Goal: Task Accomplishment & Management: Manage account settings

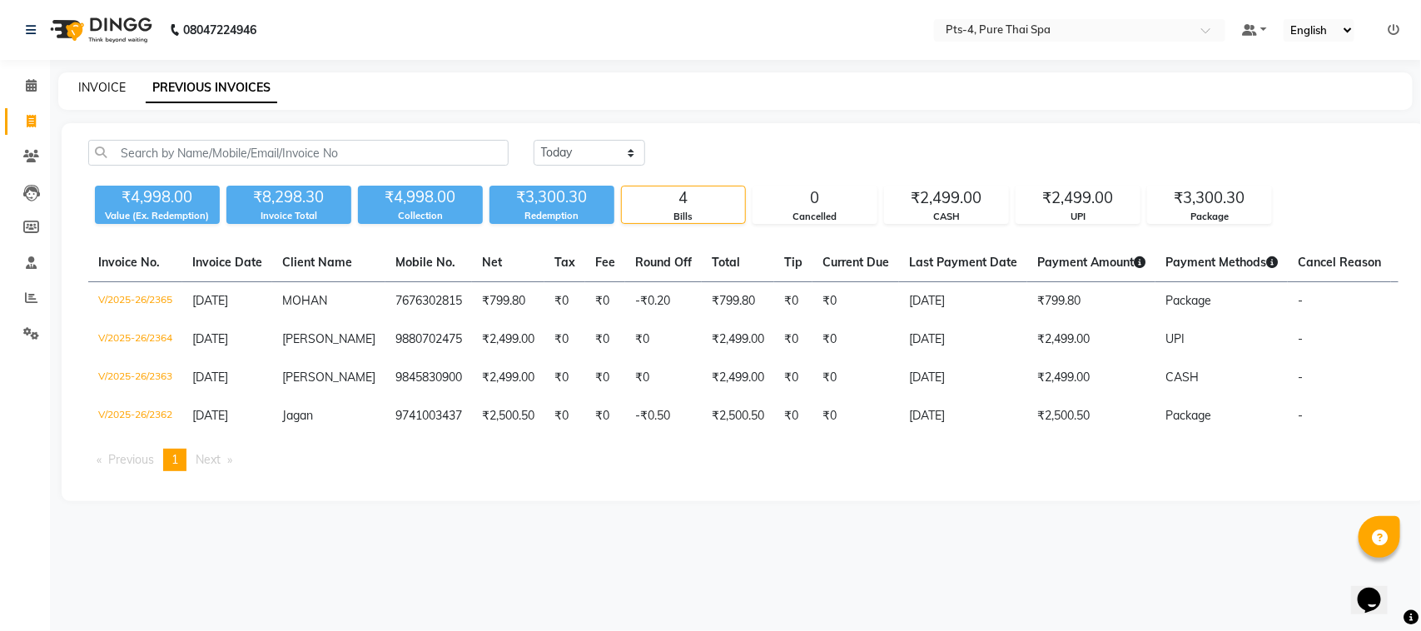
click at [98, 83] on link "INVOICE" at bounding box center [101, 87] width 47 height 15
select select "service"
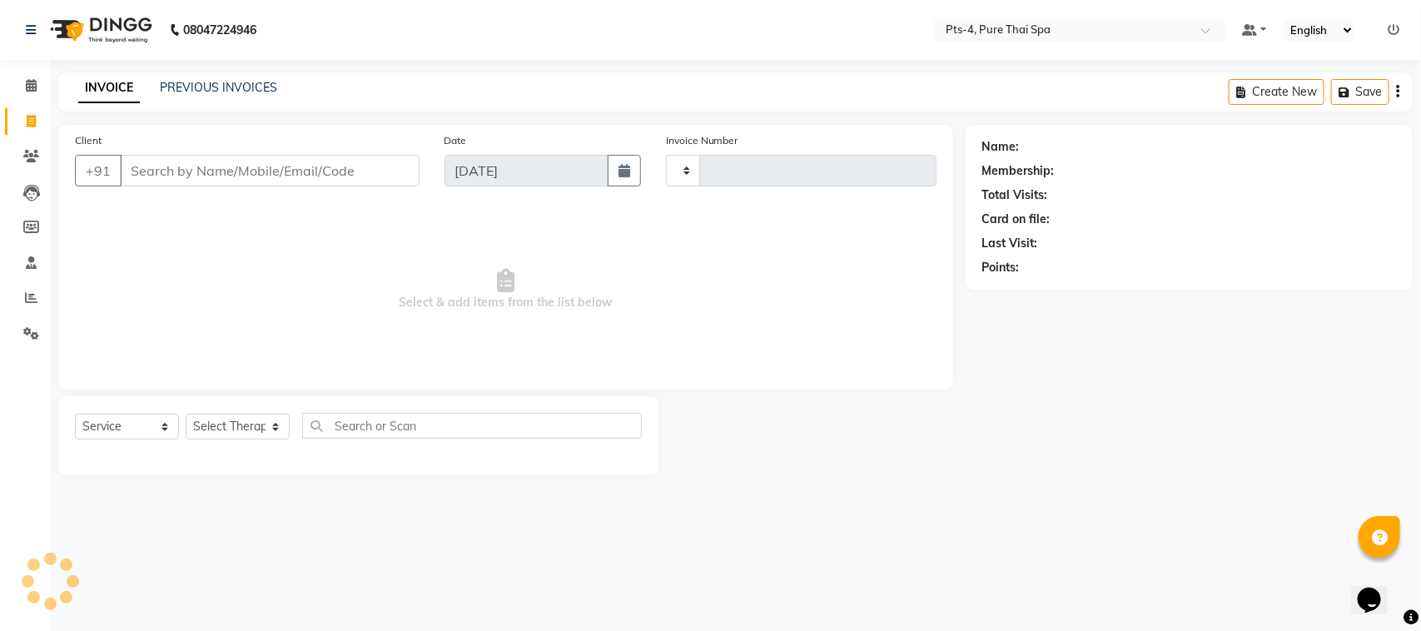
type input "2366"
select select "6459"
click at [151, 171] on input "Client" at bounding box center [270, 171] width 300 height 32
type input "9741710223"
click at [230, 61] on div "08047224946 Select Location × Pts-4, Pure Thai Spa Default Panel My Panel Engli…" at bounding box center [710, 315] width 1421 height 631
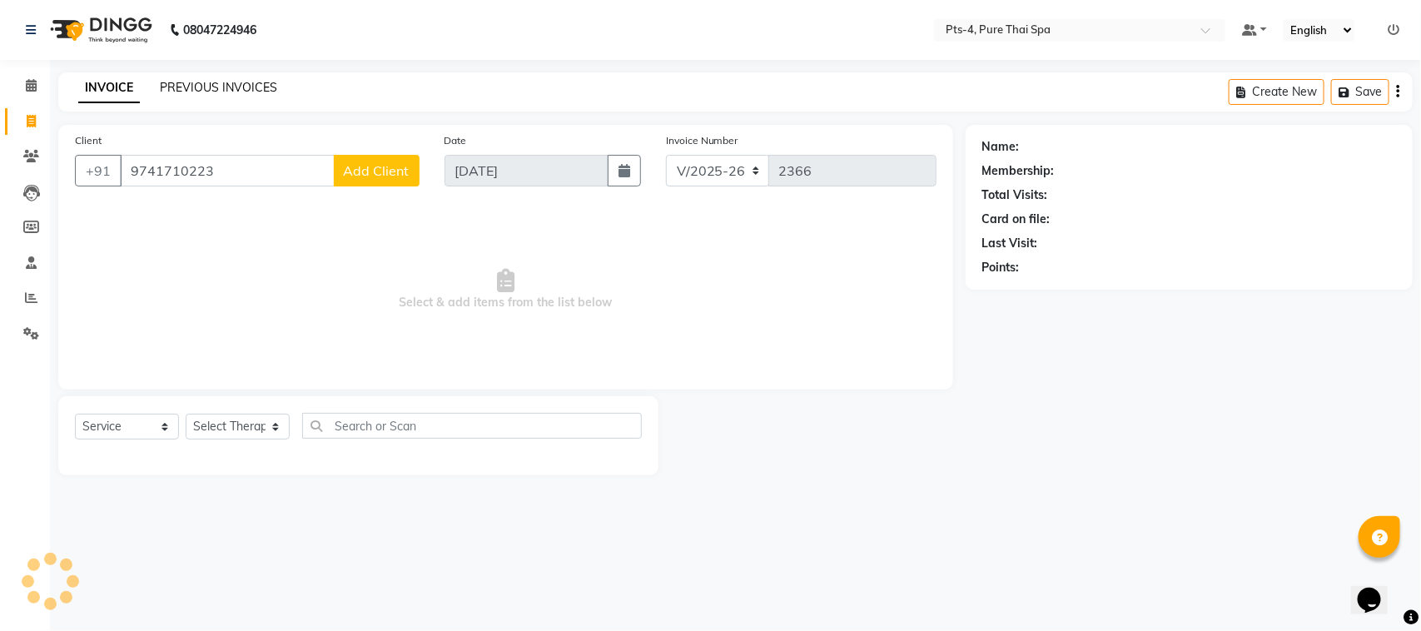
click at [230, 85] on link "PREVIOUS INVOICES" at bounding box center [218, 87] width 117 height 15
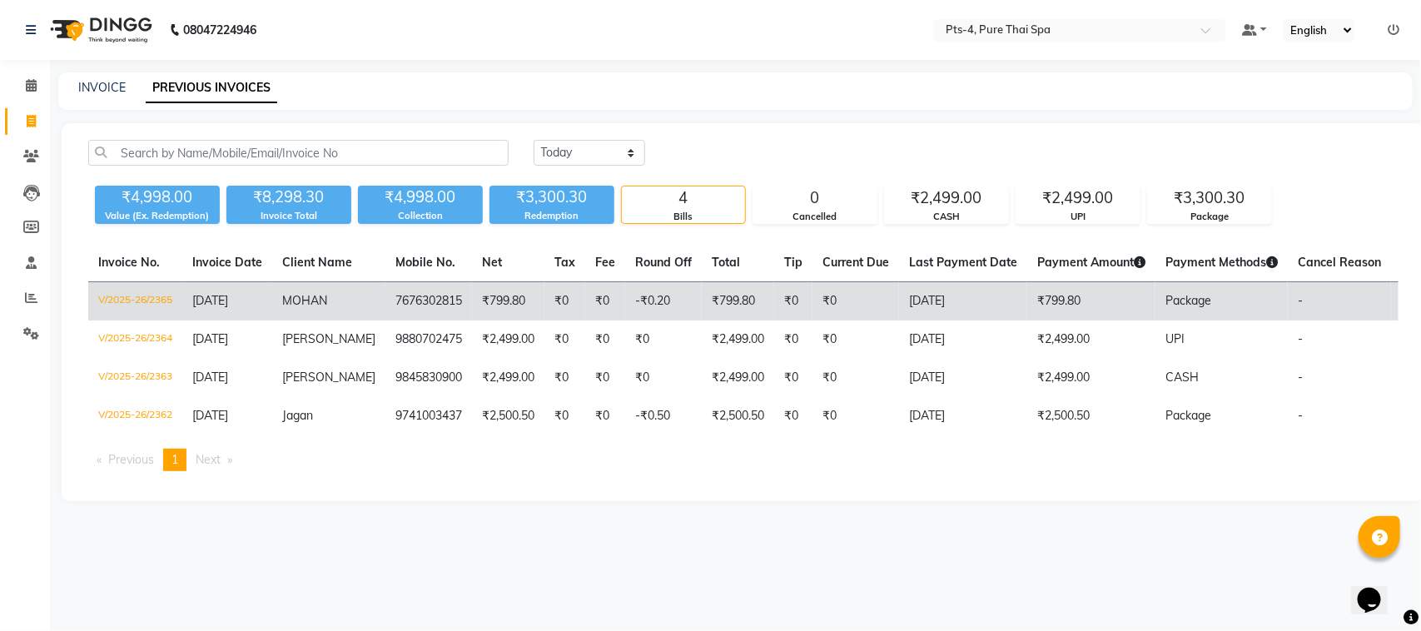
click at [1391, 304] on td "PAID" at bounding box center [1419, 301] width 56 height 39
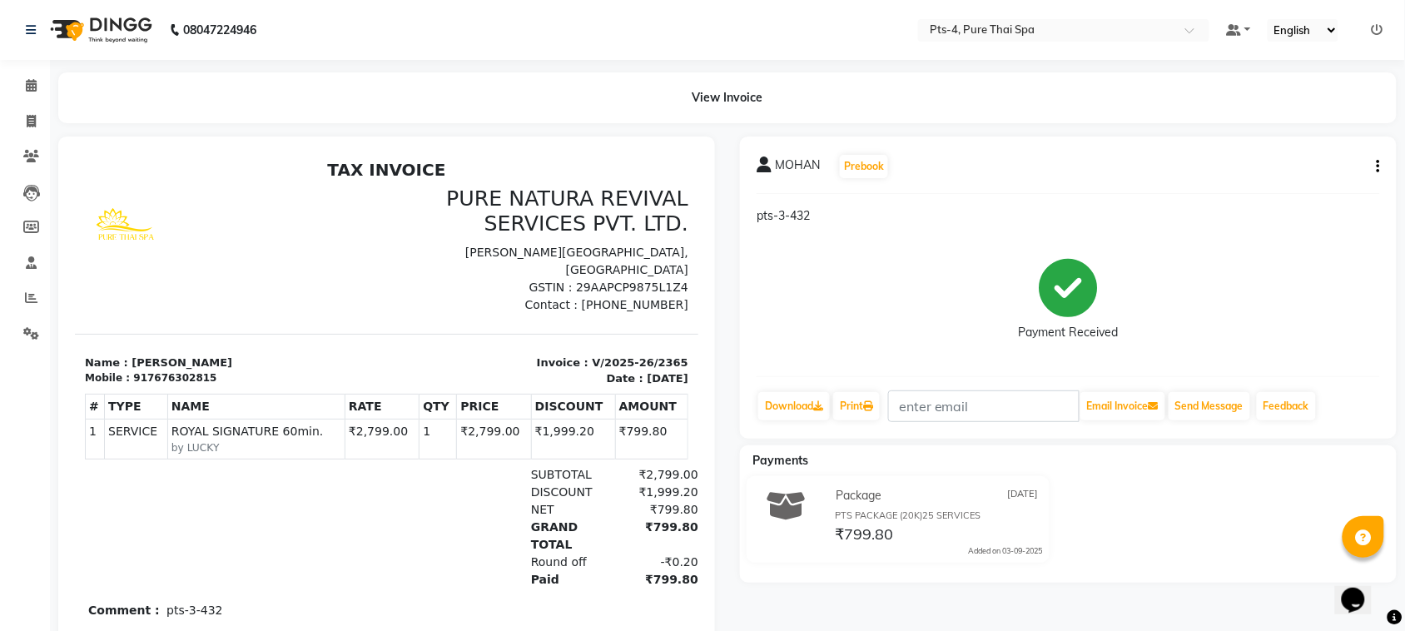
click at [1382, 164] on div "MOHAN Prebook pts-3-432 Payment Received Download Print Email Invoice Send Mess…" at bounding box center [1068, 288] width 657 height 302
click at [1375, 168] on button "button" at bounding box center [1375, 166] width 10 height 17
click at [1279, 136] on div "Cancel Invoice" at bounding box center [1296, 135] width 114 height 21
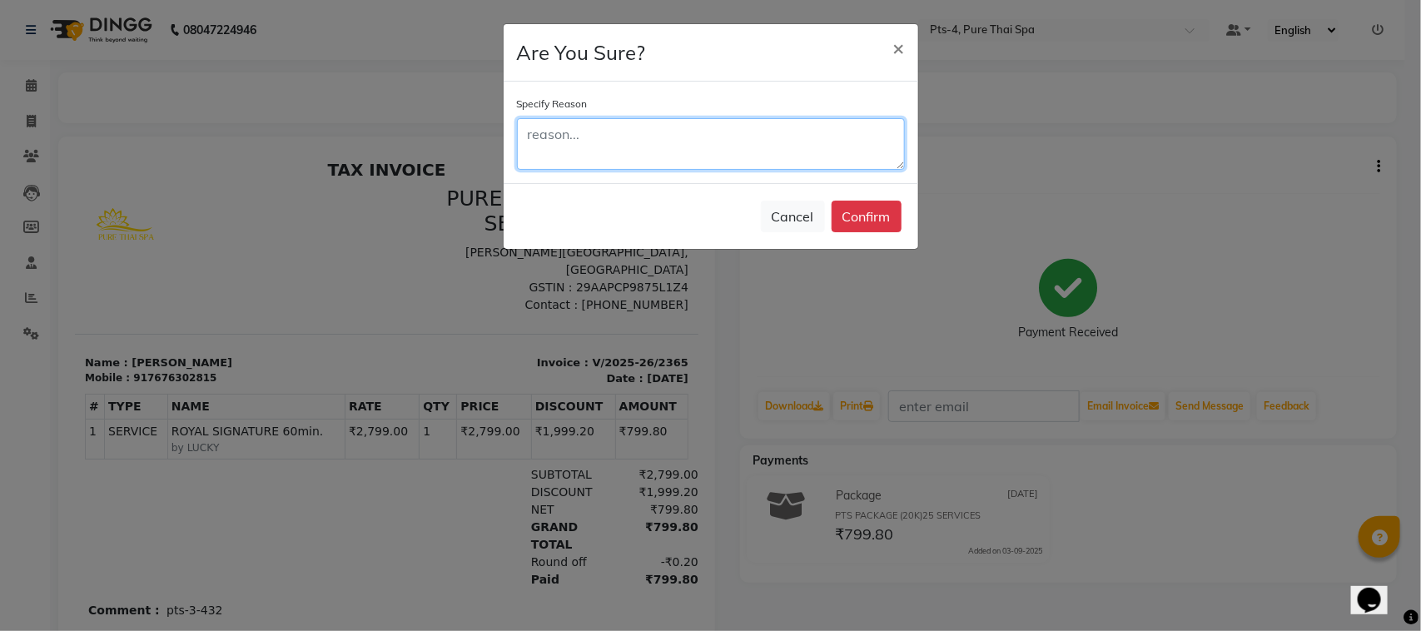
click at [649, 138] on textarea at bounding box center [711, 144] width 388 height 52
type textarea "extended to 90"
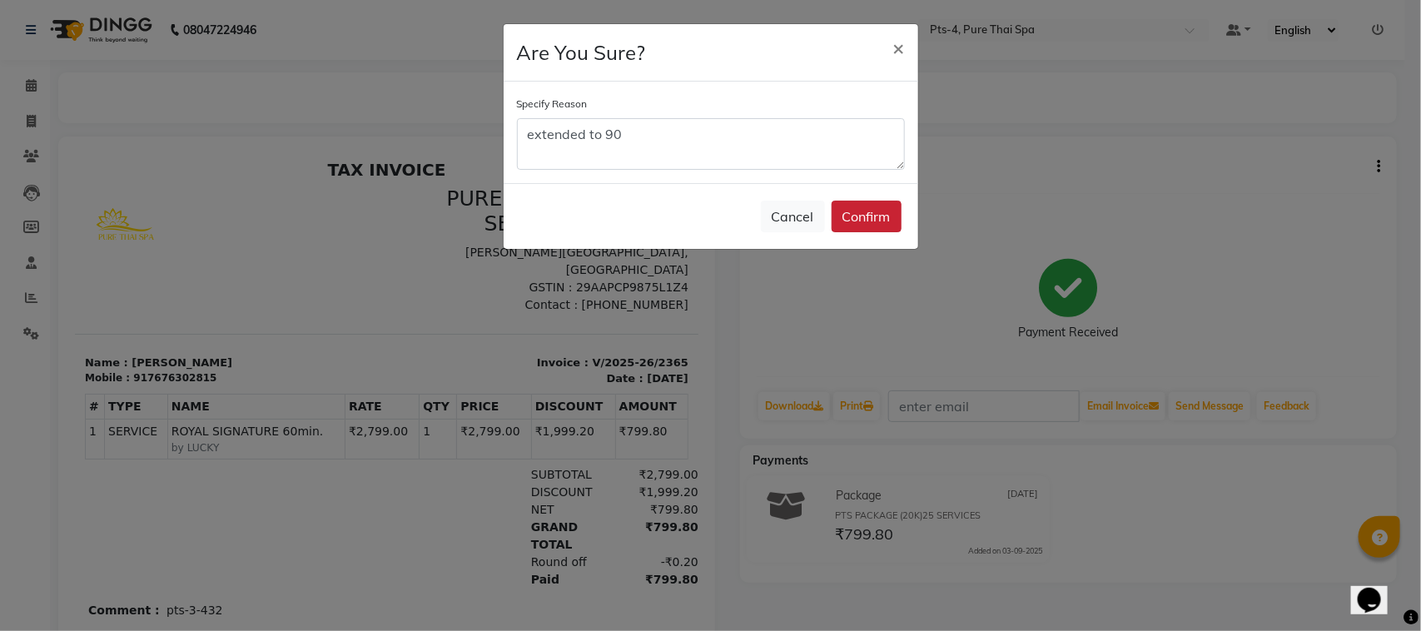
click at [872, 216] on button "Confirm" at bounding box center [867, 217] width 70 height 32
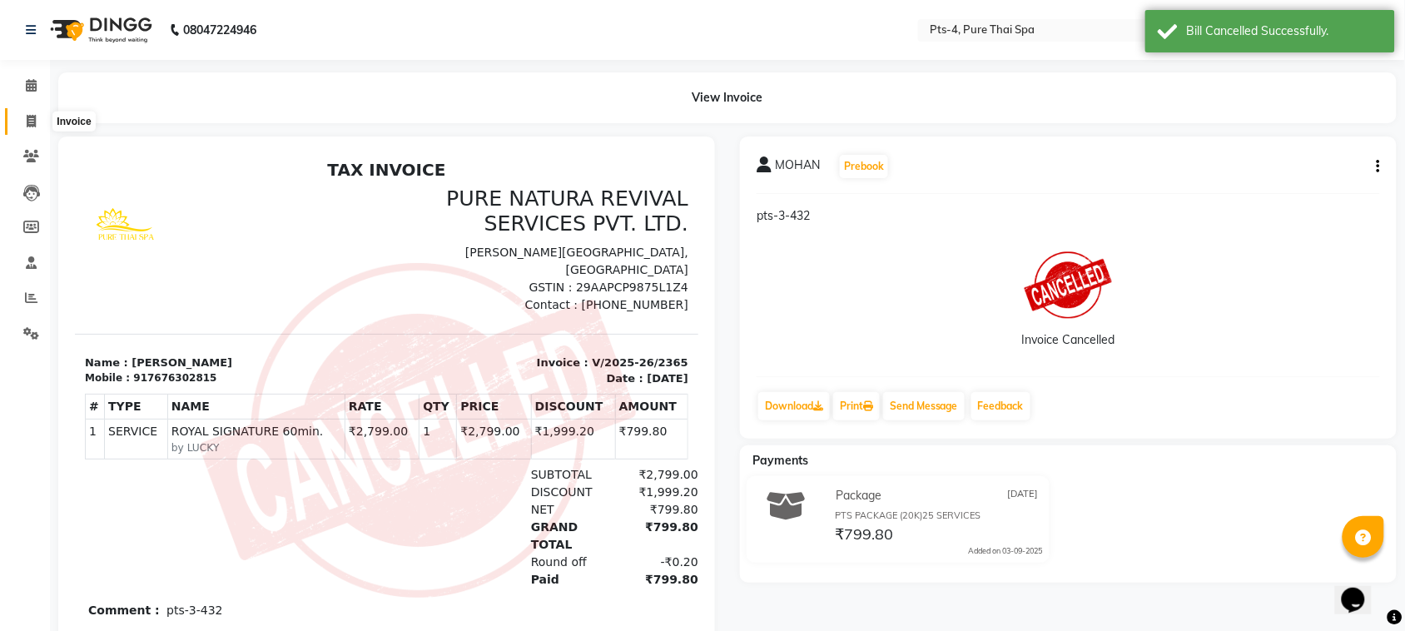
drag, startPoint x: 34, startPoint y: 118, endPoint x: 60, endPoint y: 125, distance: 26.6
click at [34, 119] on icon at bounding box center [31, 121] width 9 height 12
select select "service"
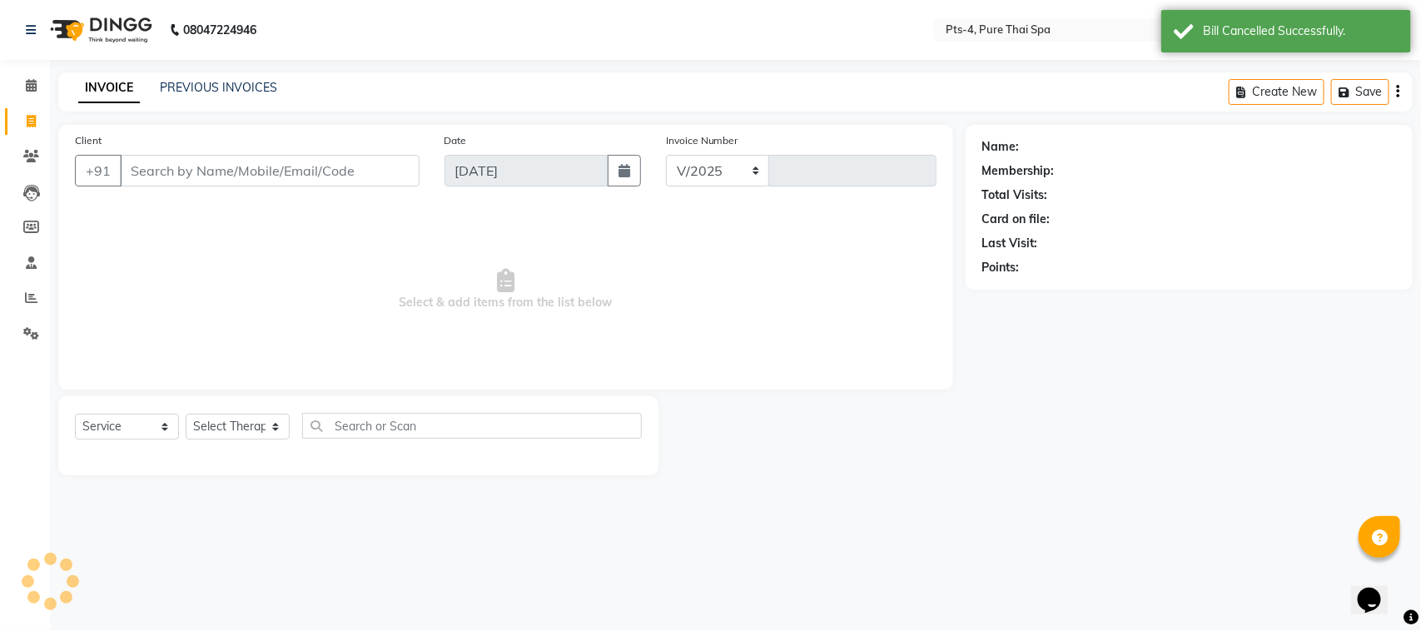
select select "6459"
type input "2366"
click at [147, 166] on input "7676302815" at bounding box center [270, 171] width 300 height 32
type input "7676302815"
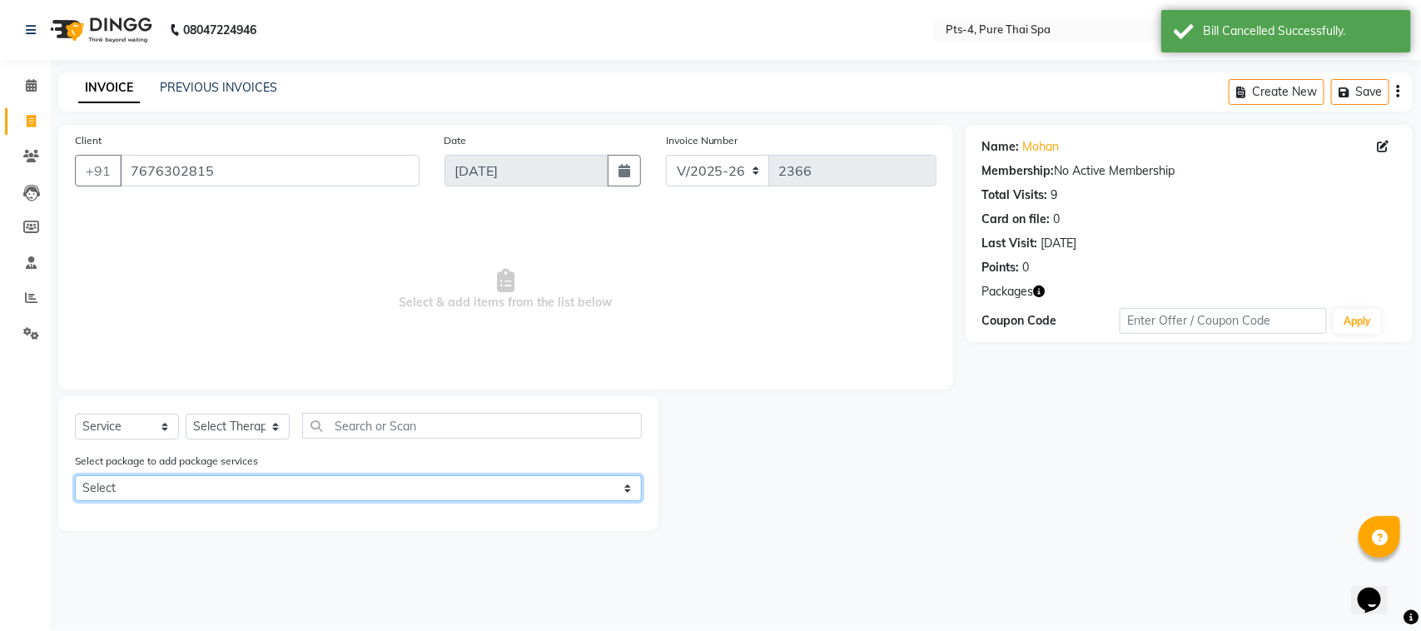
click at [210, 488] on select "Select PTS PACKAGE (20K)25 SERVICES" at bounding box center [358, 488] width 567 height 26
select select "1: Object"
click at [75, 475] on select "Select PTS PACKAGE (20K)25 SERVICES" at bounding box center [358, 488] width 567 height 26
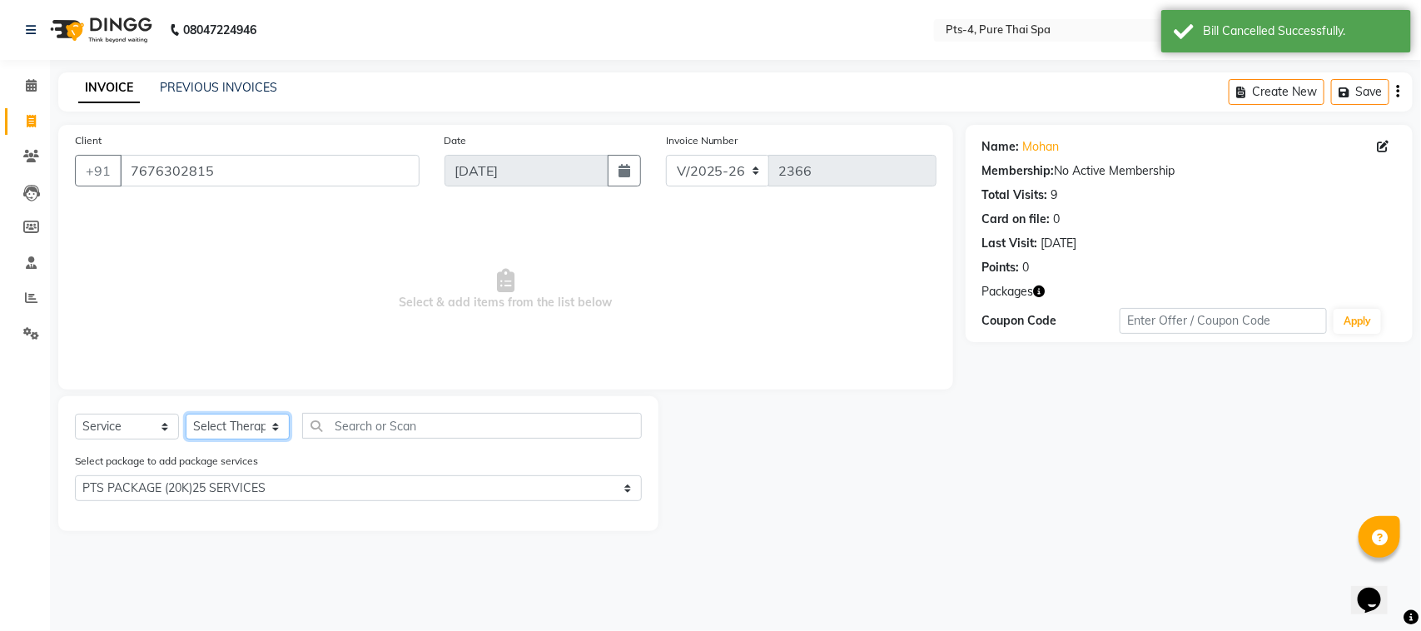
click at [234, 425] on select "Select Therapist [PERSON_NAME] NE [PERSON_NAME] anyone [PERSON_NAME] Candy FON …" at bounding box center [238, 427] width 104 height 26
select select "89914"
click at [186, 414] on select "Select Therapist [PERSON_NAME] NE [PERSON_NAME] anyone [PERSON_NAME] Candy FON …" at bounding box center [238, 427] width 104 height 26
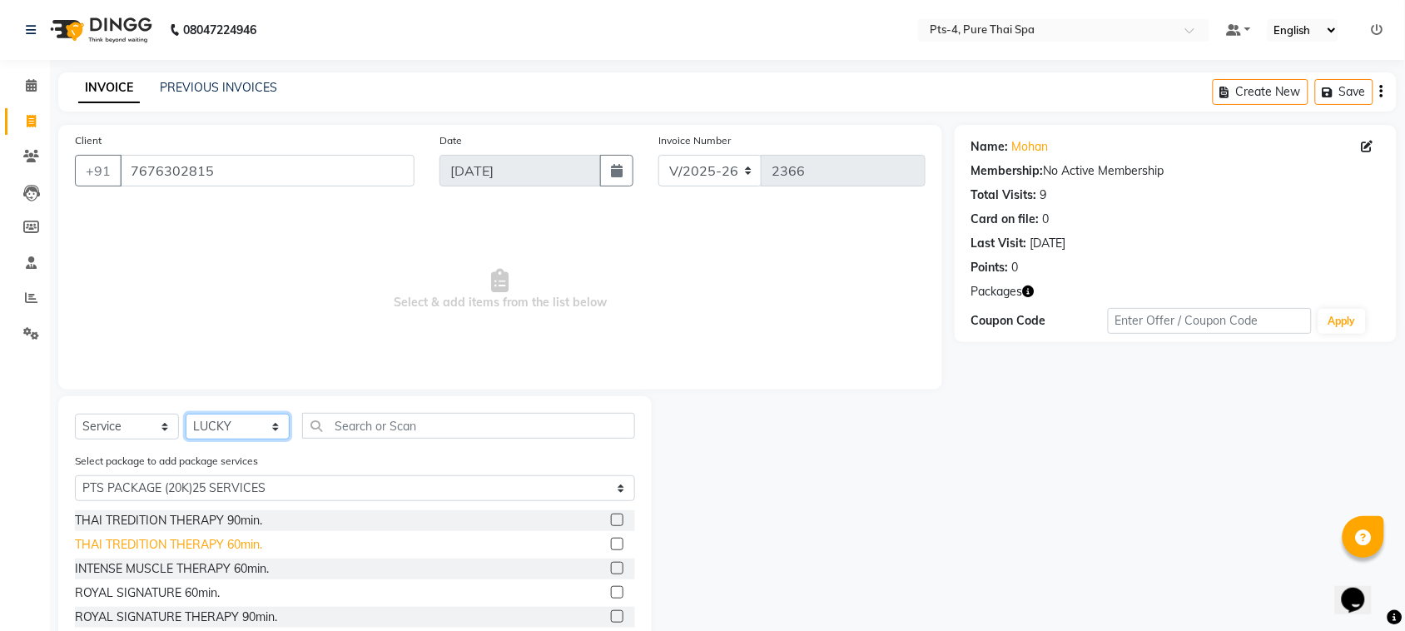
scroll to position [75, 0]
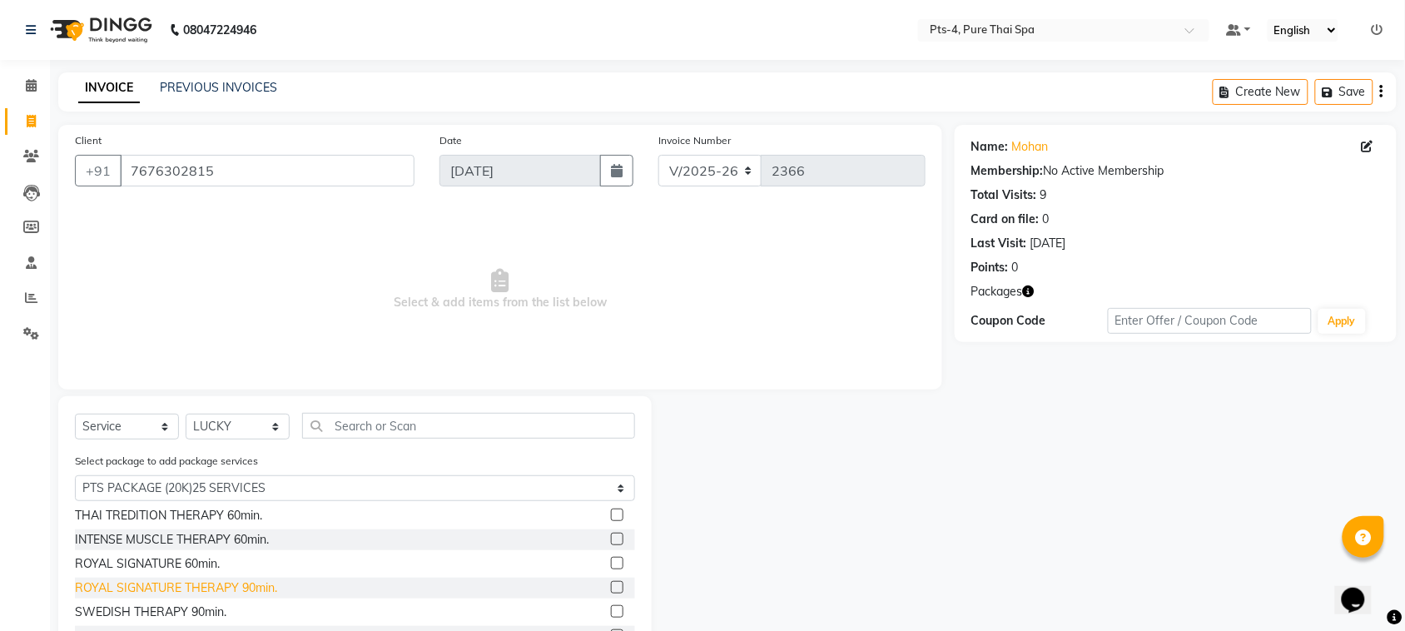
click at [172, 580] on div "ROYAL SIGNATURE THERAPY 90min." at bounding box center [176, 587] width 202 height 17
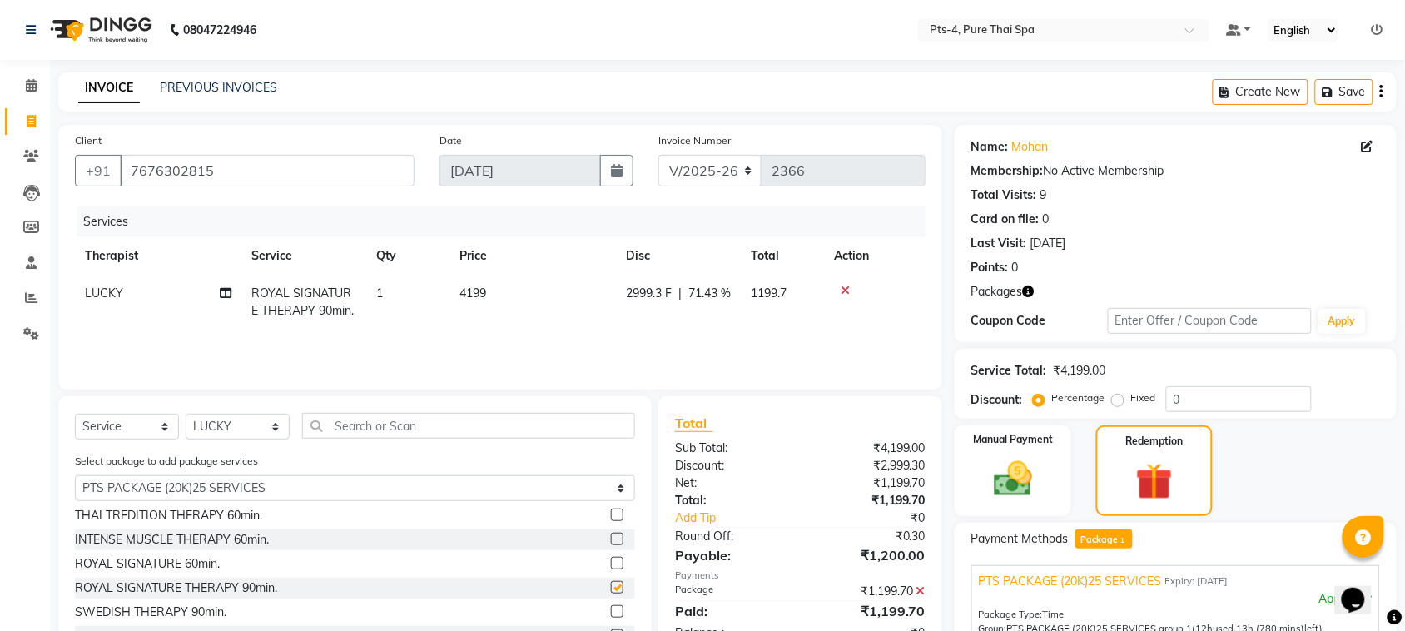
checkbox input "false"
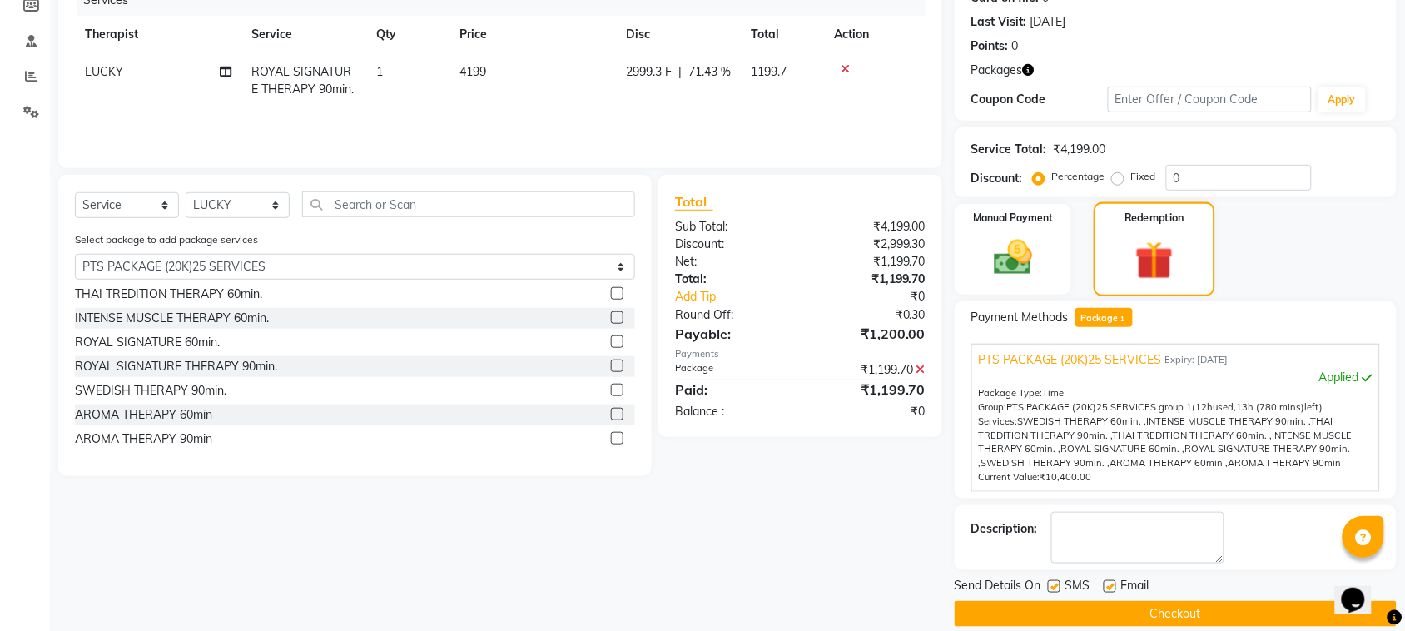
scroll to position [241, 0]
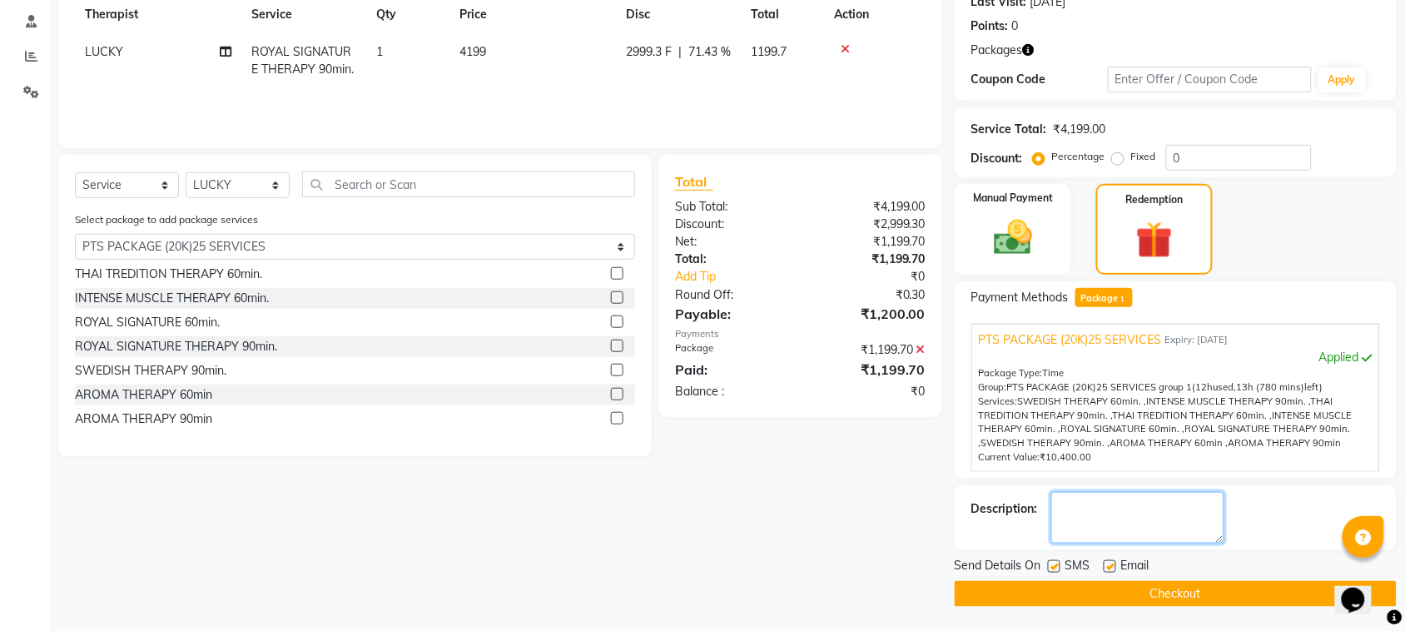
click at [1150, 521] on textarea at bounding box center [1137, 518] width 173 height 52
paste textarea "pts-3-432"
type textarea "pts-3-432"
click at [1107, 568] on label at bounding box center [1110, 566] width 12 height 12
click at [1107, 568] on input "checkbox" at bounding box center [1109, 567] width 11 height 11
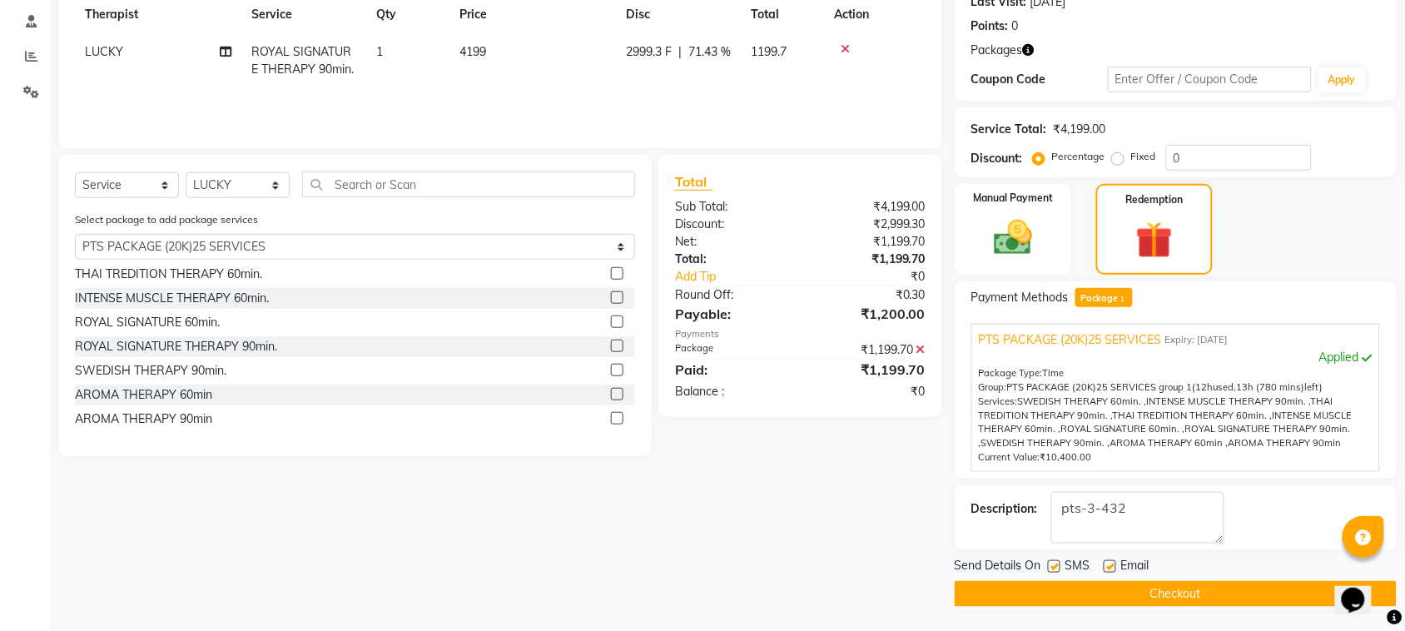
checkbox input "false"
click at [1059, 563] on label at bounding box center [1054, 566] width 12 height 12
click at [1059, 563] on input "checkbox" at bounding box center [1053, 567] width 11 height 11
checkbox input "false"
click at [1063, 593] on button "Checkout" at bounding box center [1176, 594] width 442 height 26
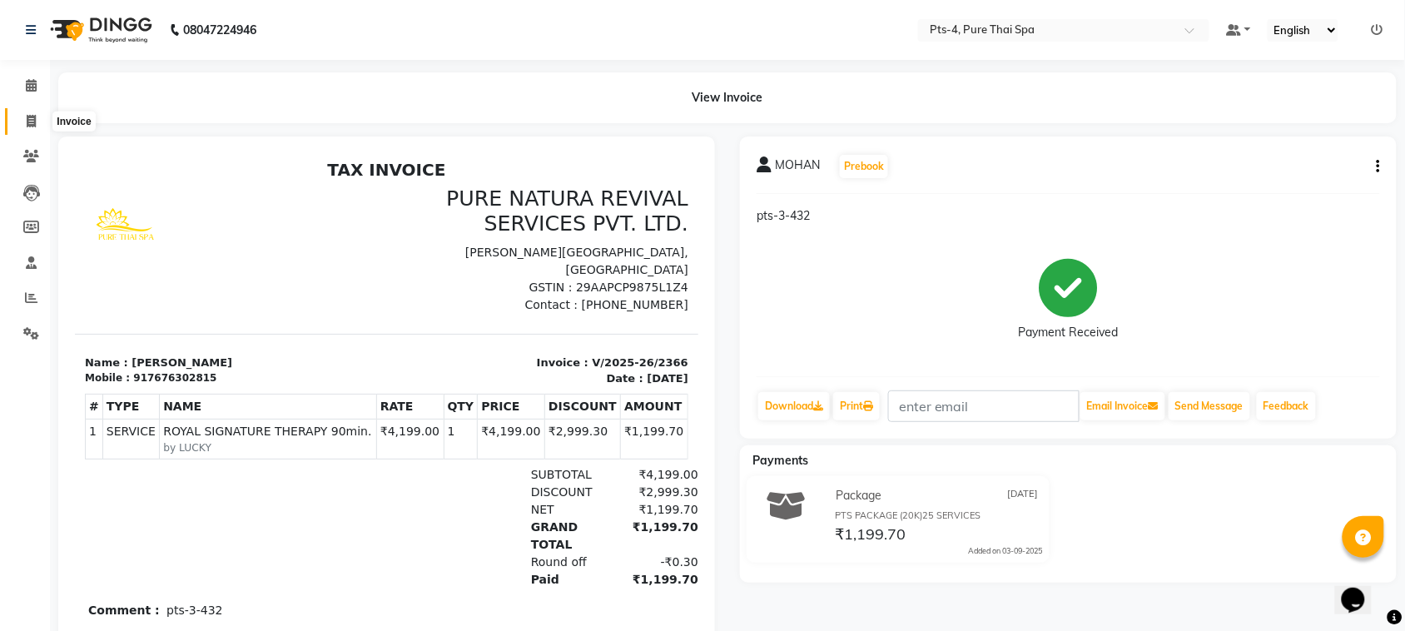
click at [25, 118] on span at bounding box center [31, 121] width 29 height 19
select select "service"
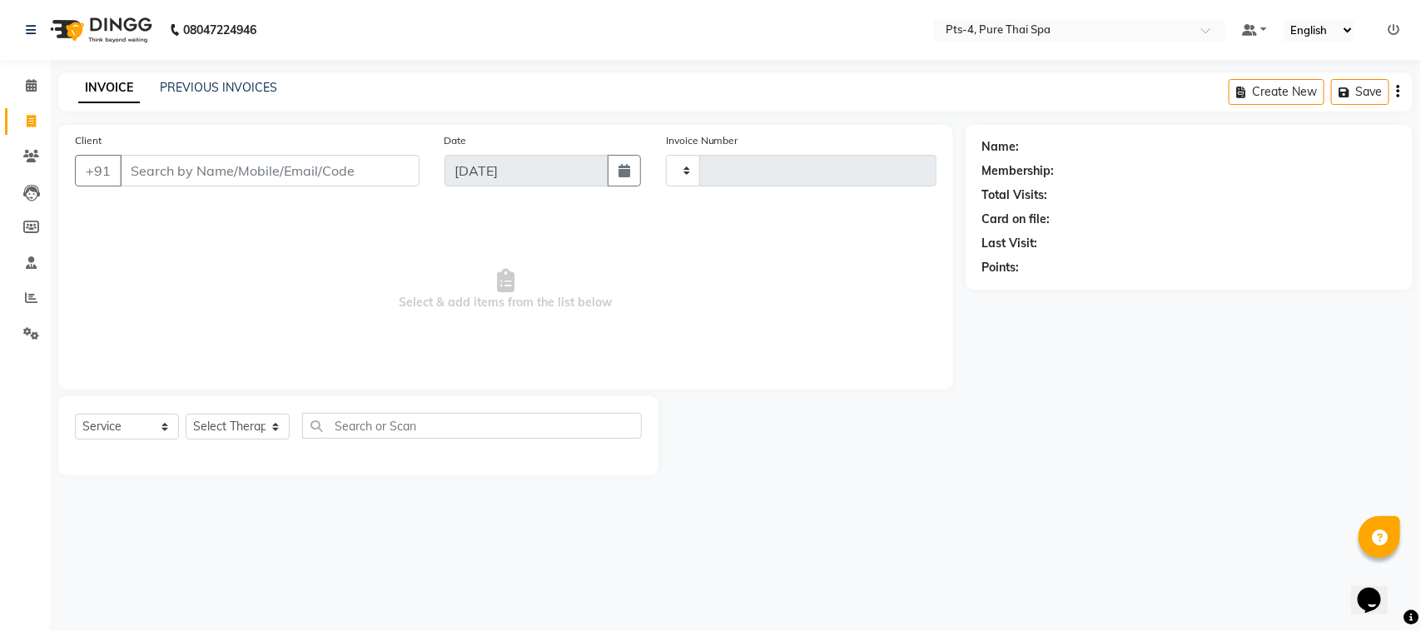
type input "2367"
select select "6459"
click at [214, 165] on input "Client" at bounding box center [270, 171] width 300 height 32
type input "9741710223"
click at [364, 166] on span "Add Client" at bounding box center [377, 170] width 66 height 17
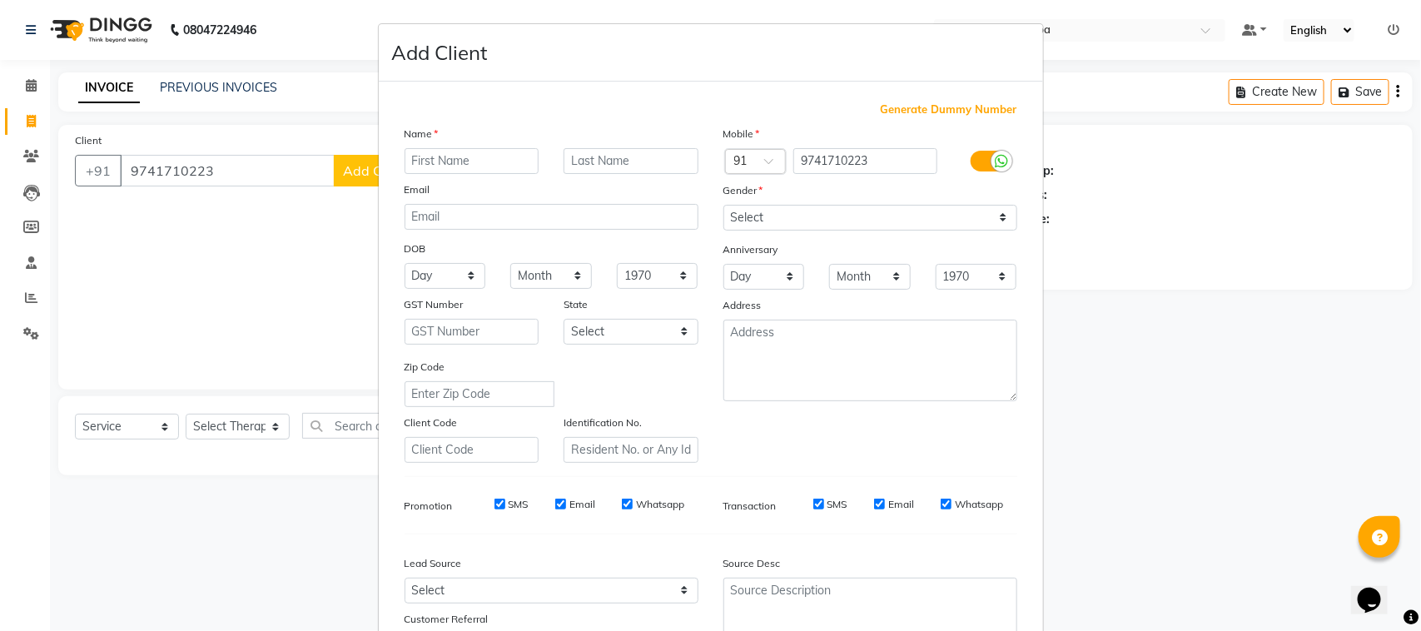
click at [422, 171] on input "text" at bounding box center [472, 161] width 135 height 26
type input "bhusir"
click at [812, 218] on select "Select [DEMOGRAPHIC_DATA] [DEMOGRAPHIC_DATA] Other Prefer Not To Say" at bounding box center [870, 218] width 294 height 26
select select "[DEMOGRAPHIC_DATA]"
click at [723, 205] on select "Select [DEMOGRAPHIC_DATA] [DEMOGRAPHIC_DATA] Other Prefer Not To Say" at bounding box center [870, 218] width 294 height 26
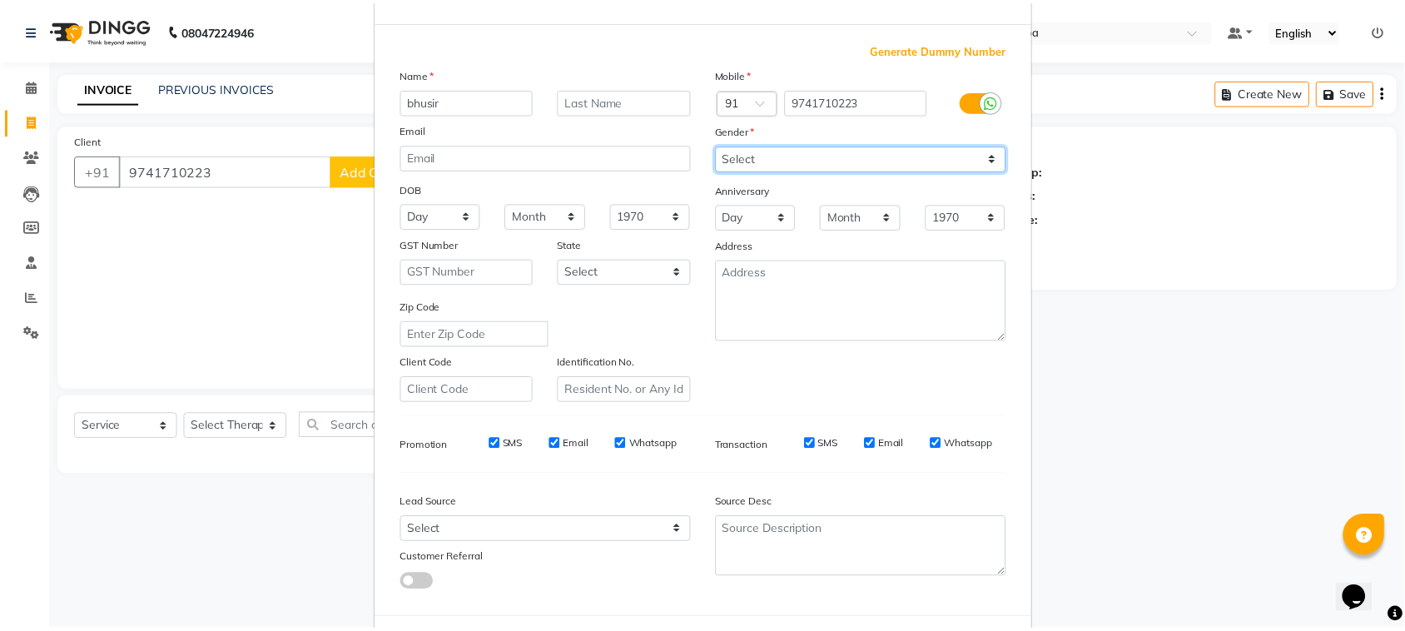
scroll to position [131, 0]
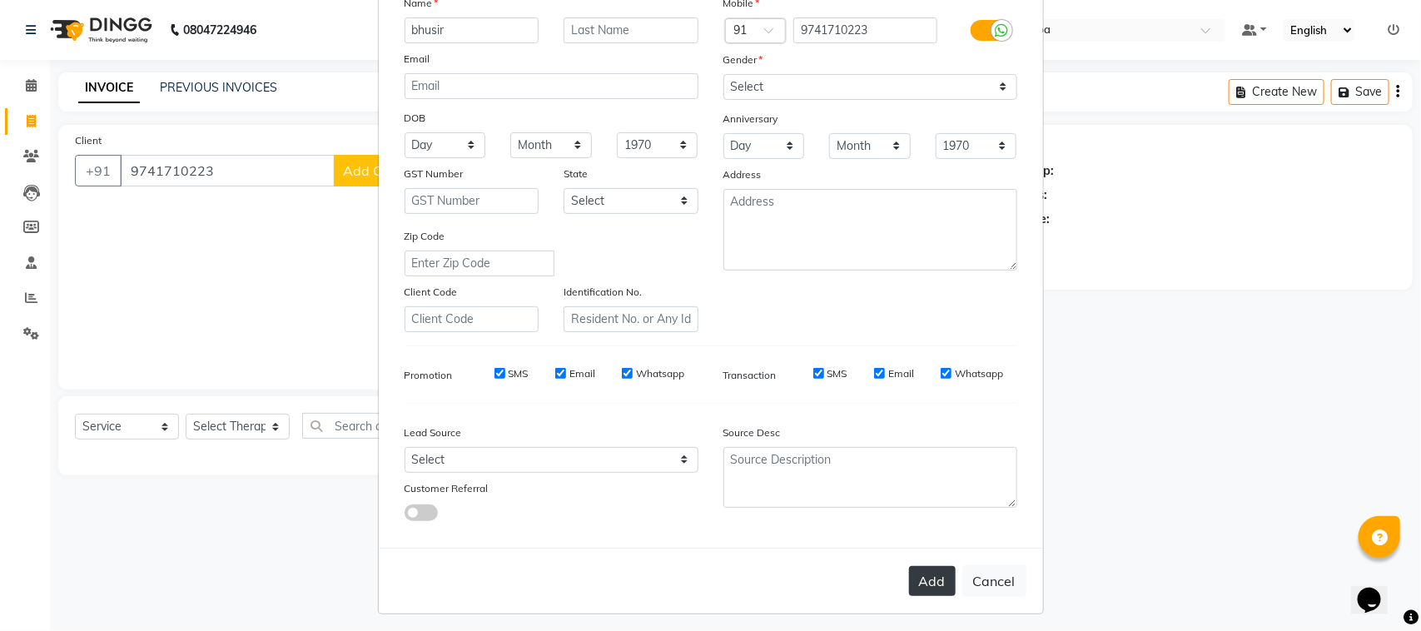
click at [918, 571] on button "Add" at bounding box center [932, 581] width 47 height 30
select select
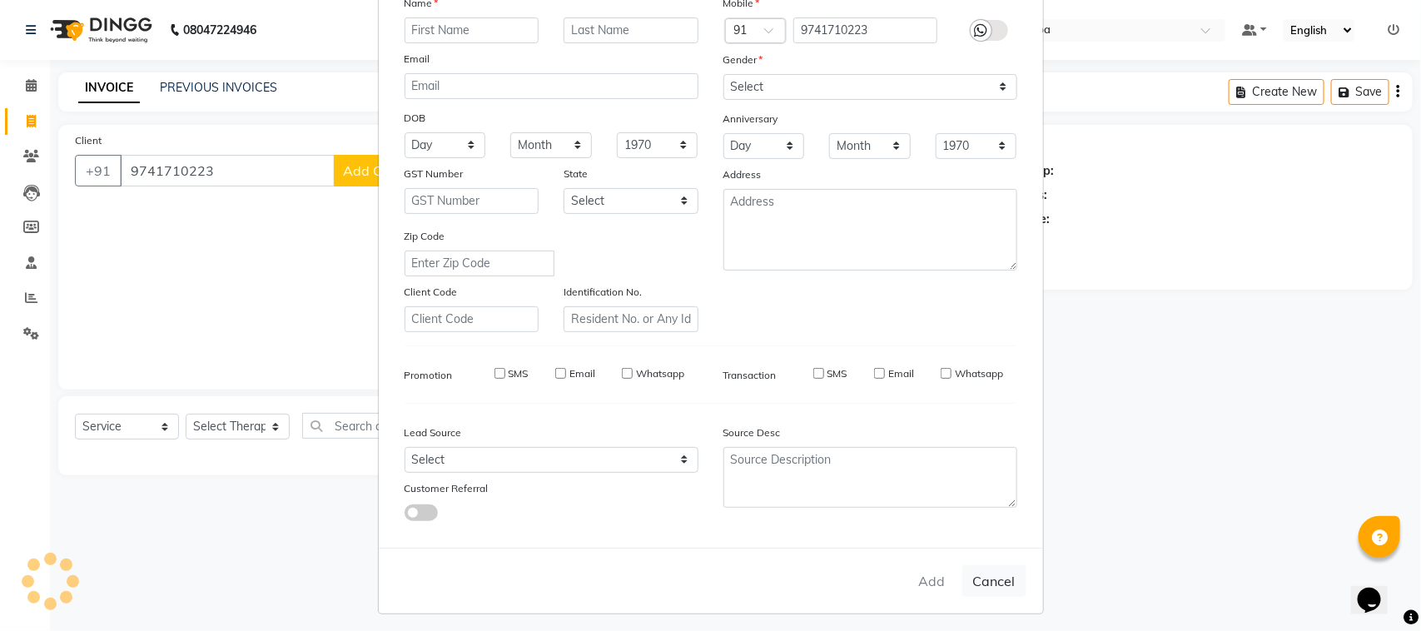
select select
checkbox input "false"
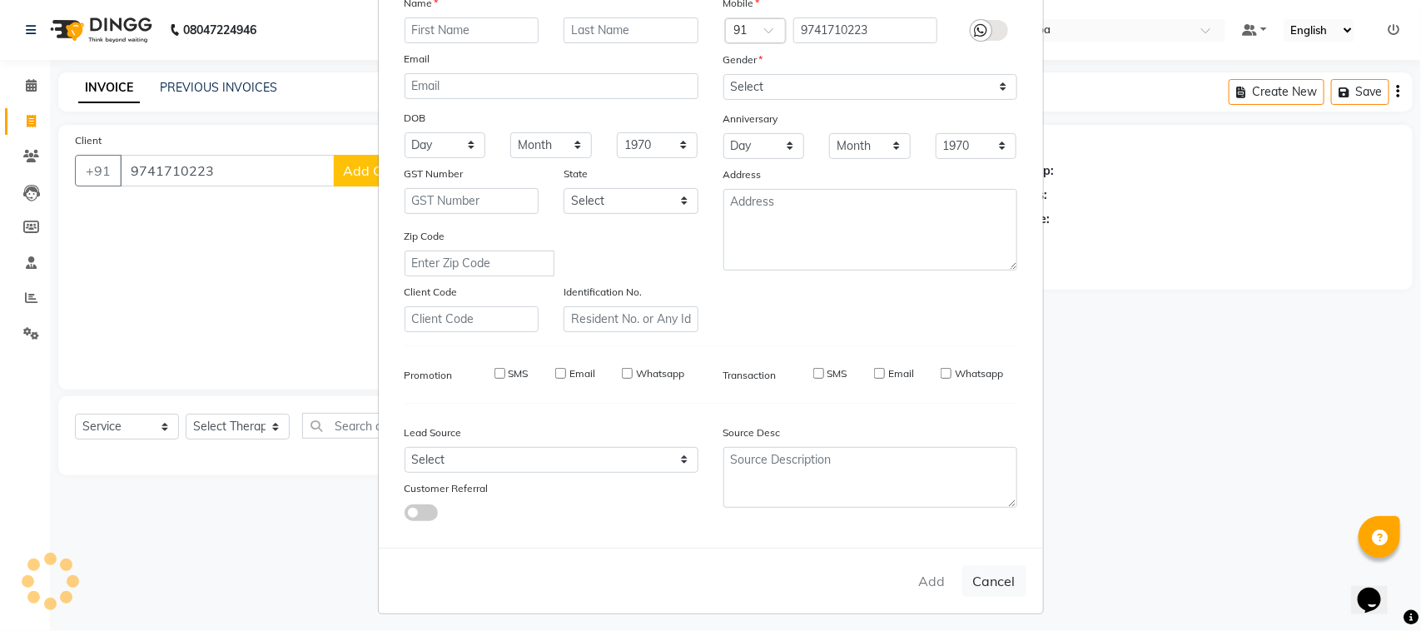
checkbox input "false"
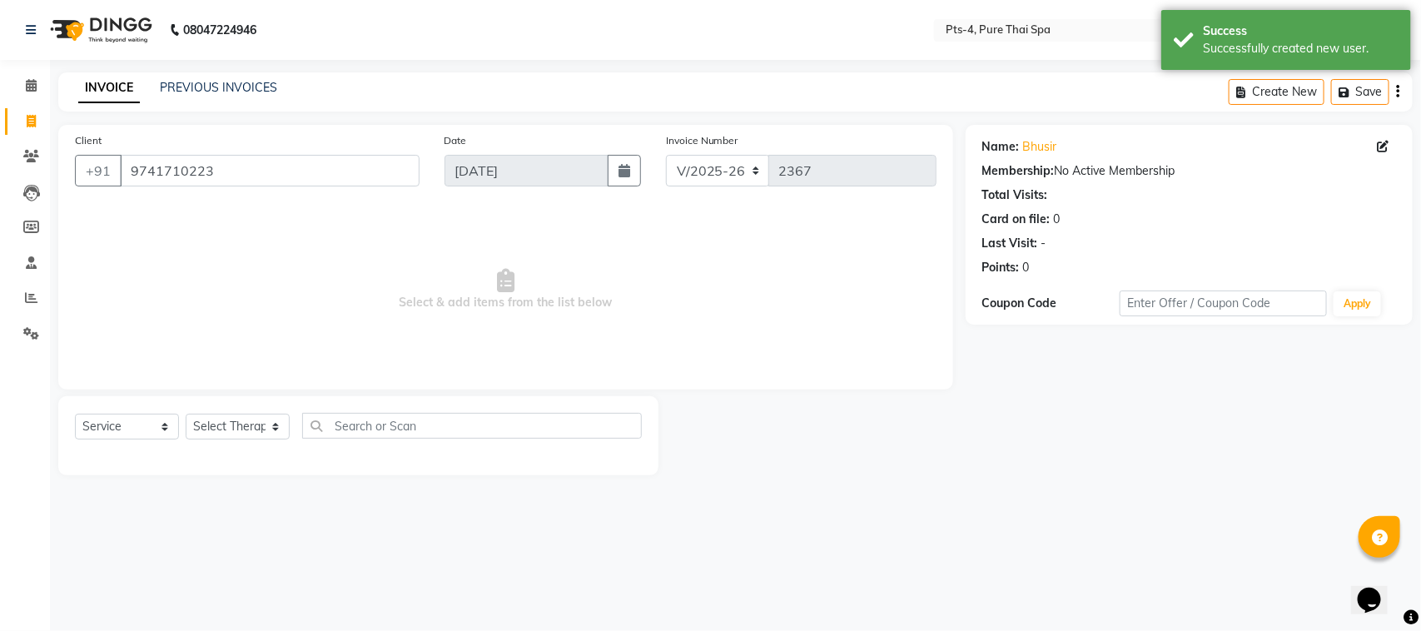
click at [248, 408] on div "Select Service Product Membership Package Voucher Prepaid Gift Card Select Ther…" at bounding box center [358, 435] width 600 height 79
click at [254, 418] on select "Select Therapist AMY NE ANU anyone Ashish kumar Candy FON HONEY JIYA krishna LI…" at bounding box center [238, 427] width 104 height 26
select select "83713"
click at [186, 414] on select "Select Therapist AMY NE ANU anyone Ashish kumar Candy FON HONEY JIYA krishna LI…" at bounding box center [238, 427] width 104 height 26
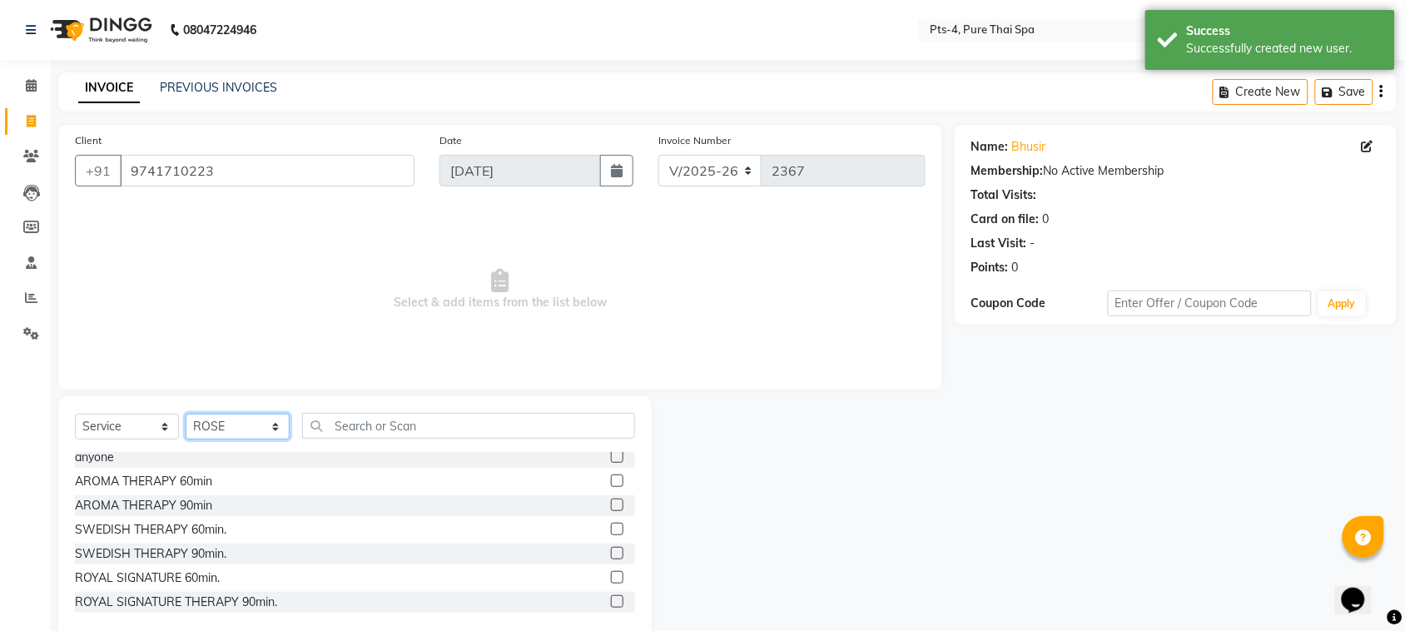
scroll to position [0, 0]
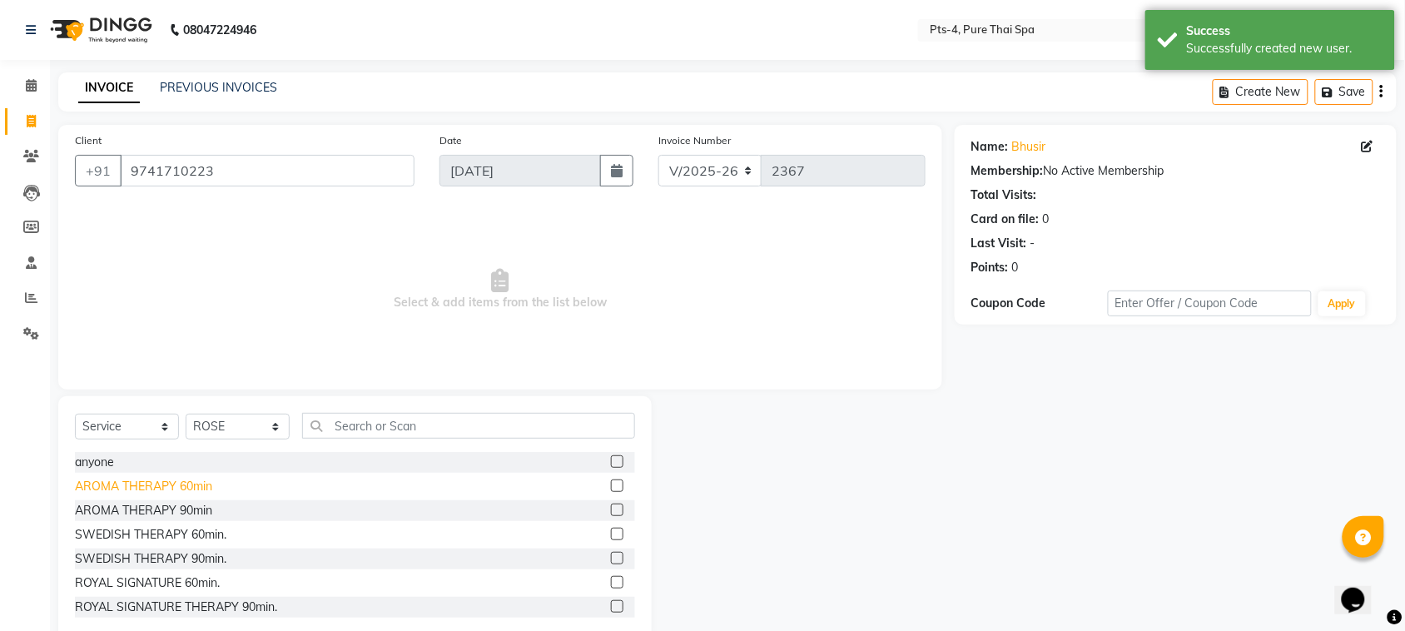
click at [156, 489] on div "AROMA THERAPY 60min" at bounding box center [143, 486] width 137 height 17
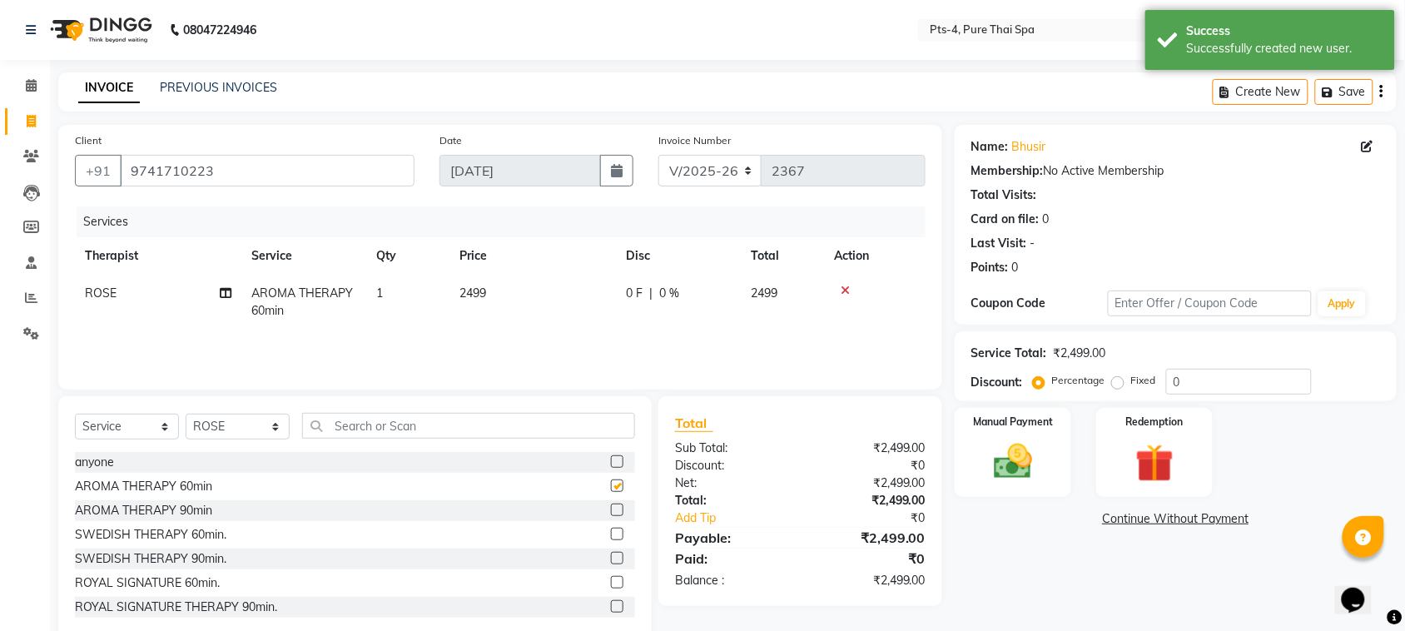
checkbox input "false"
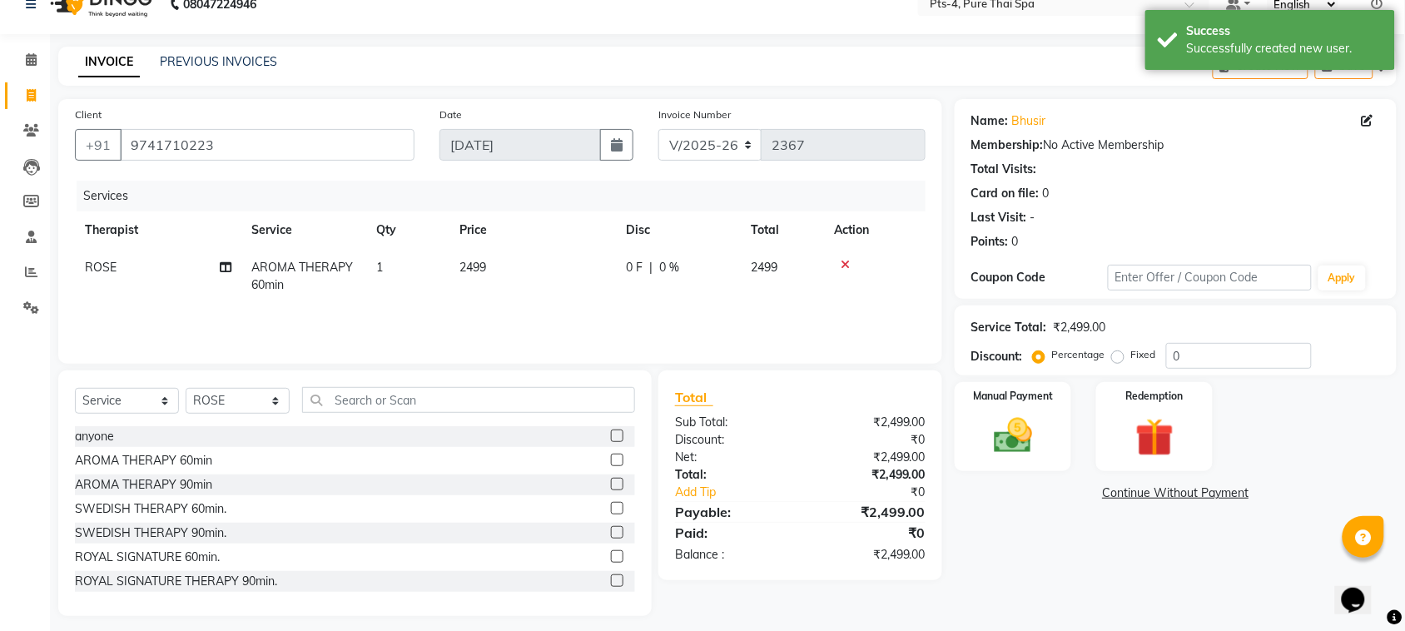
scroll to position [34, 0]
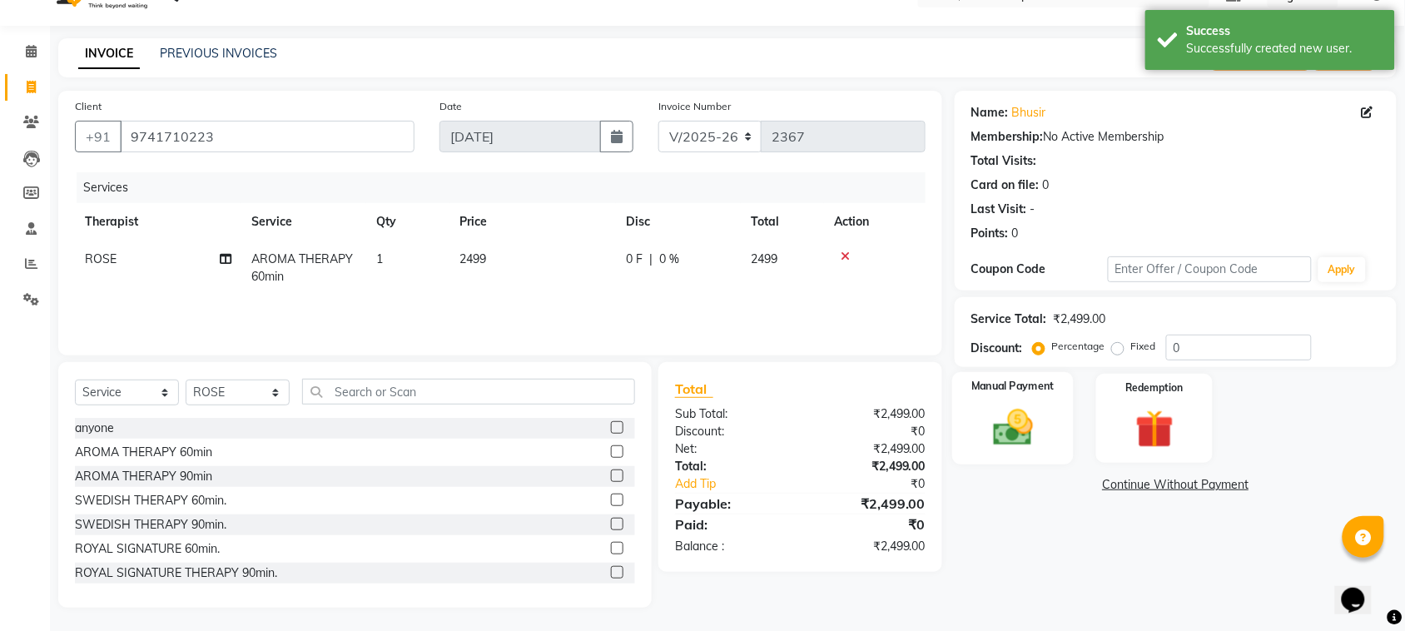
click at [1032, 423] on img at bounding box center [1012, 428] width 65 height 46
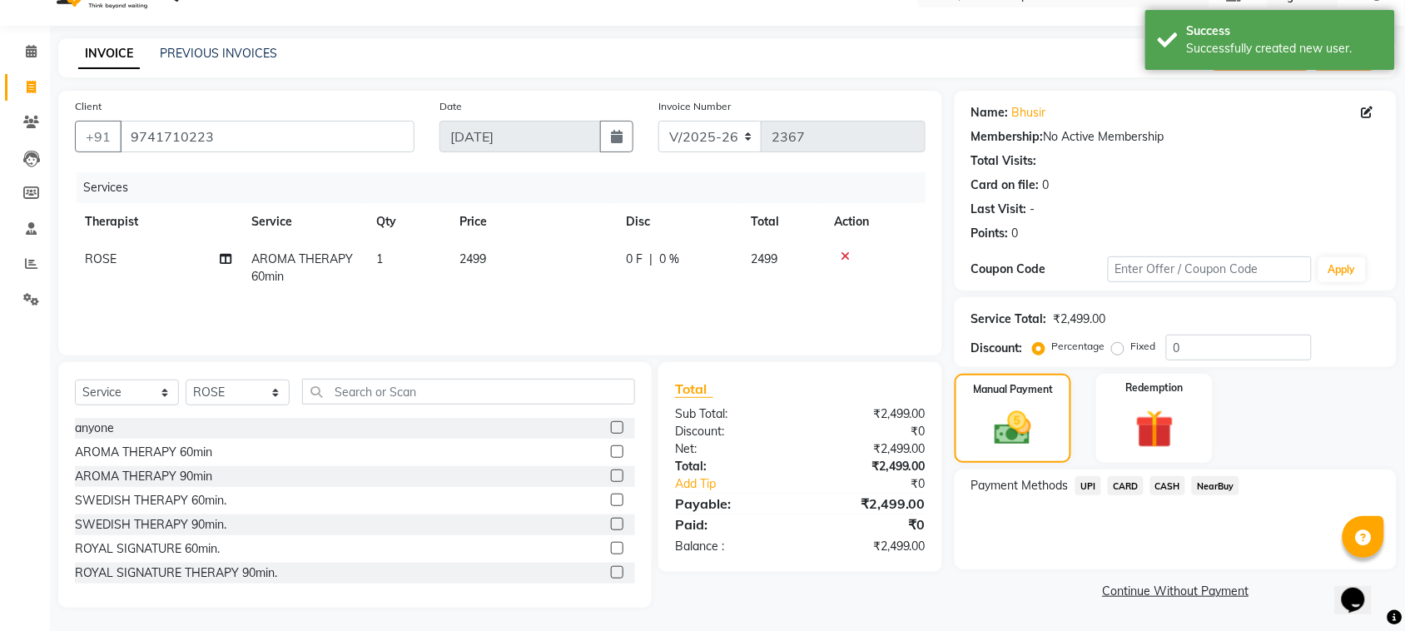
click at [1178, 480] on span "CASH" at bounding box center [1168, 485] width 36 height 19
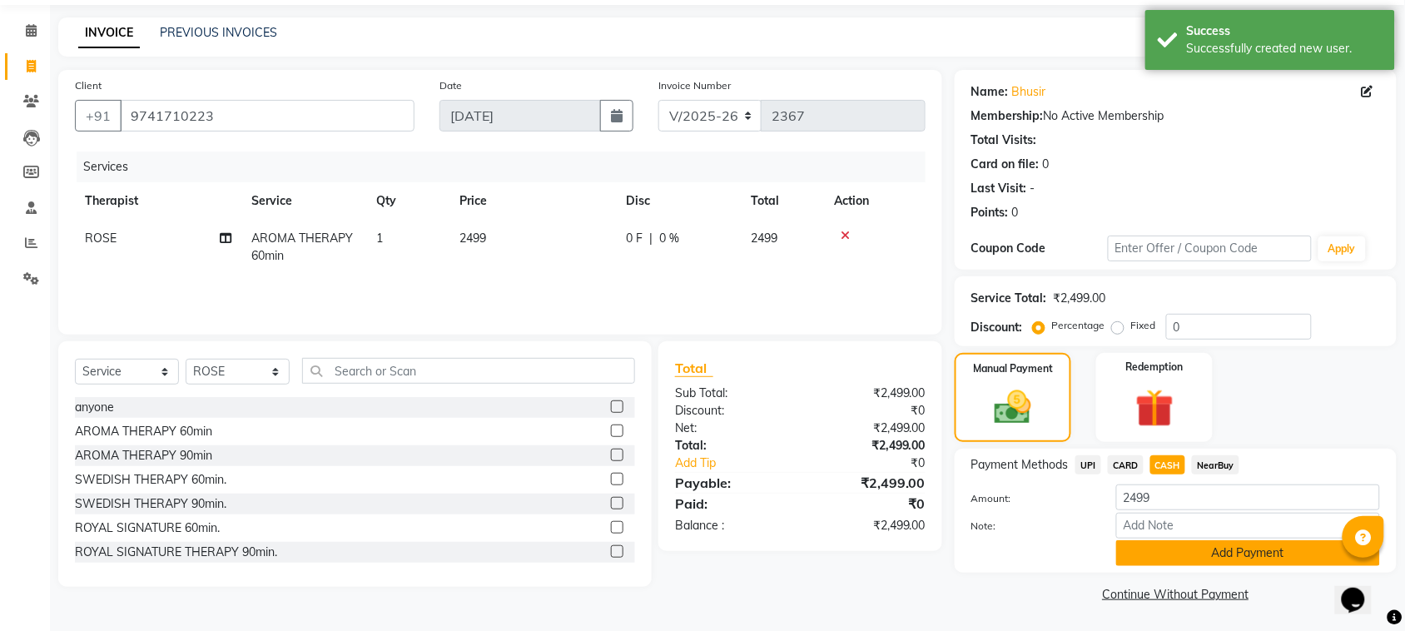
click at [1218, 554] on button "Add Payment" at bounding box center [1248, 553] width 264 height 26
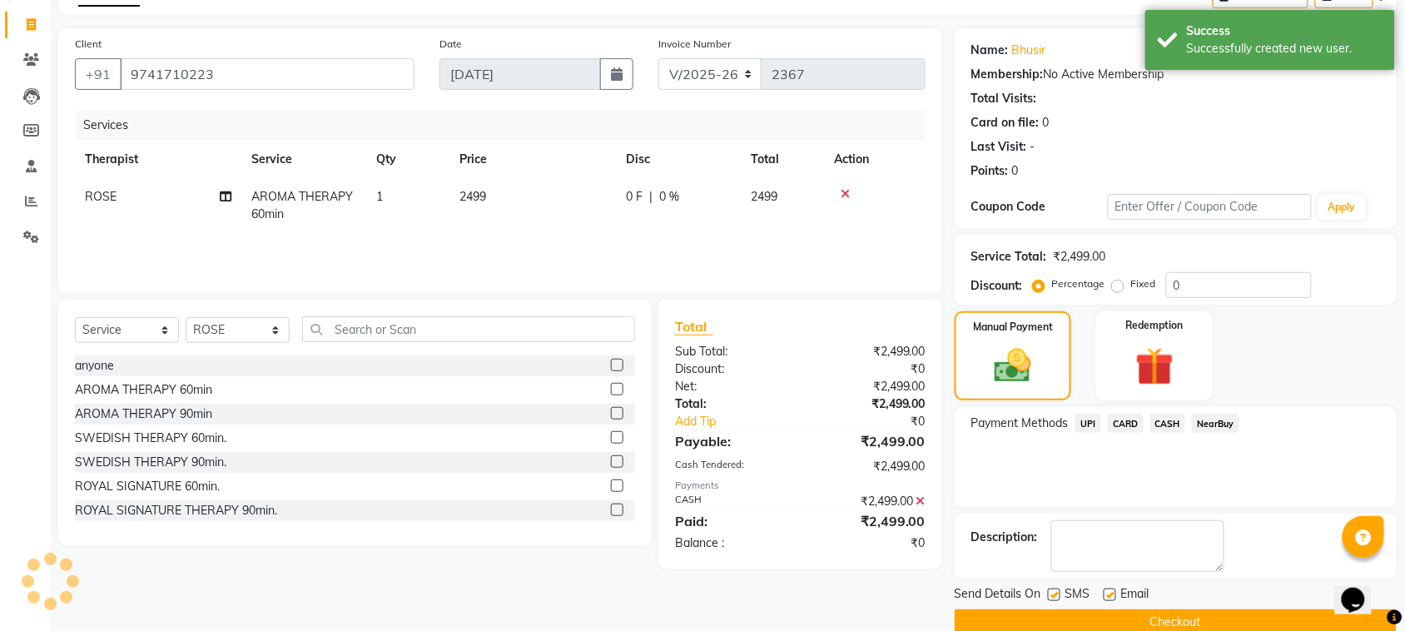
scroll to position [126, 0]
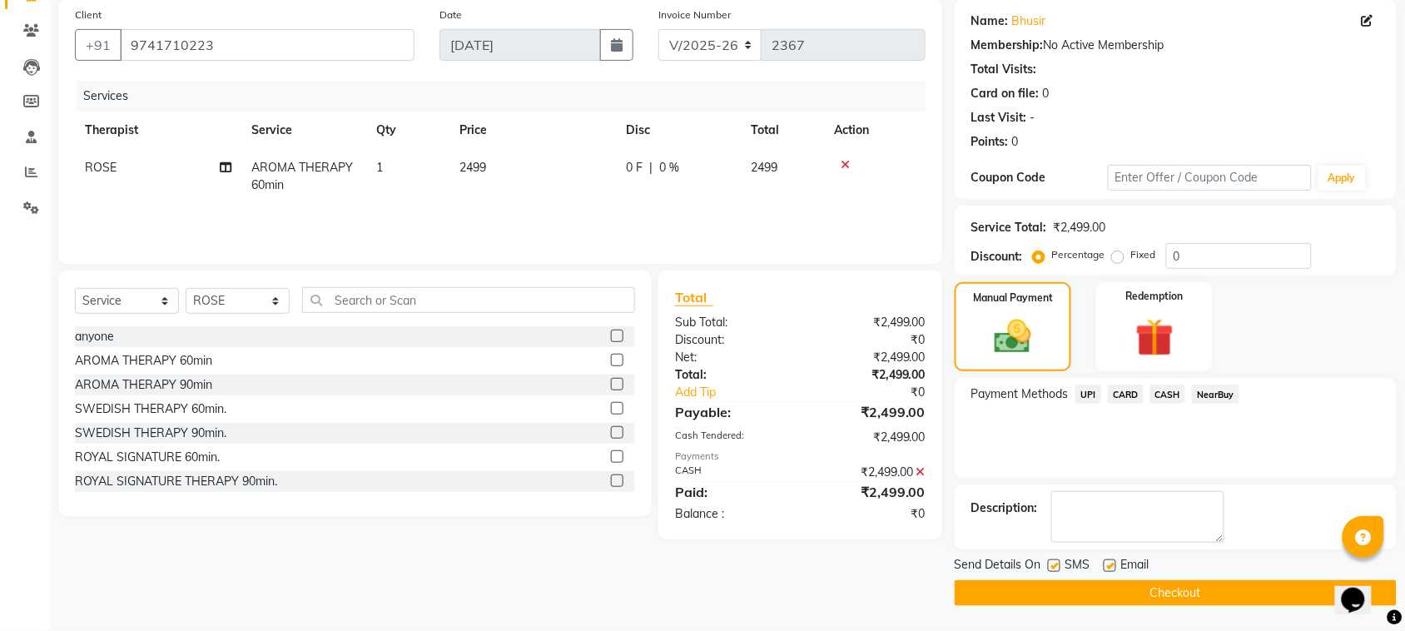
click at [1142, 592] on button "Checkout" at bounding box center [1176, 593] width 442 height 26
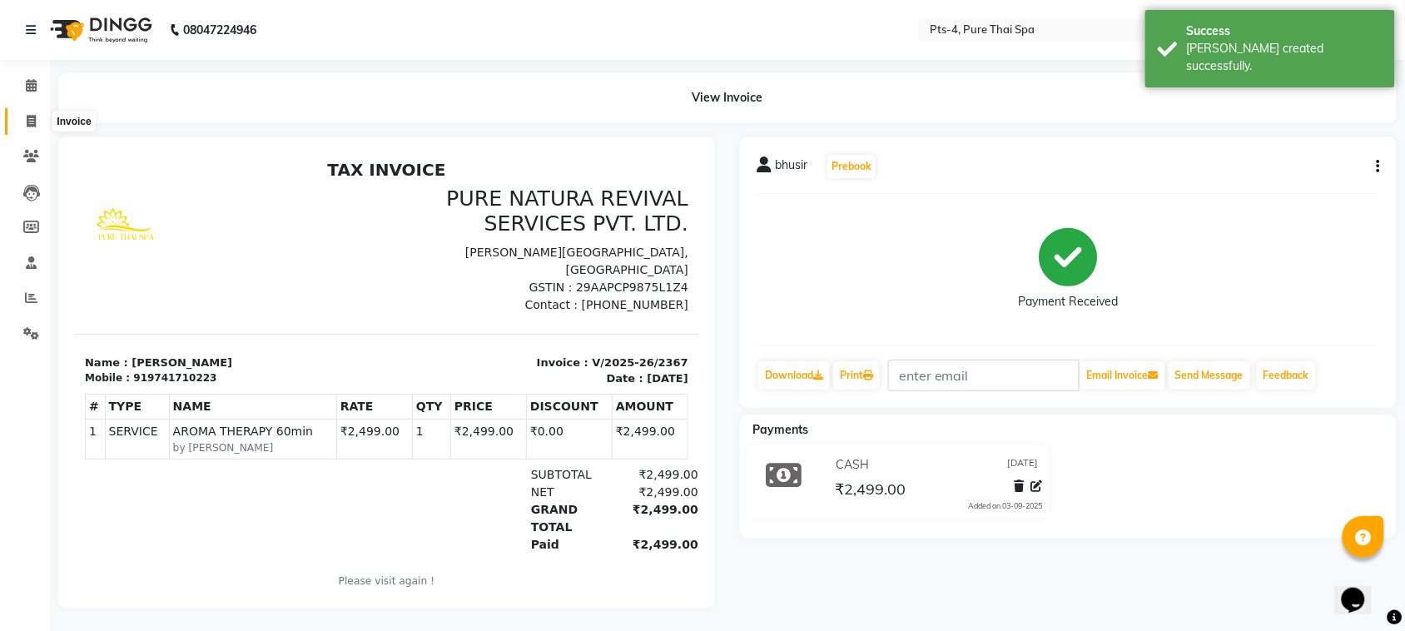
click at [23, 123] on span at bounding box center [31, 121] width 29 height 19
select select "service"
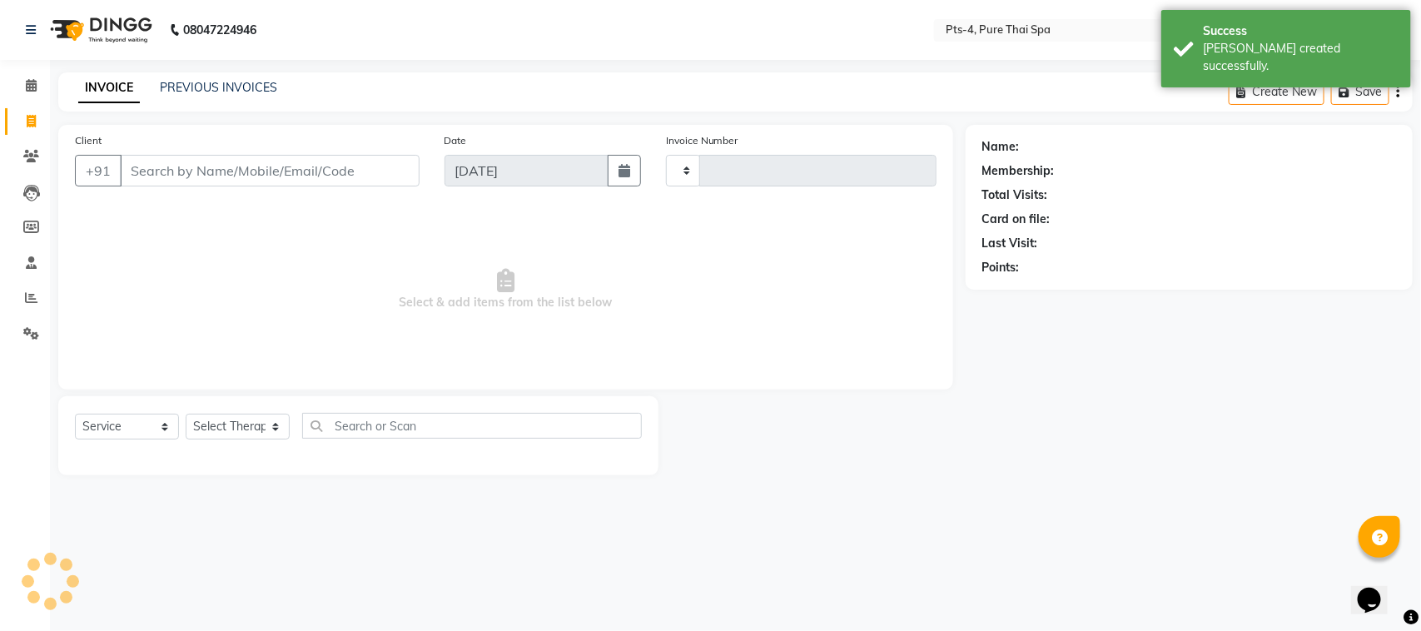
type input "2368"
select select "6459"
click at [205, 88] on link "PREVIOUS INVOICES" at bounding box center [218, 87] width 117 height 15
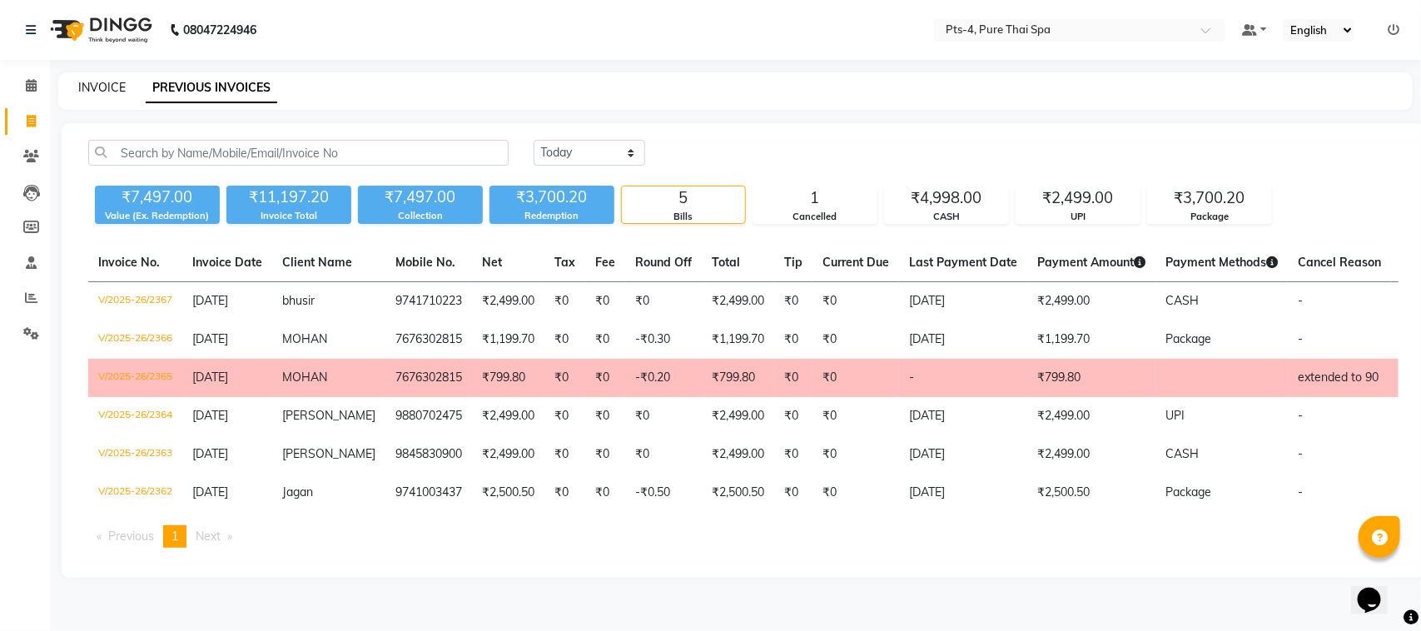
click at [96, 92] on link "INVOICE" at bounding box center [101, 87] width 47 height 15
select select "6459"
select select "service"
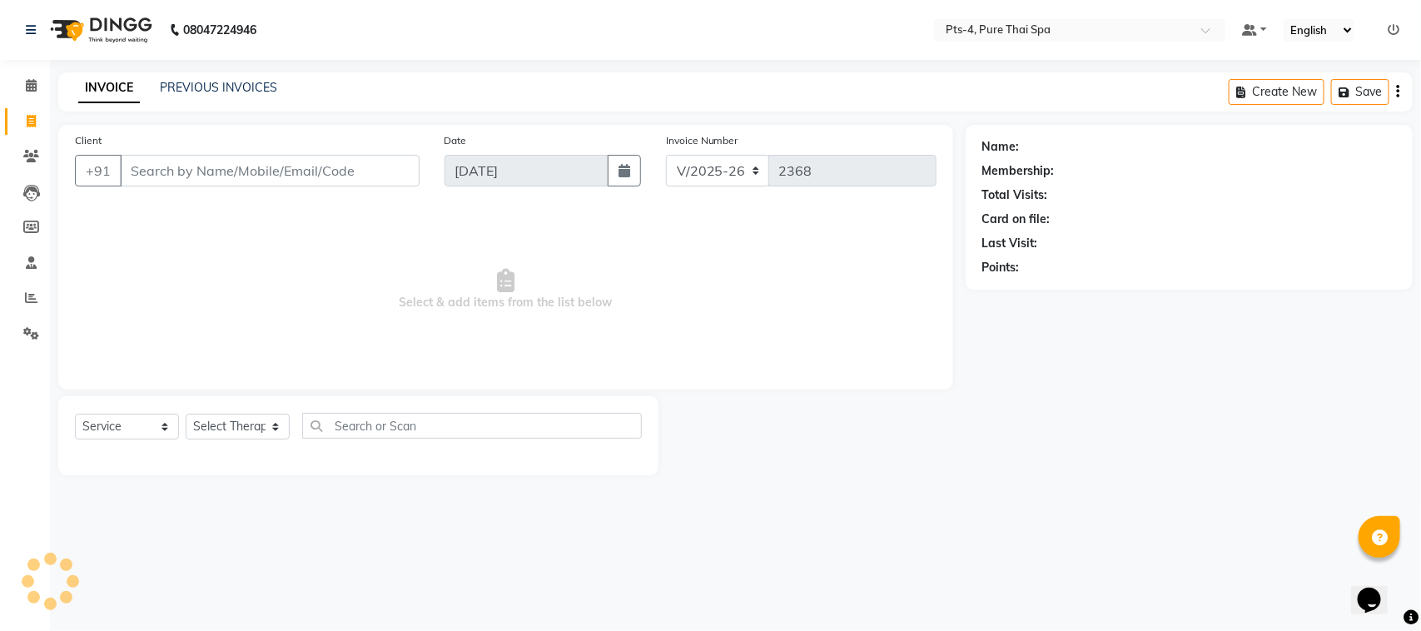
click at [202, 175] on input "Client" at bounding box center [270, 171] width 300 height 32
type input "8618294940"
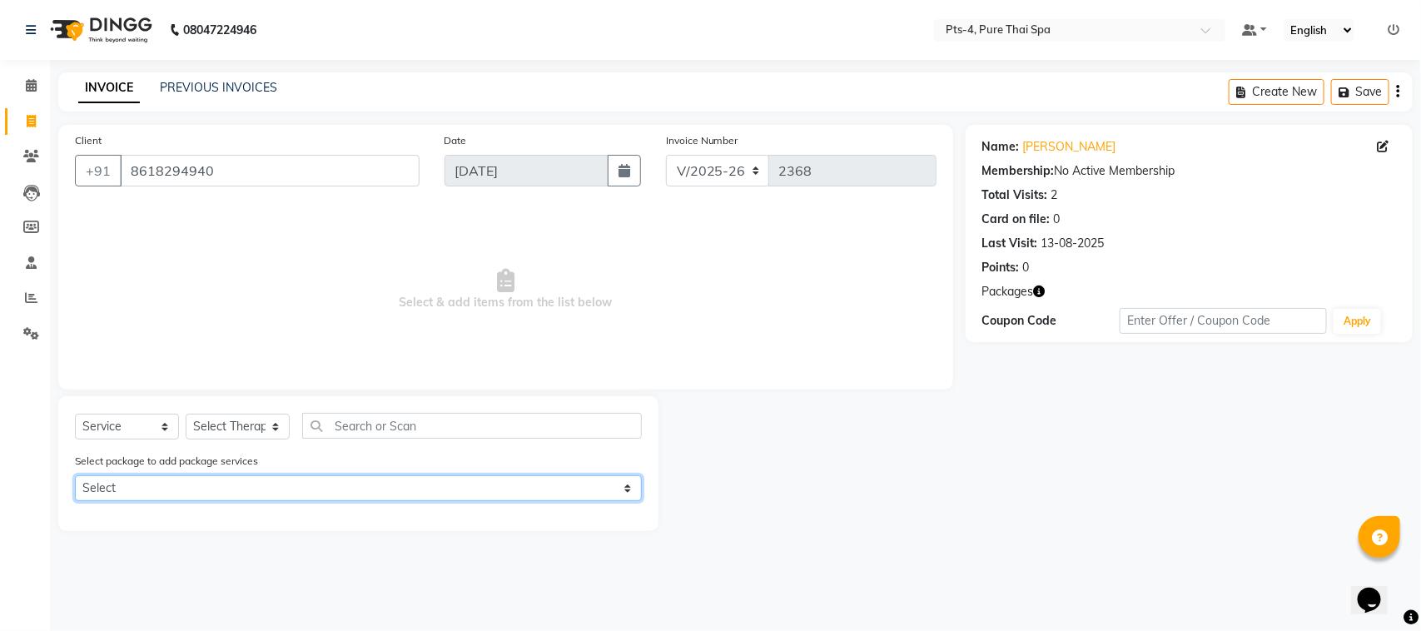
click at [163, 488] on select "Select PTS PACKAGE (10K) 10 SERVICES" at bounding box center [358, 488] width 567 height 26
select select "1: Object"
click at [75, 475] on select "Select PTS PACKAGE (10K) 10 SERVICES" at bounding box center [358, 488] width 567 height 26
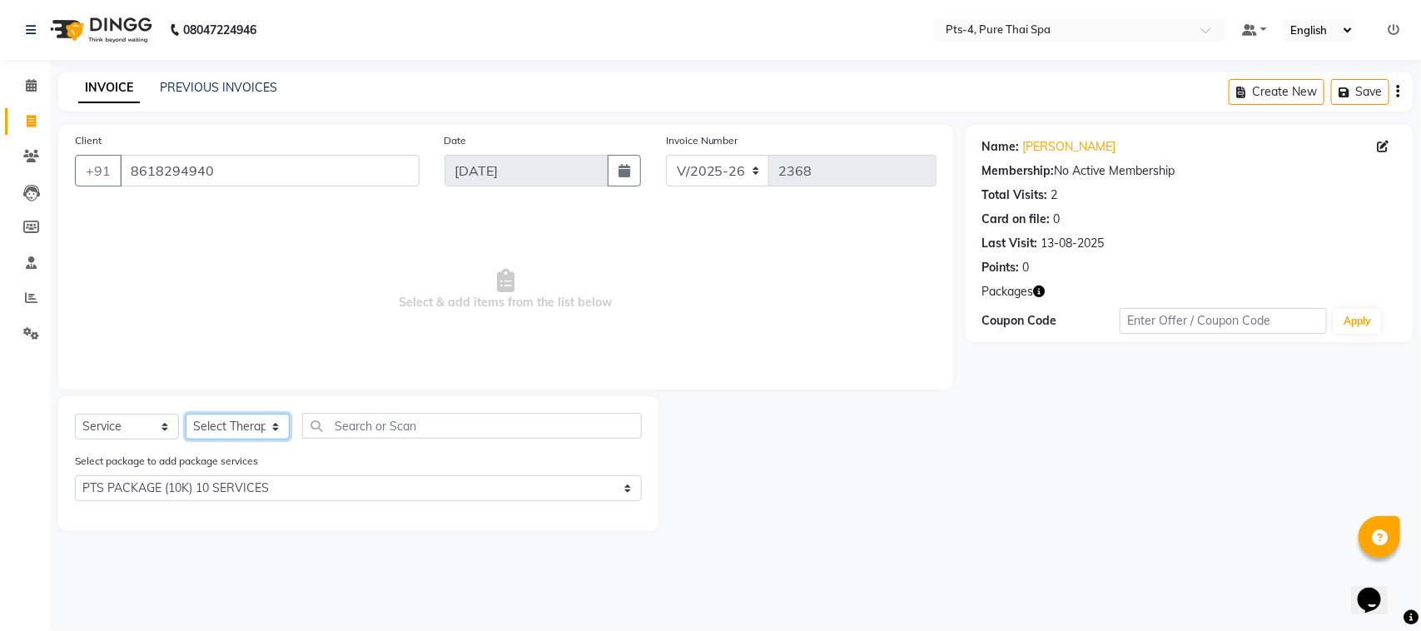
click at [230, 426] on select "Select Therapist AMY NE ANU anyone Ashish kumar Candy FON HONEY JIYA krishna LI…" at bounding box center [238, 427] width 104 height 26
select select "84268"
click at [186, 414] on select "Select Therapist AMY NE ANU anyone Ashish kumar Candy FON HONEY JIYA krishna LI…" at bounding box center [238, 427] width 104 height 26
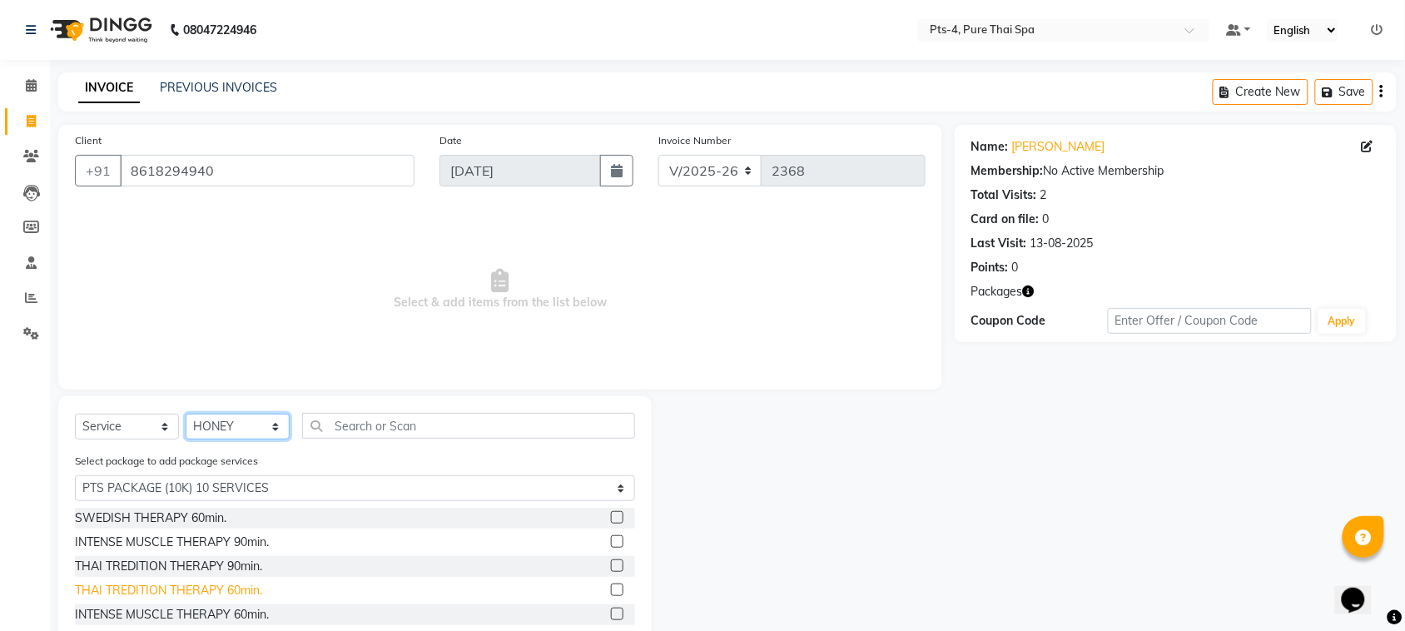
scroll to position [75, 0]
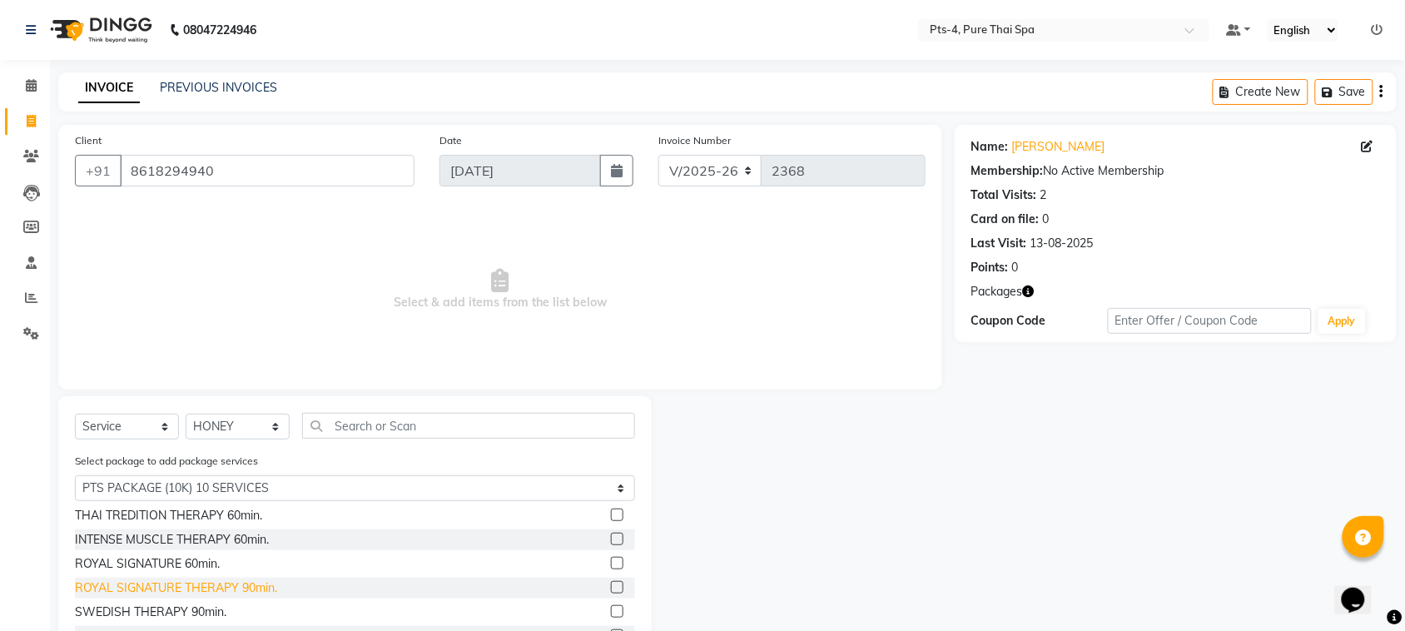
click at [196, 579] on div "ROYAL SIGNATURE THERAPY 90min." at bounding box center [176, 587] width 202 height 17
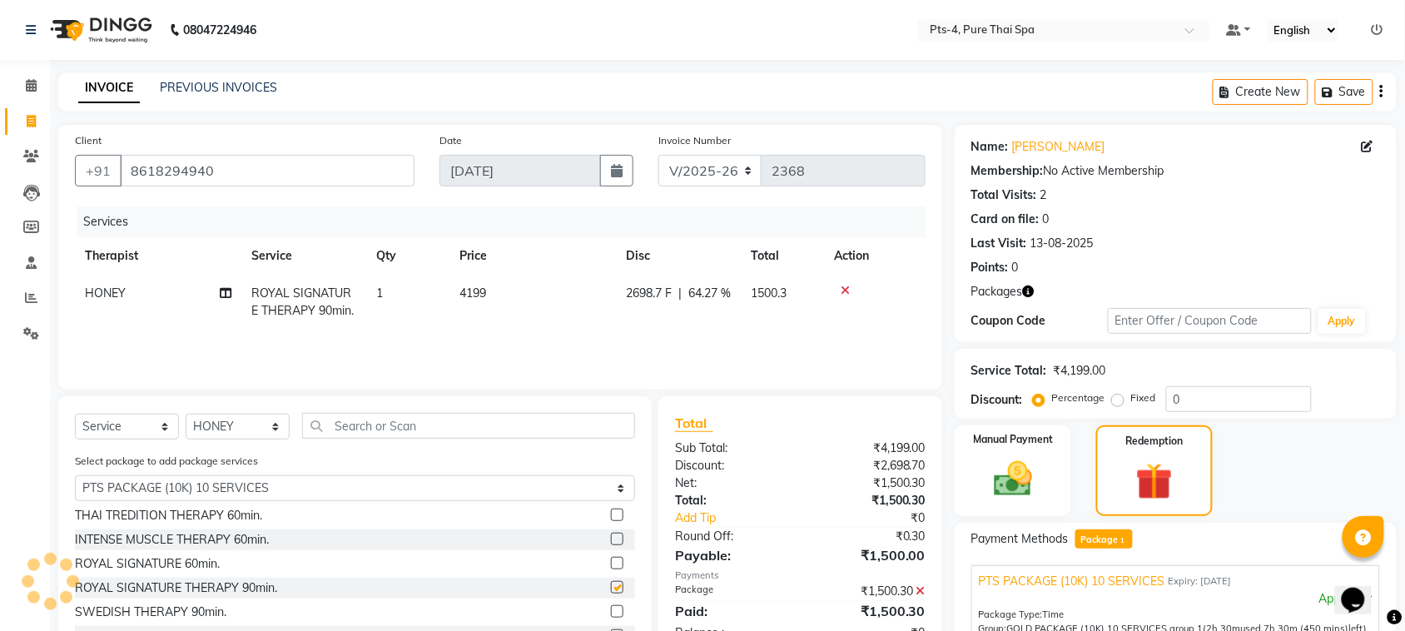
checkbox input "false"
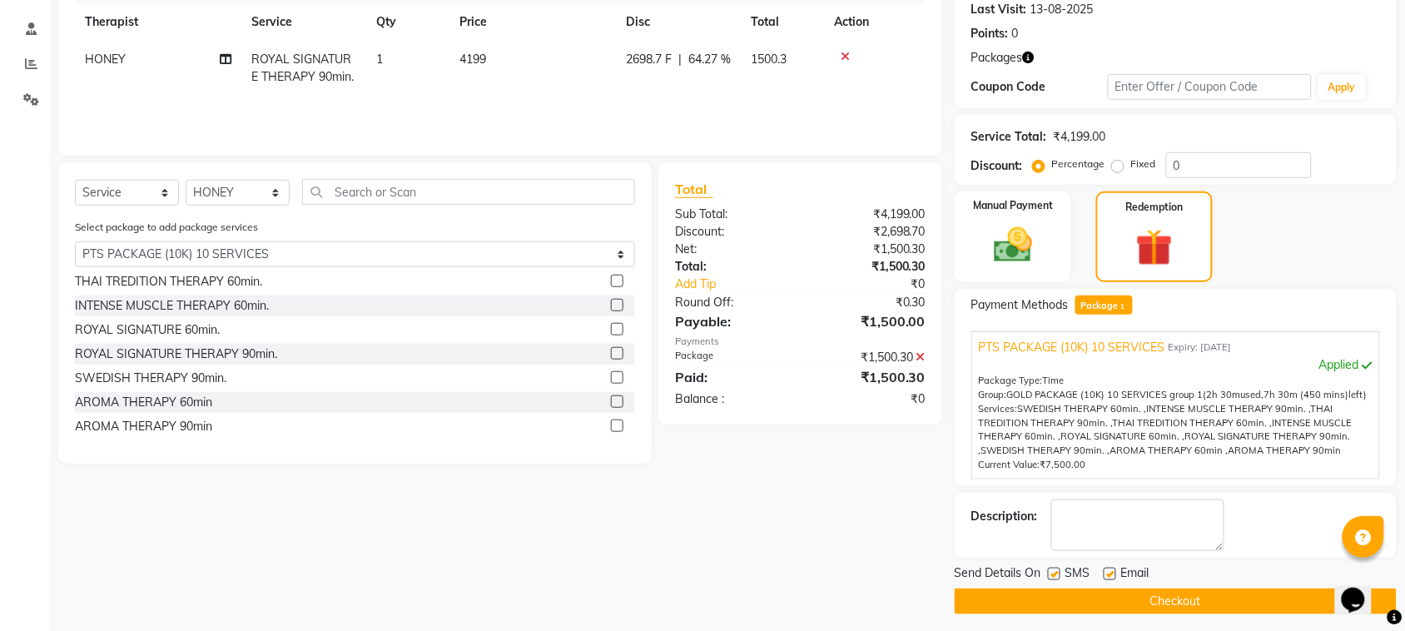
scroll to position [241, 0]
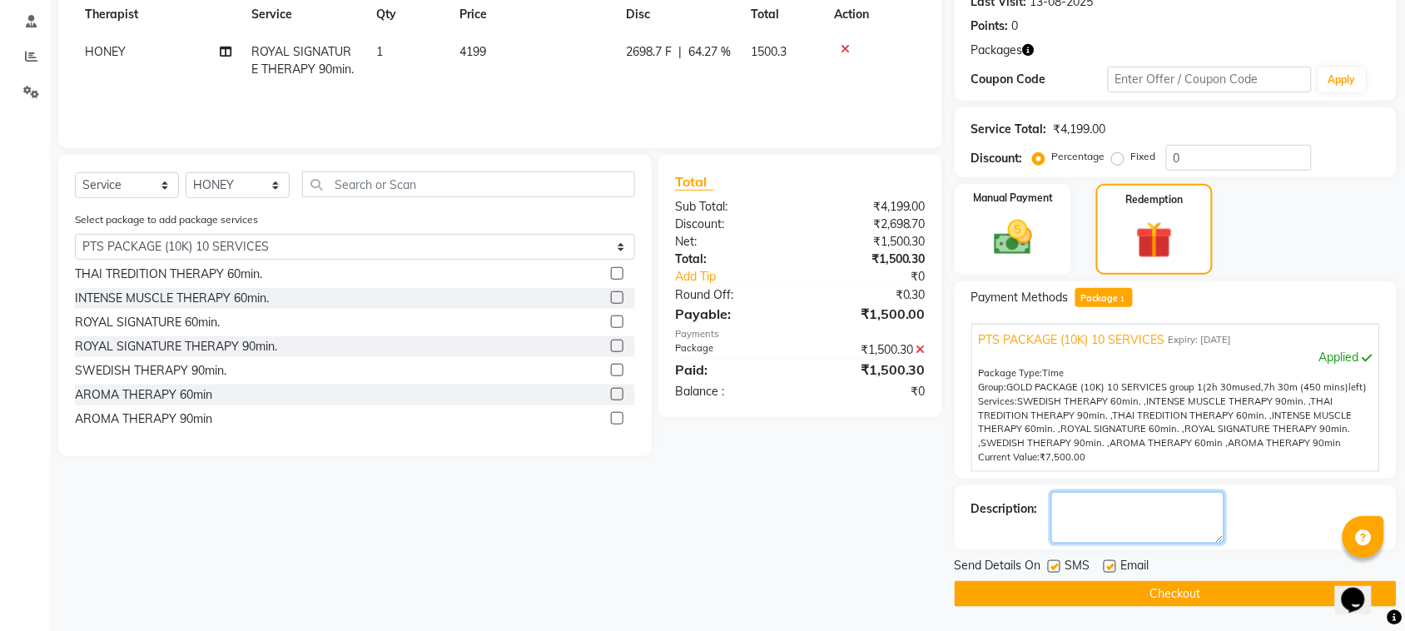
click at [1100, 521] on textarea at bounding box center [1137, 518] width 173 height 52
type textarea "600"
click at [1111, 568] on label at bounding box center [1110, 566] width 12 height 12
click at [1111, 568] on input "checkbox" at bounding box center [1109, 567] width 11 height 11
checkbox input "false"
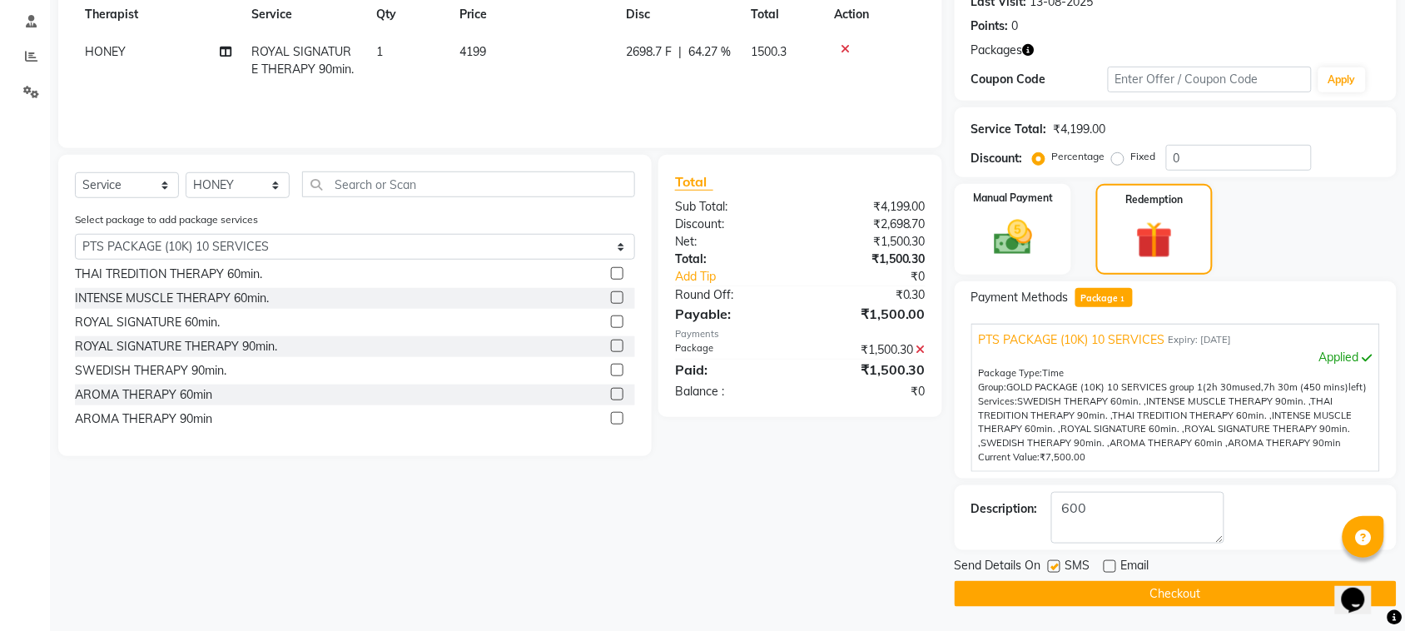
click at [1055, 564] on label at bounding box center [1054, 566] width 12 height 12
click at [1055, 564] on input "checkbox" at bounding box center [1053, 567] width 11 height 11
checkbox input "false"
click at [1078, 592] on button "Checkout" at bounding box center [1176, 594] width 442 height 26
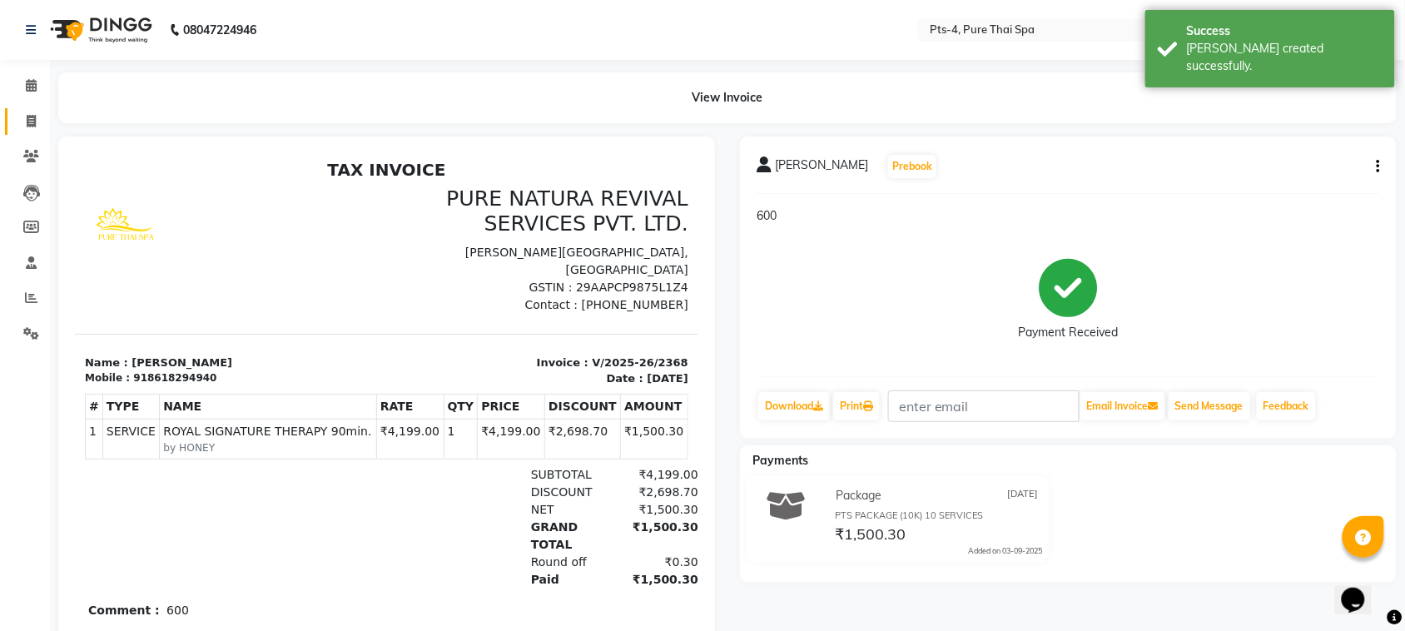
click at [31, 108] on link "Invoice" at bounding box center [25, 121] width 40 height 27
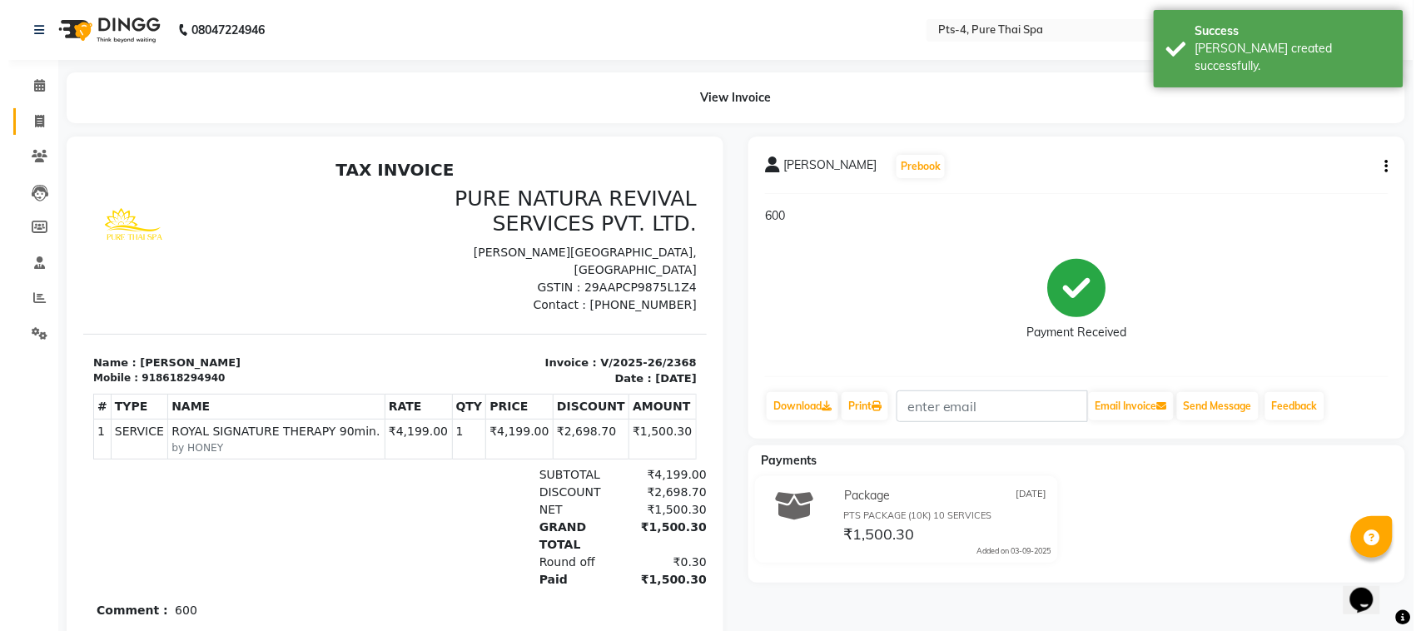
select select "6459"
select select "service"
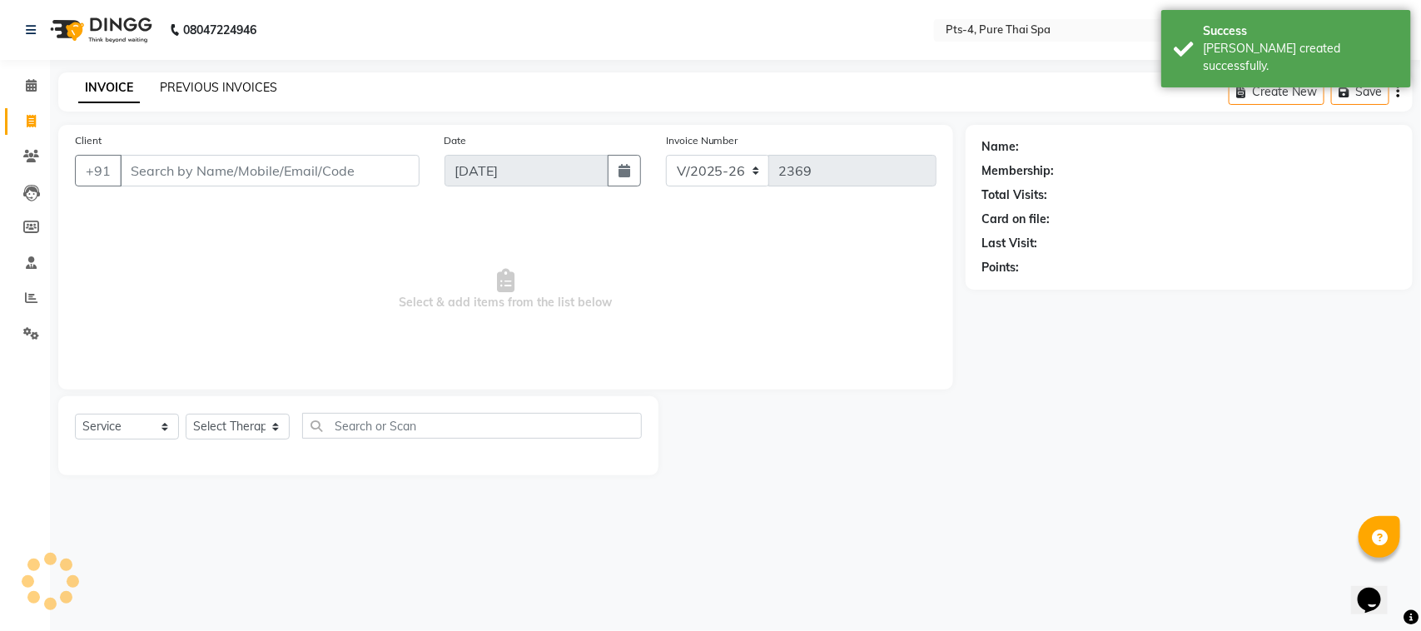
click at [211, 89] on link "PREVIOUS INVOICES" at bounding box center [218, 87] width 117 height 15
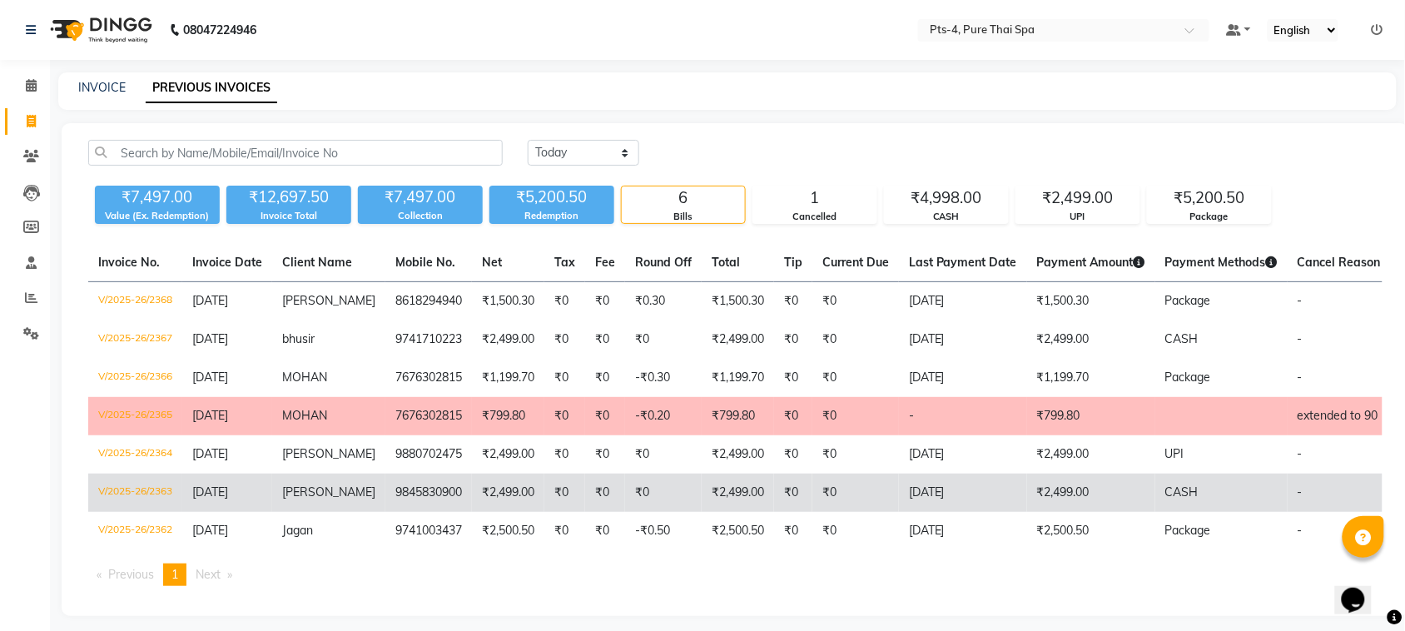
drag, startPoint x: 80, startPoint y: 42, endPoint x: 87, endPoint y: 485, distance: 443.7
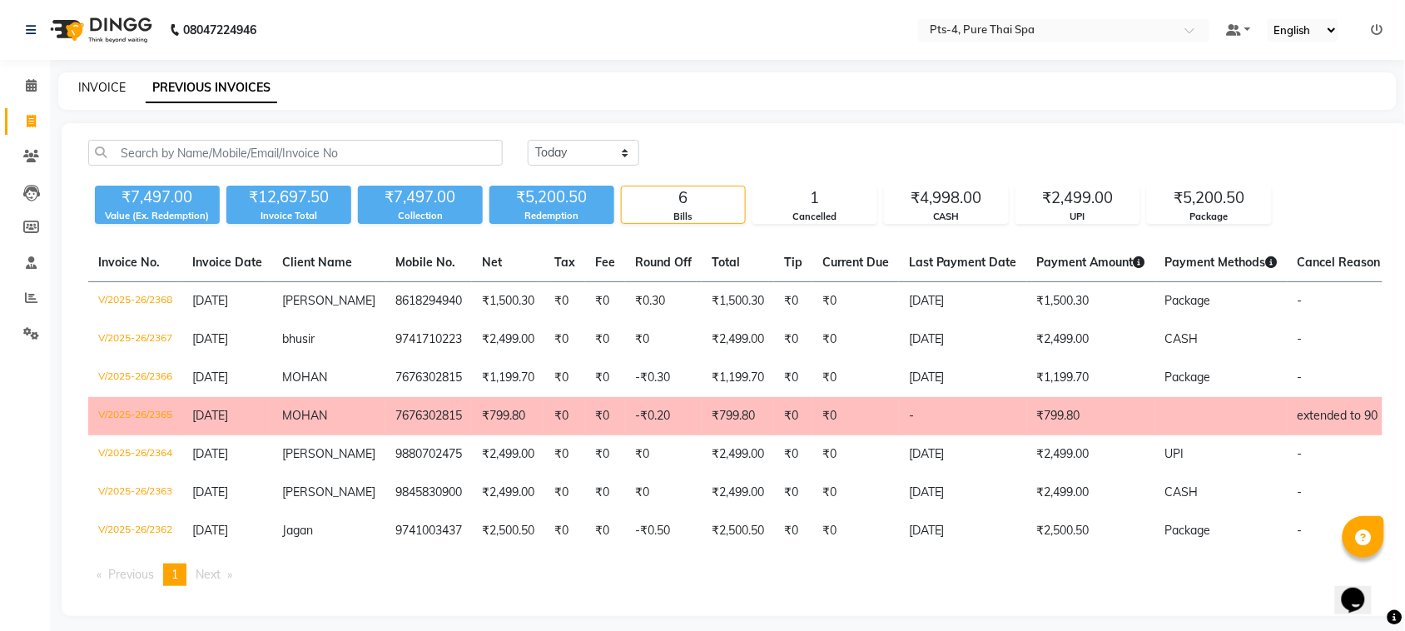
drag, startPoint x: 102, startPoint y: 98, endPoint x: 101, endPoint y: 85, distance: 13.3
click at [101, 88] on div "INVOICE PREVIOUS INVOICES" at bounding box center [727, 90] width 1338 height 37
click at [101, 85] on link "INVOICE" at bounding box center [101, 87] width 47 height 15
select select "service"
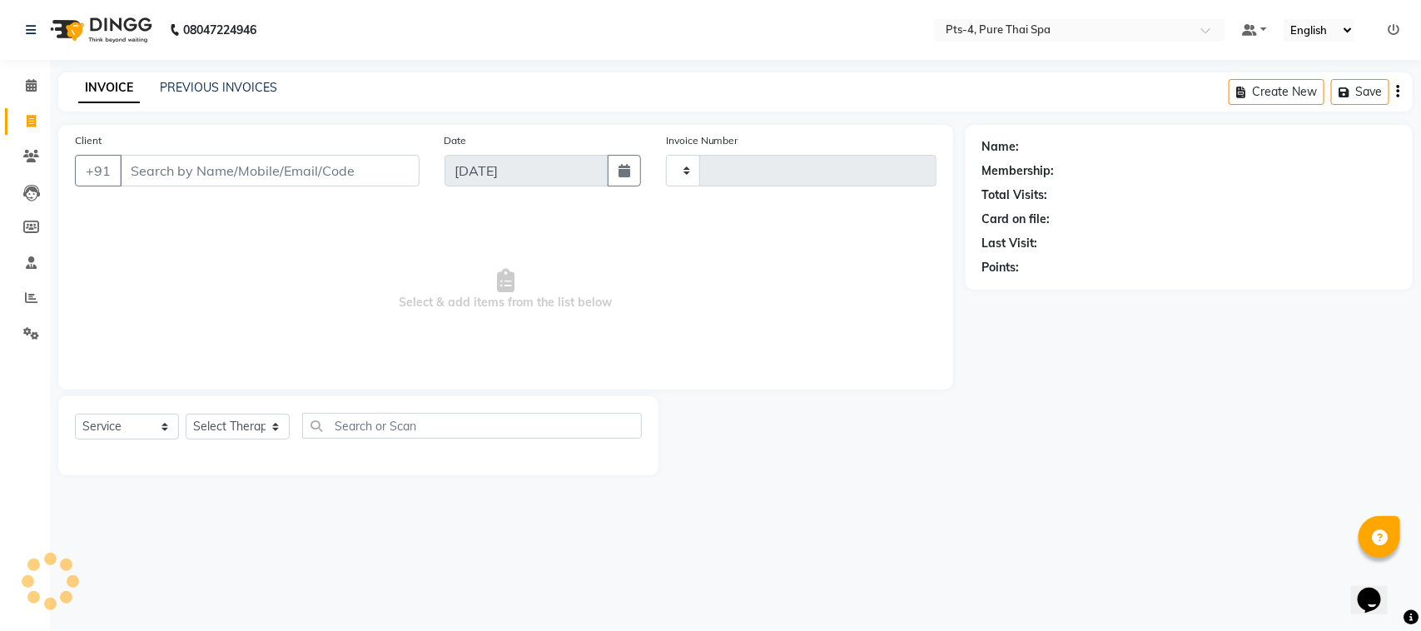
type input "2369"
select select "6459"
click at [208, 165] on input "Client" at bounding box center [270, 171] width 300 height 32
type input "7259700855"
click at [369, 172] on span "Add Client" at bounding box center [377, 170] width 66 height 17
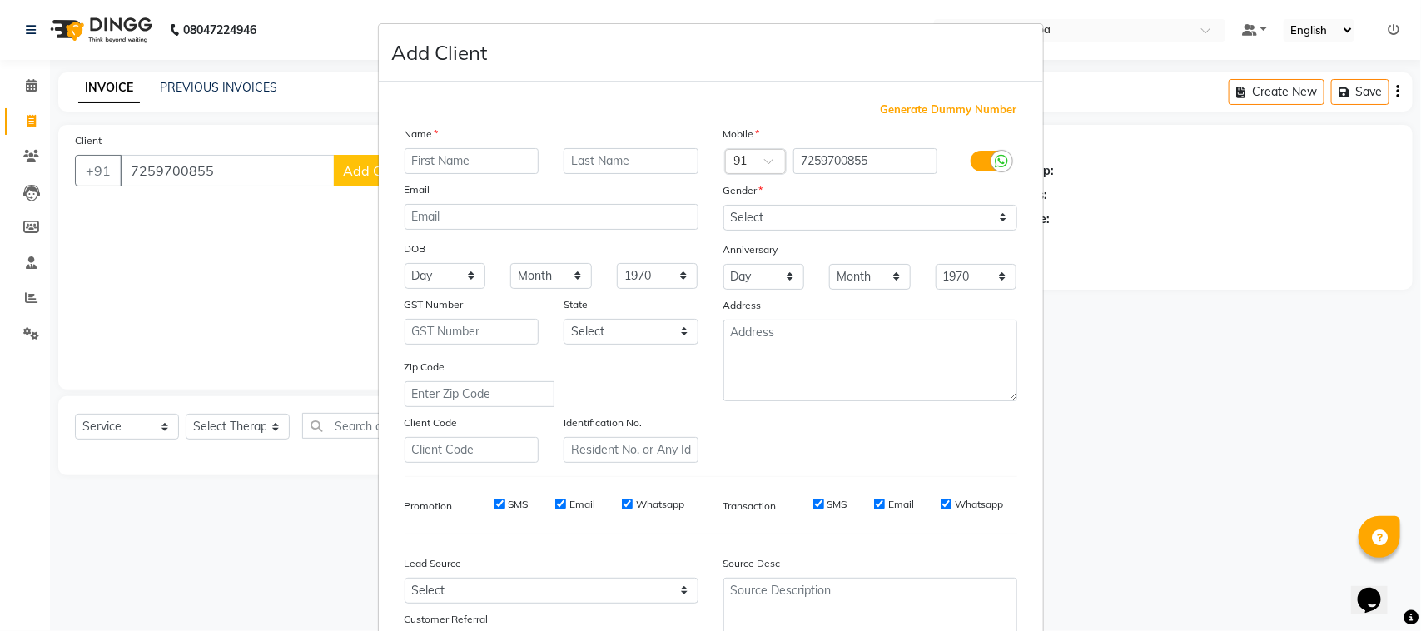
click at [406, 164] on input "text" at bounding box center [472, 161] width 135 height 26
type input "satish"
click at [766, 214] on select "Select Male Female Other Prefer Not To Say" at bounding box center [870, 218] width 294 height 26
select select "male"
click at [723, 205] on select "Select Male Female Other Prefer Not To Say" at bounding box center [870, 218] width 294 height 26
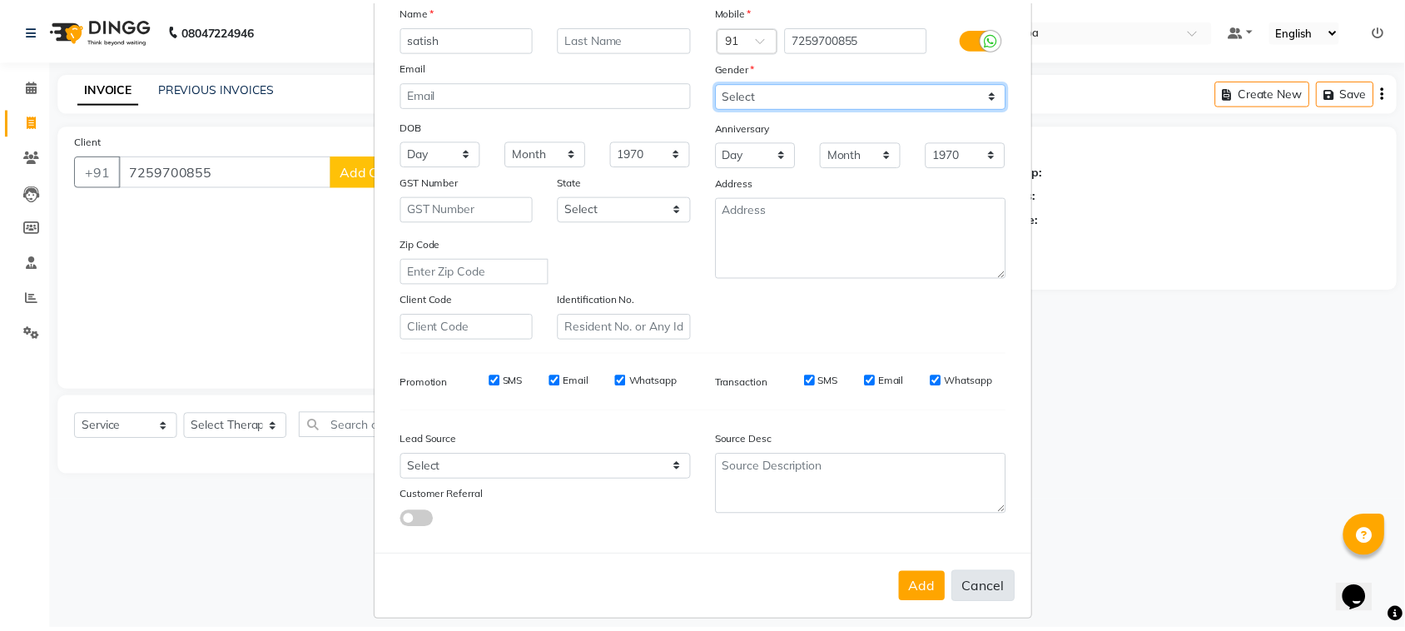
scroll to position [131, 0]
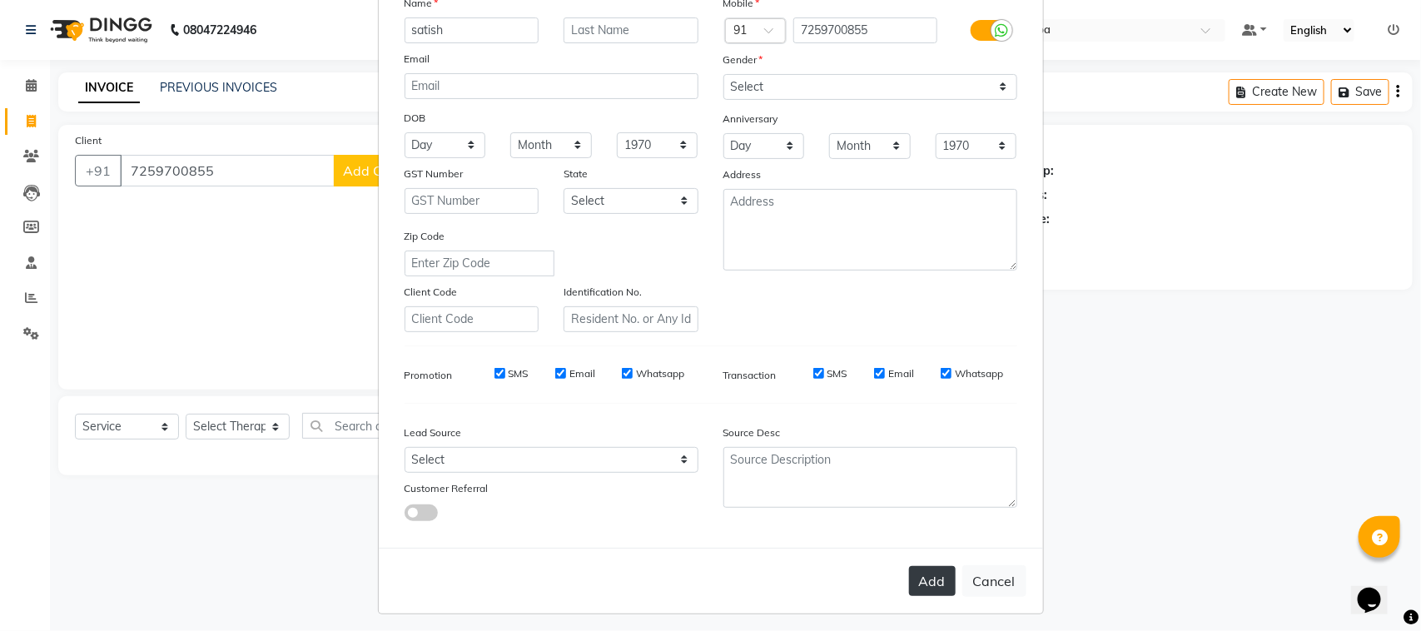
click at [921, 566] on button "Add" at bounding box center [932, 581] width 47 height 30
select select
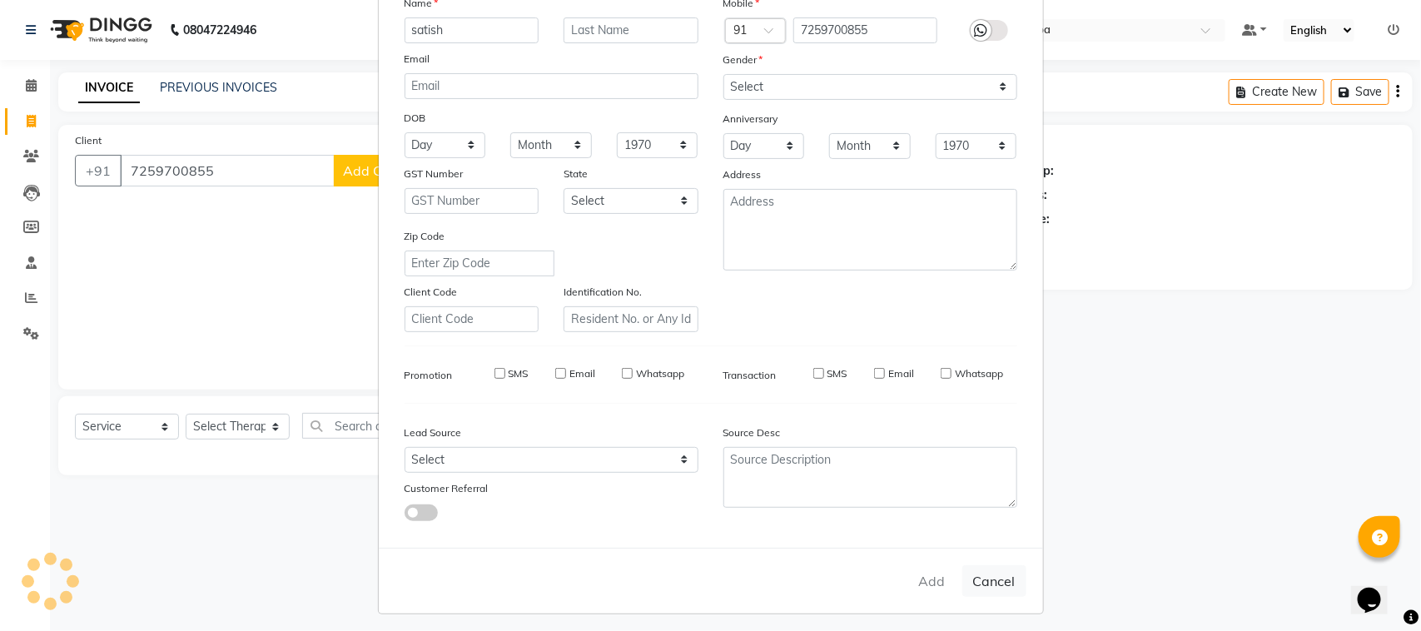
select select
checkbox input "false"
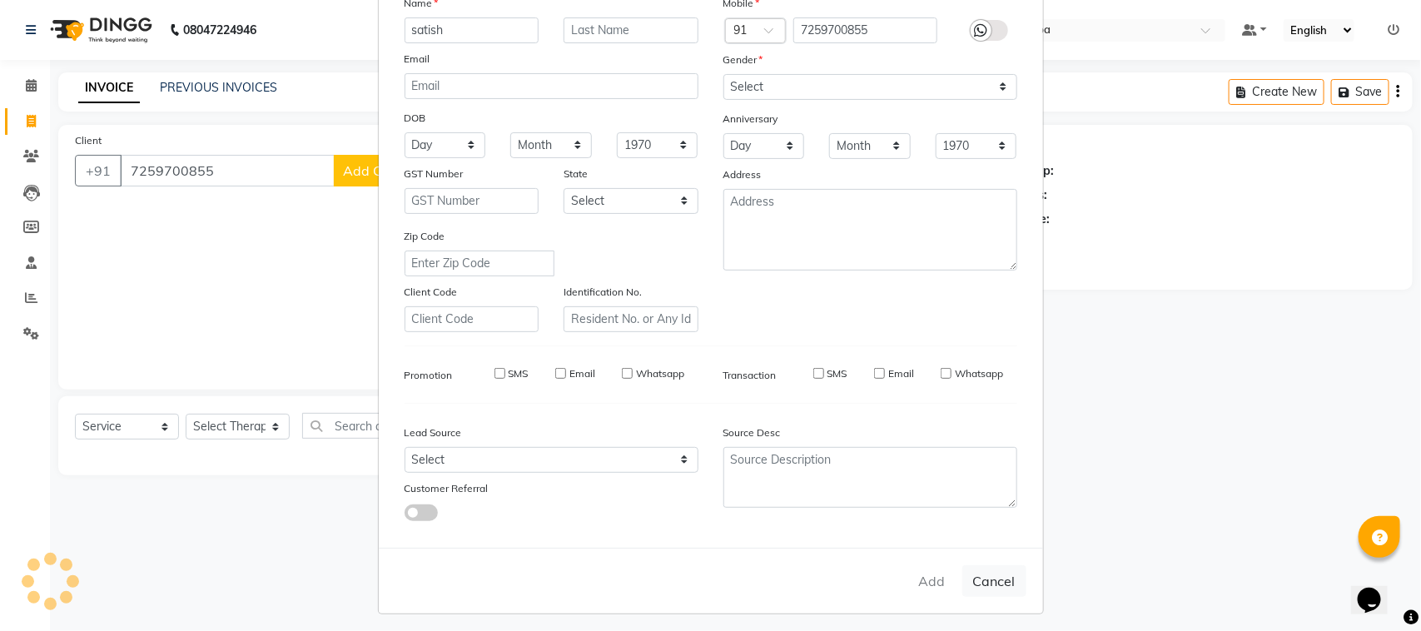
checkbox input "false"
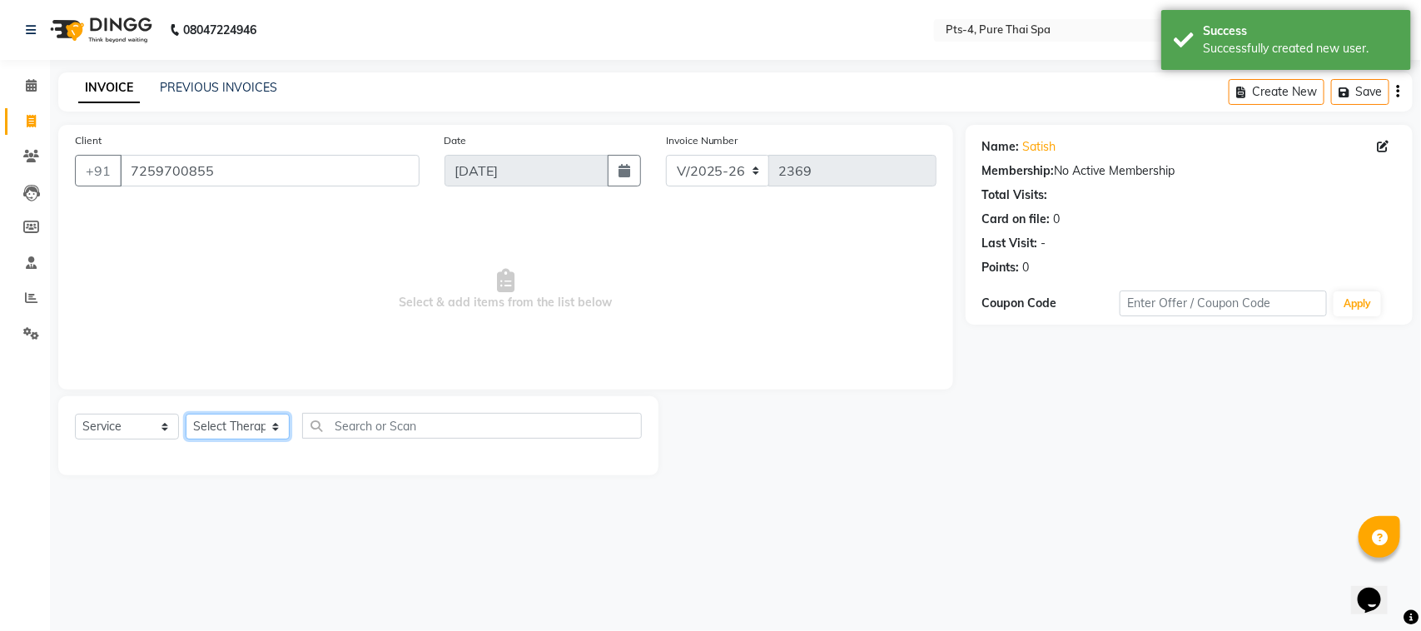
click at [241, 434] on select "Select Therapist AMY NE ANU anyone Ashish kumar Candy FON HONEY JIYA krishna LI…" at bounding box center [238, 427] width 104 height 26
select select "81456"
click at [186, 414] on select "Select Therapist AMY NE ANU anyone Ashish kumar Candy FON HONEY JIYA krishna LI…" at bounding box center [238, 427] width 104 height 26
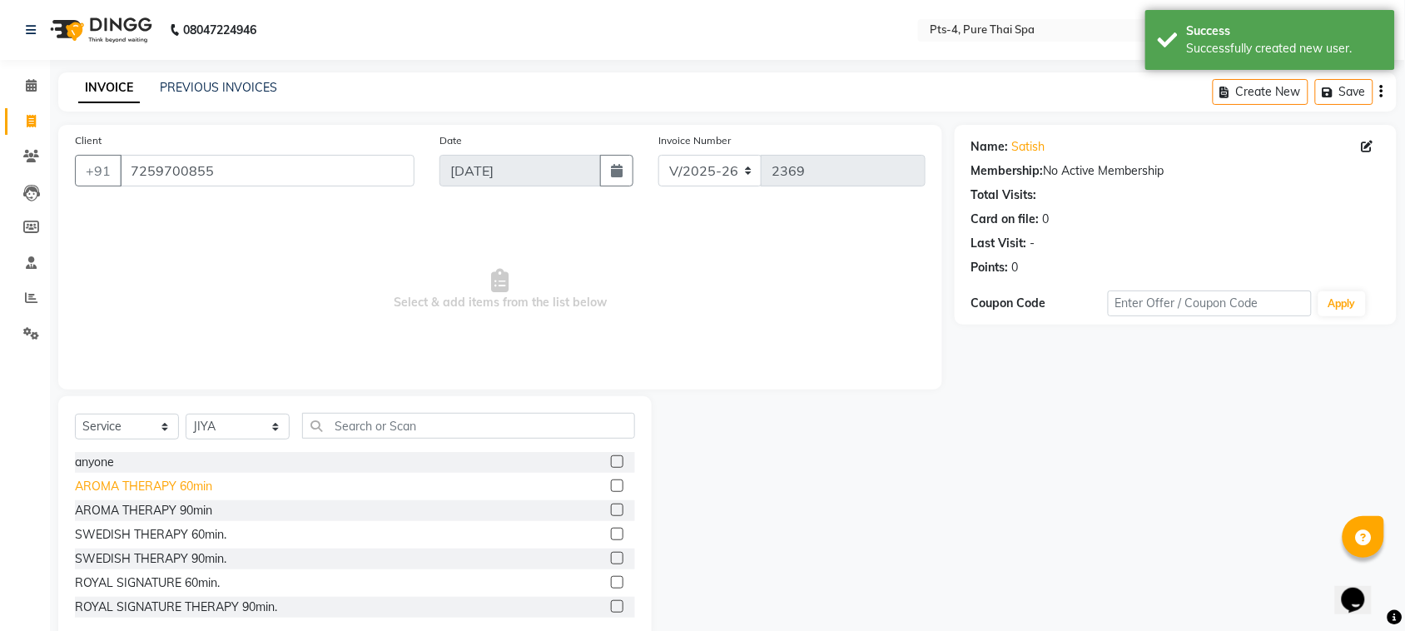
click at [127, 493] on div "AROMA THERAPY 60min" at bounding box center [143, 486] width 137 height 17
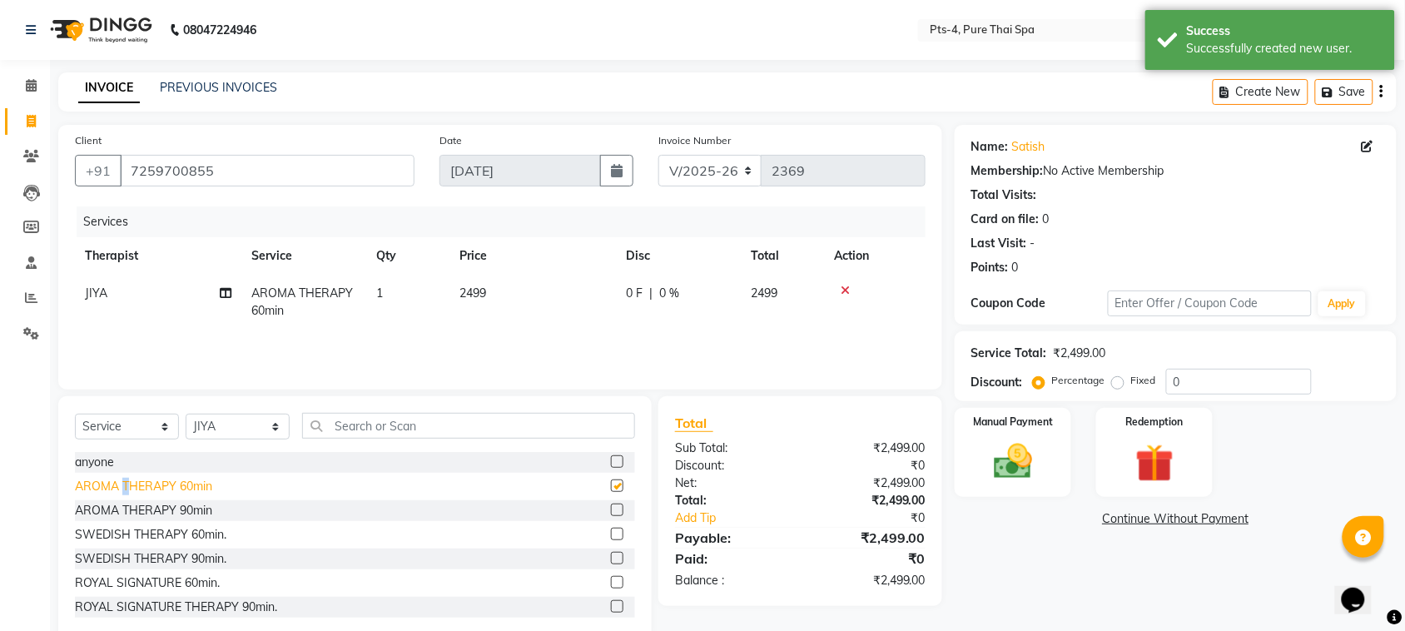
checkbox input "false"
click at [845, 287] on icon at bounding box center [845, 291] width 9 height 12
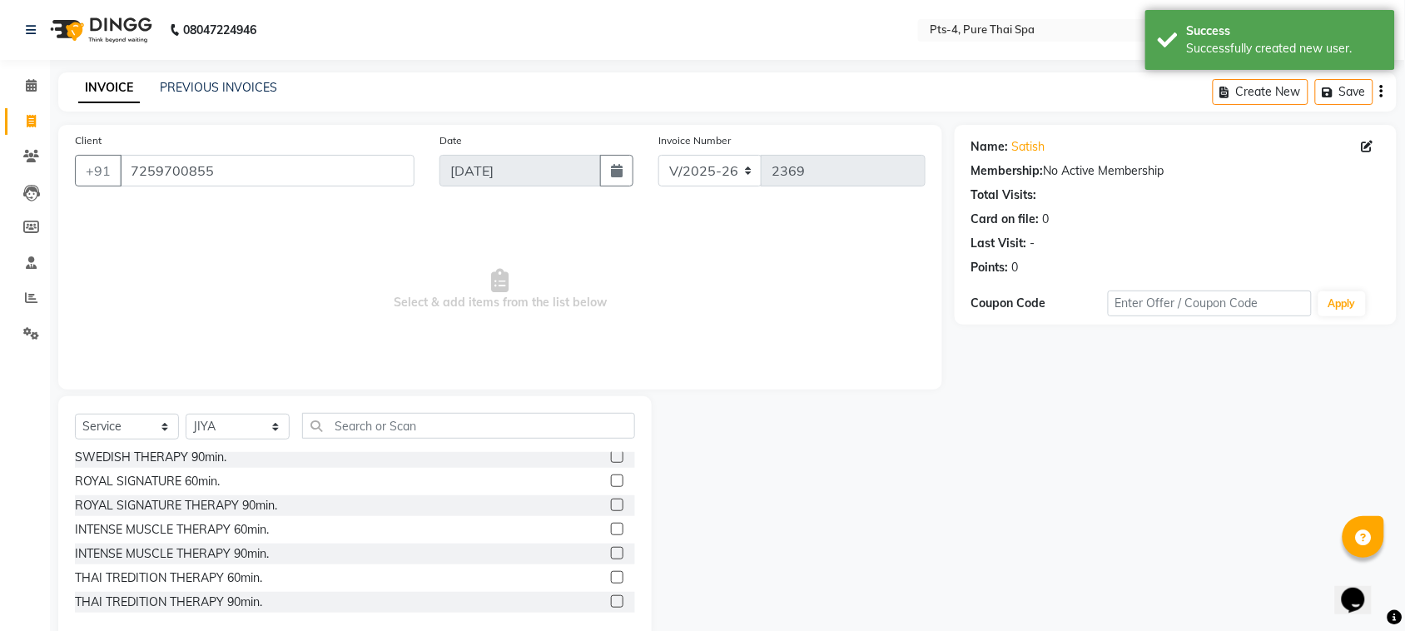
scroll to position [104, 0]
click at [201, 527] on div "INTENSE MUSCLE THERAPY 60min." at bounding box center [172, 527] width 194 height 17
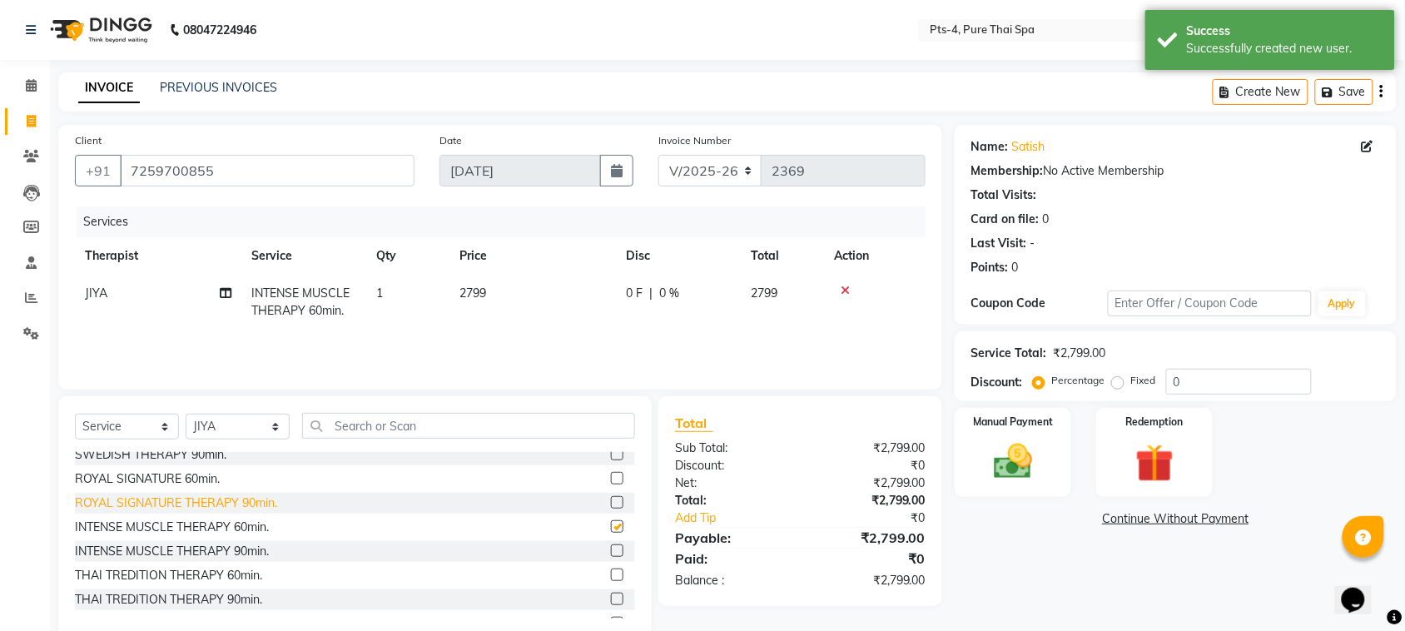
checkbox input "false"
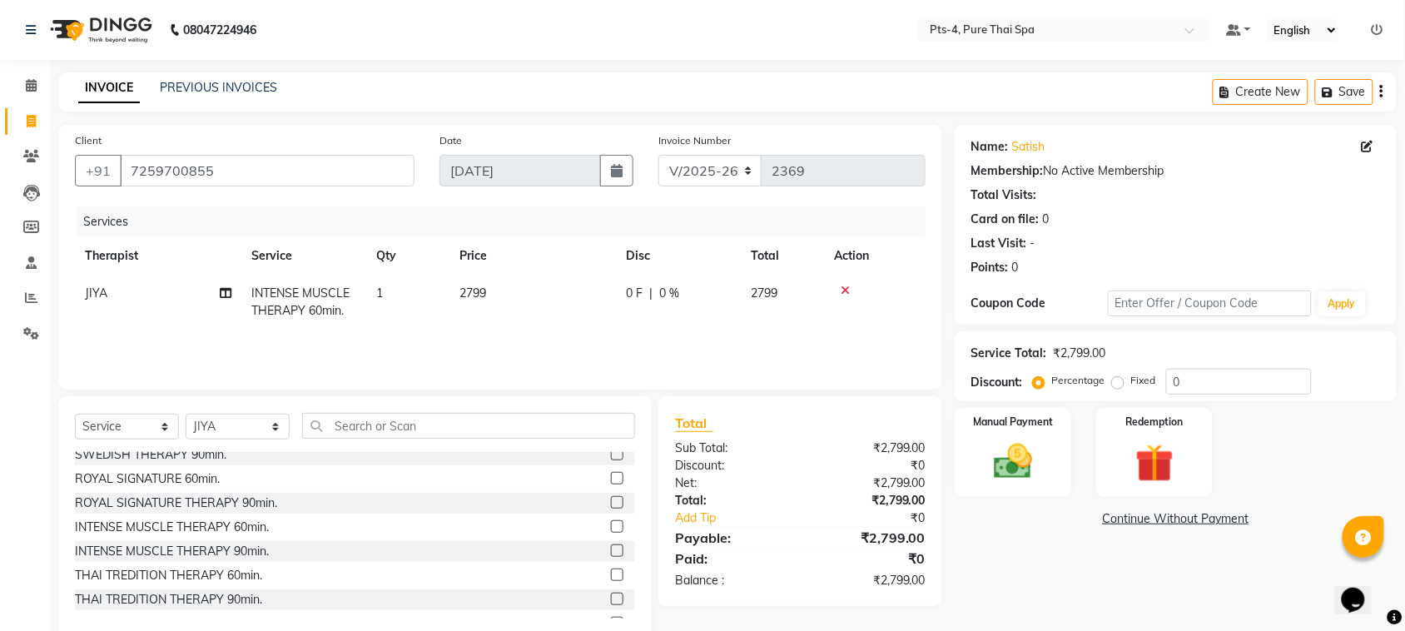
click at [1131, 379] on label "Fixed" at bounding box center [1143, 380] width 25 height 15
click at [1120, 379] on input "Fixed" at bounding box center [1121, 381] width 12 height 12
radio input "true"
click at [1241, 380] on input "0" at bounding box center [1239, 382] width 146 height 26
type input "299"
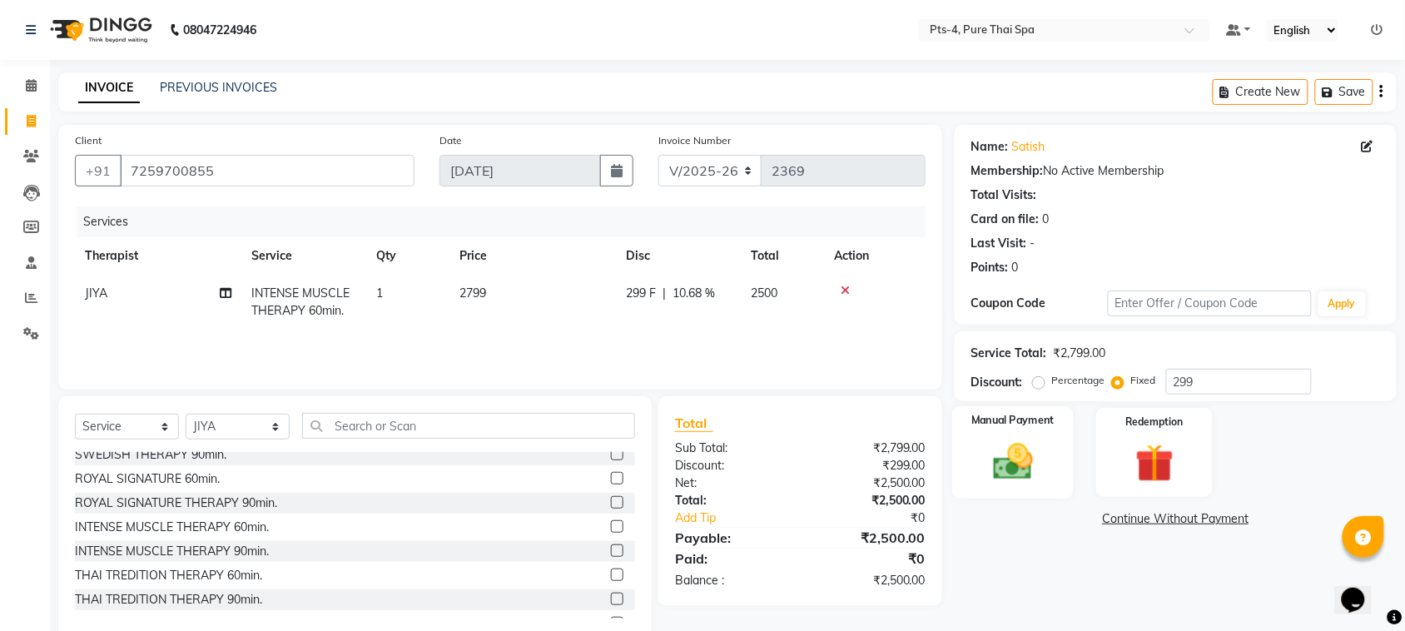
click at [1015, 464] on img at bounding box center [1012, 462] width 65 height 46
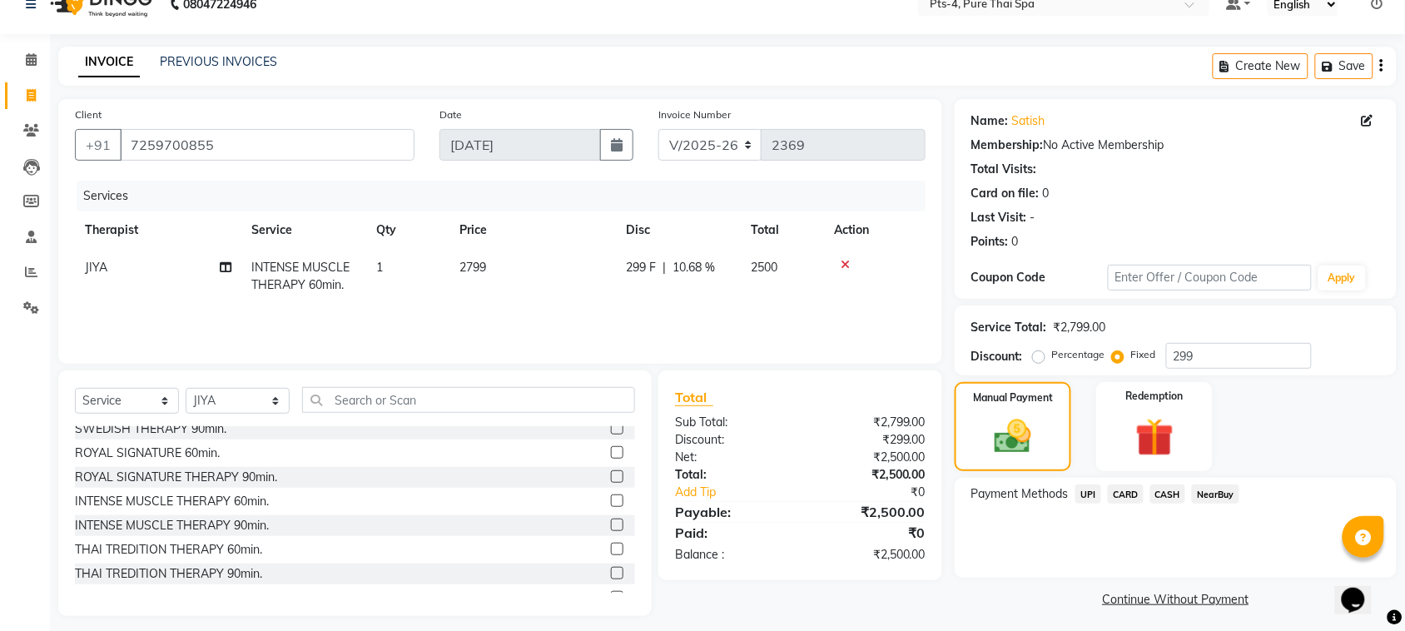
scroll to position [34, 0]
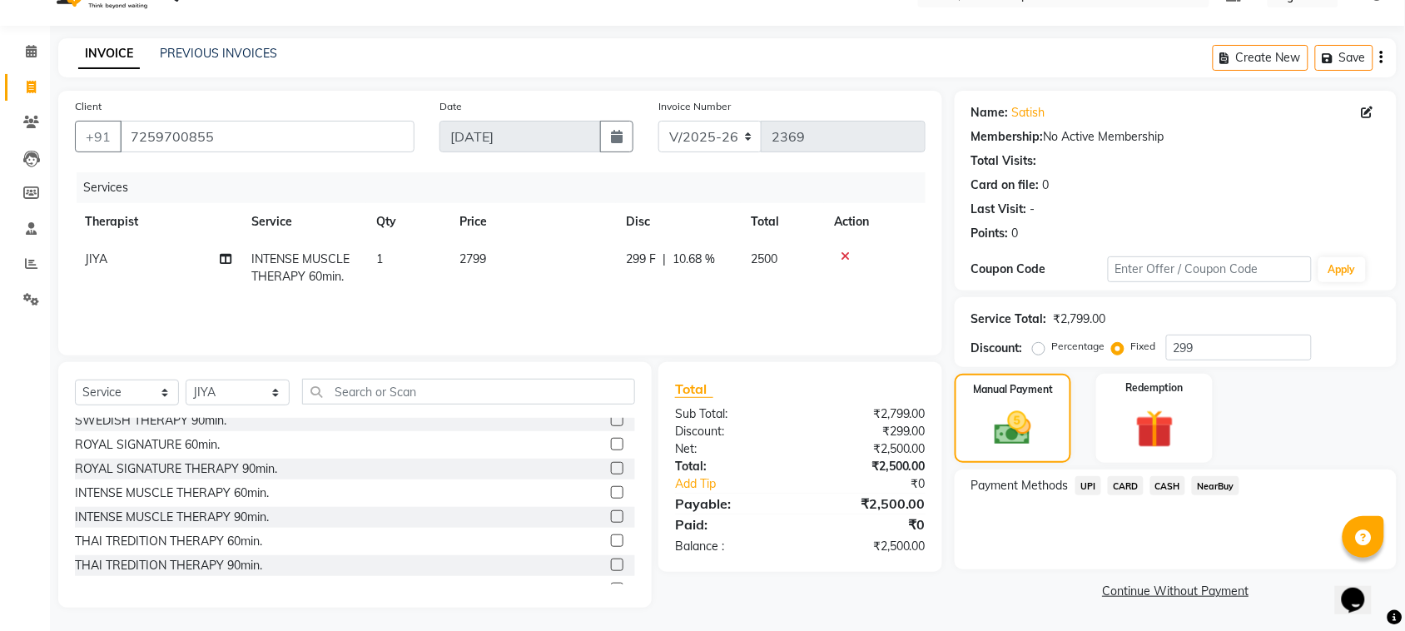
click at [1095, 487] on span "UPI" at bounding box center [1088, 485] width 26 height 19
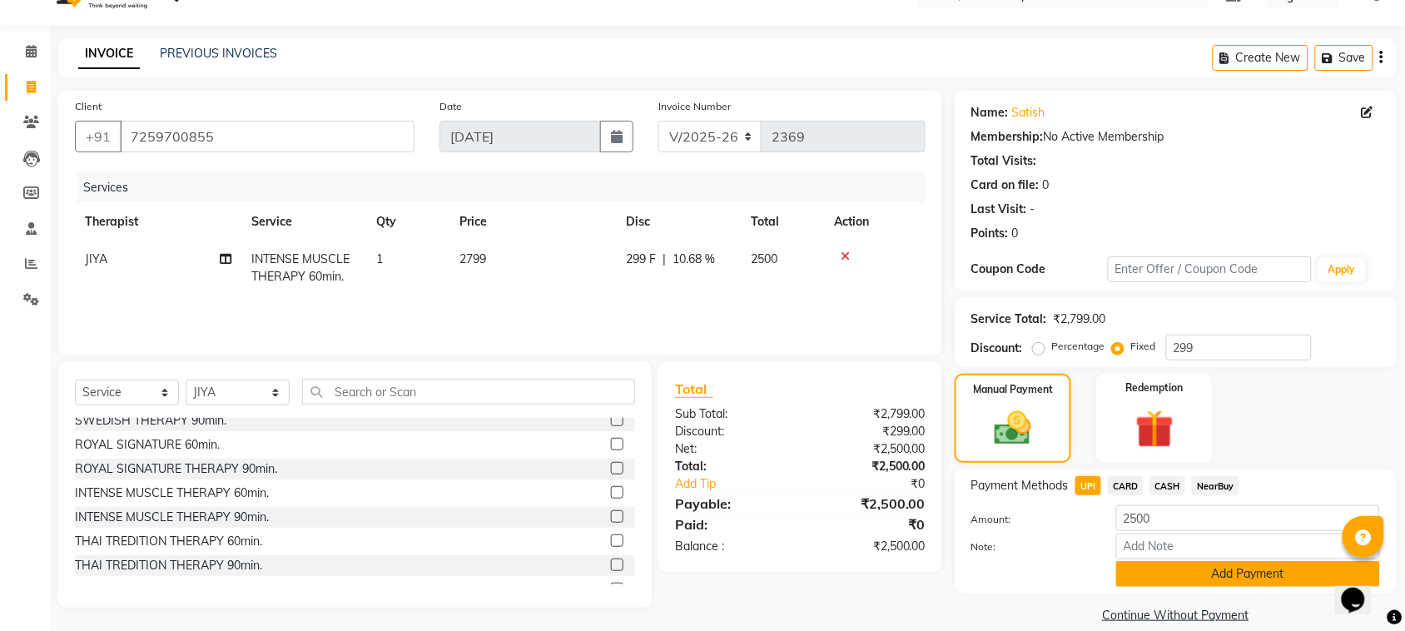
click at [1196, 580] on button "Add Payment" at bounding box center [1248, 574] width 264 height 26
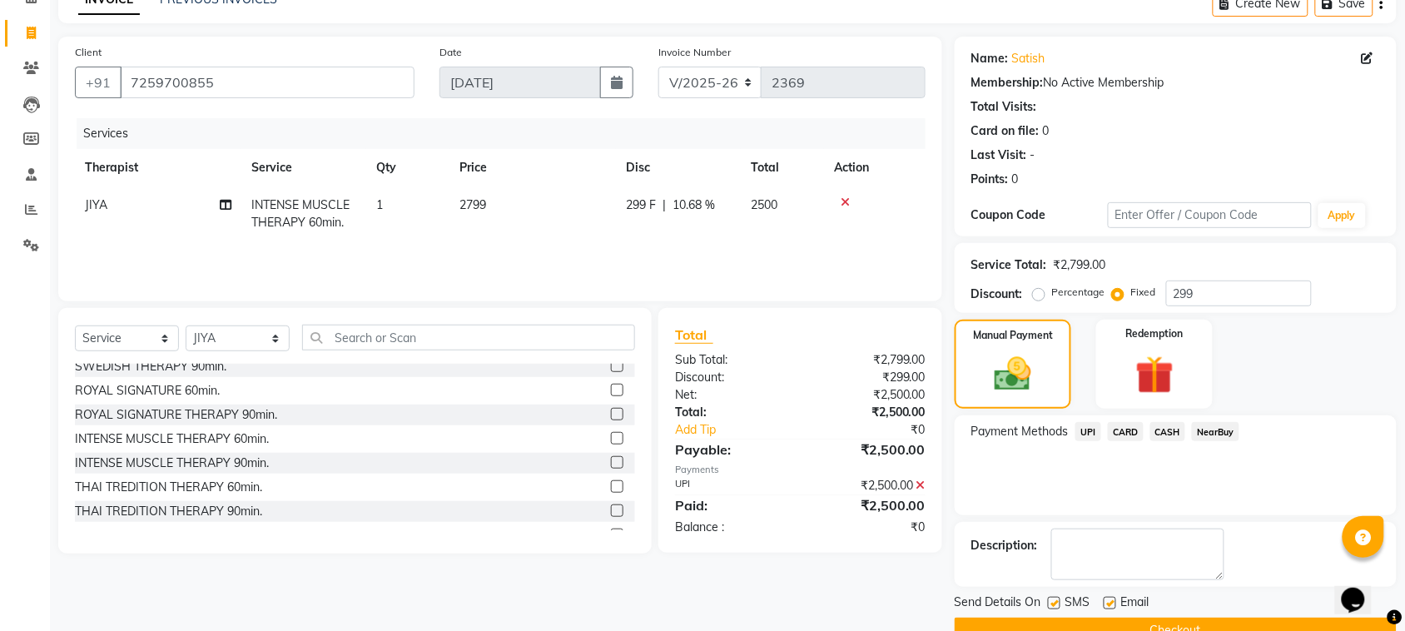
scroll to position [126, 0]
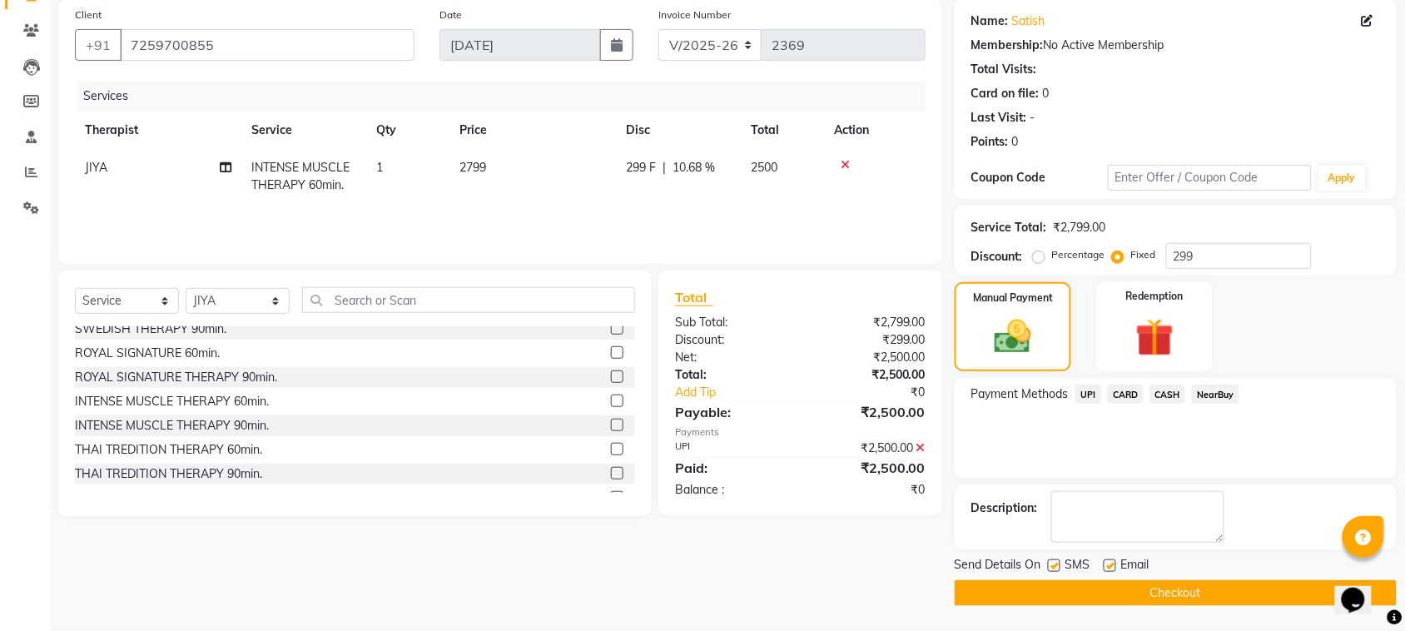
click at [1109, 563] on label at bounding box center [1110, 565] width 12 height 12
click at [1109, 563] on input "checkbox" at bounding box center [1109, 566] width 11 height 11
checkbox input "false"
click at [1058, 566] on label at bounding box center [1054, 565] width 12 height 12
click at [1058, 566] on input "checkbox" at bounding box center [1053, 566] width 11 height 11
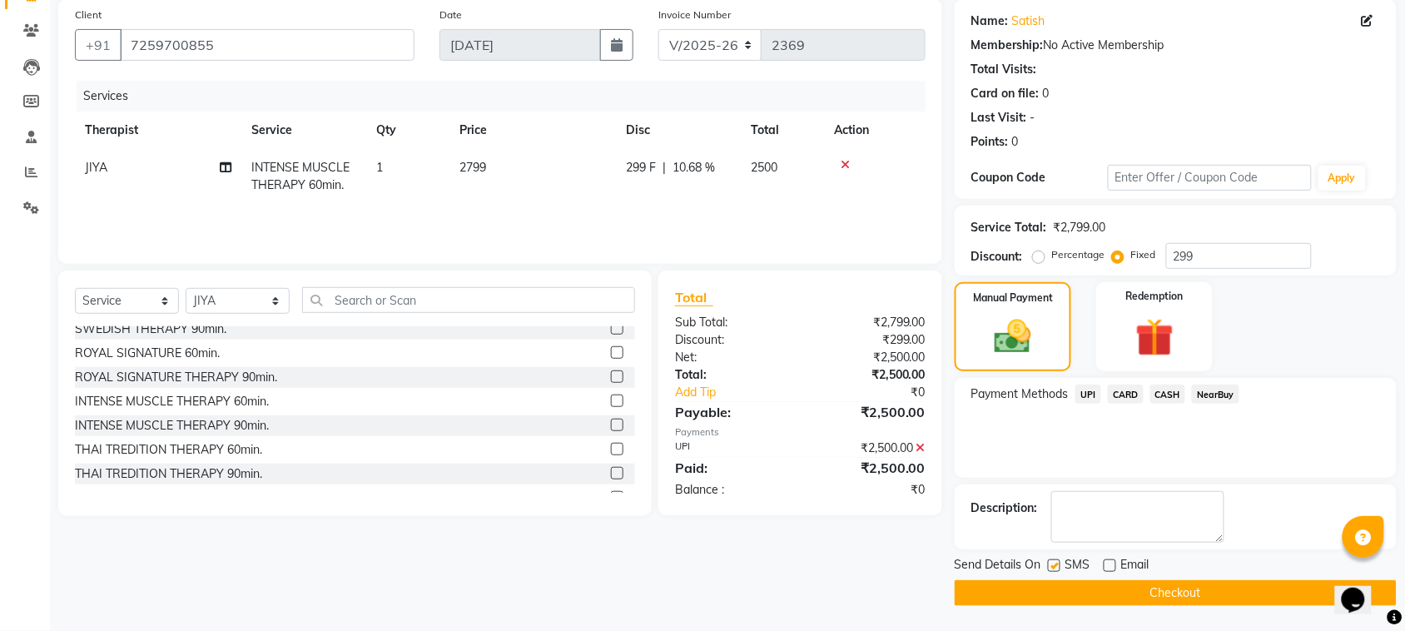
checkbox input "false"
click at [1141, 600] on button "Checkout" at bounding box center [1176, 593] width 442 height 26
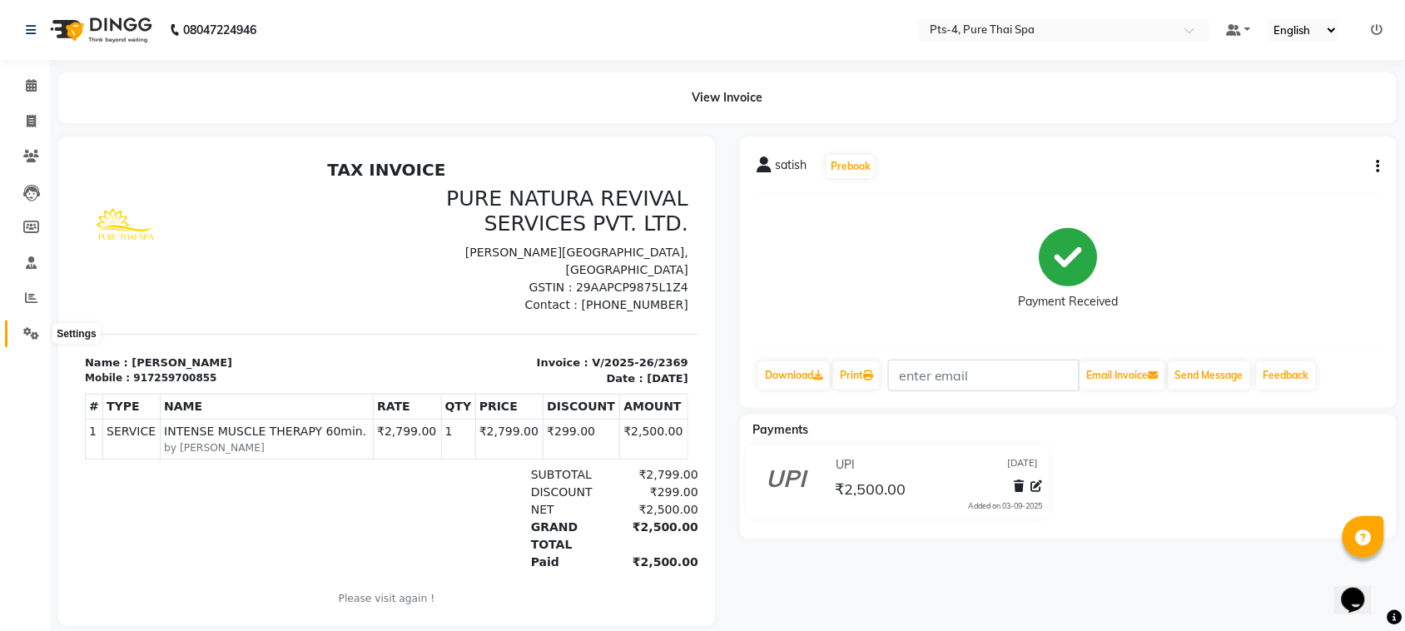
click at [36, 333] on icon at bounding box center [31, 333] width 16 height 12
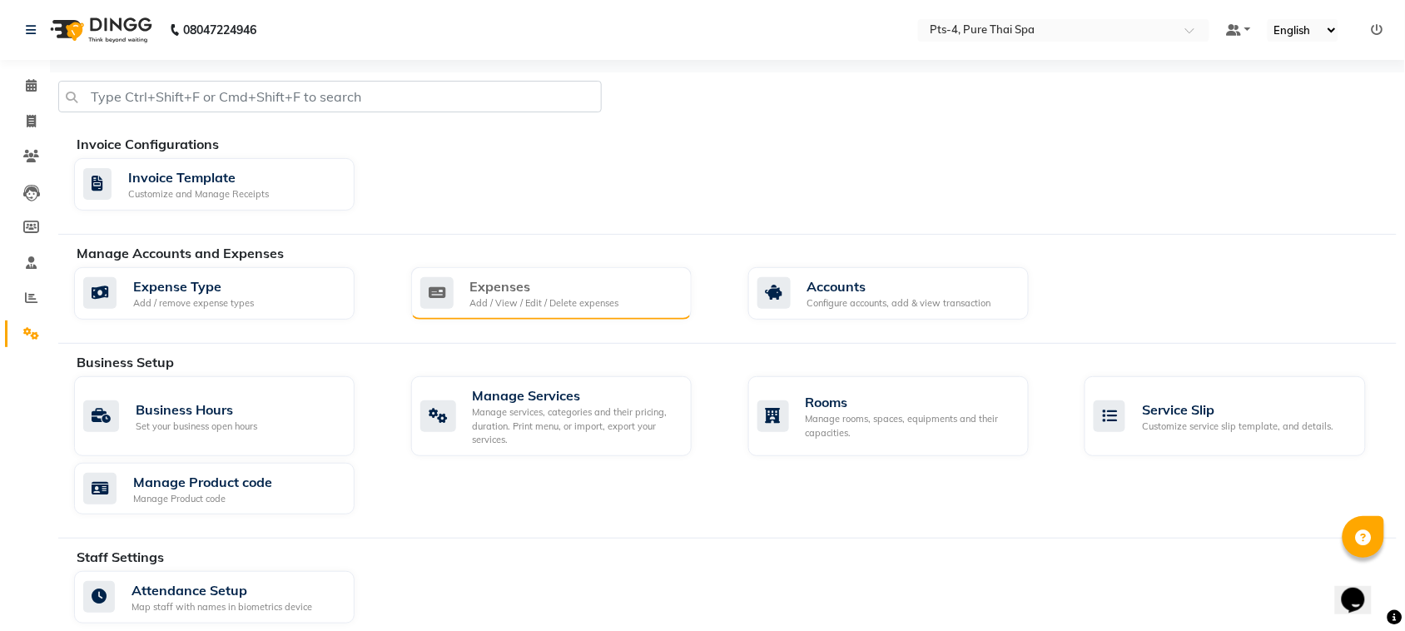
click at [514, 315] on div "Expenses Add / View / Edit / Delete expenses" at bounding box center [551, 293] width 280 height 53
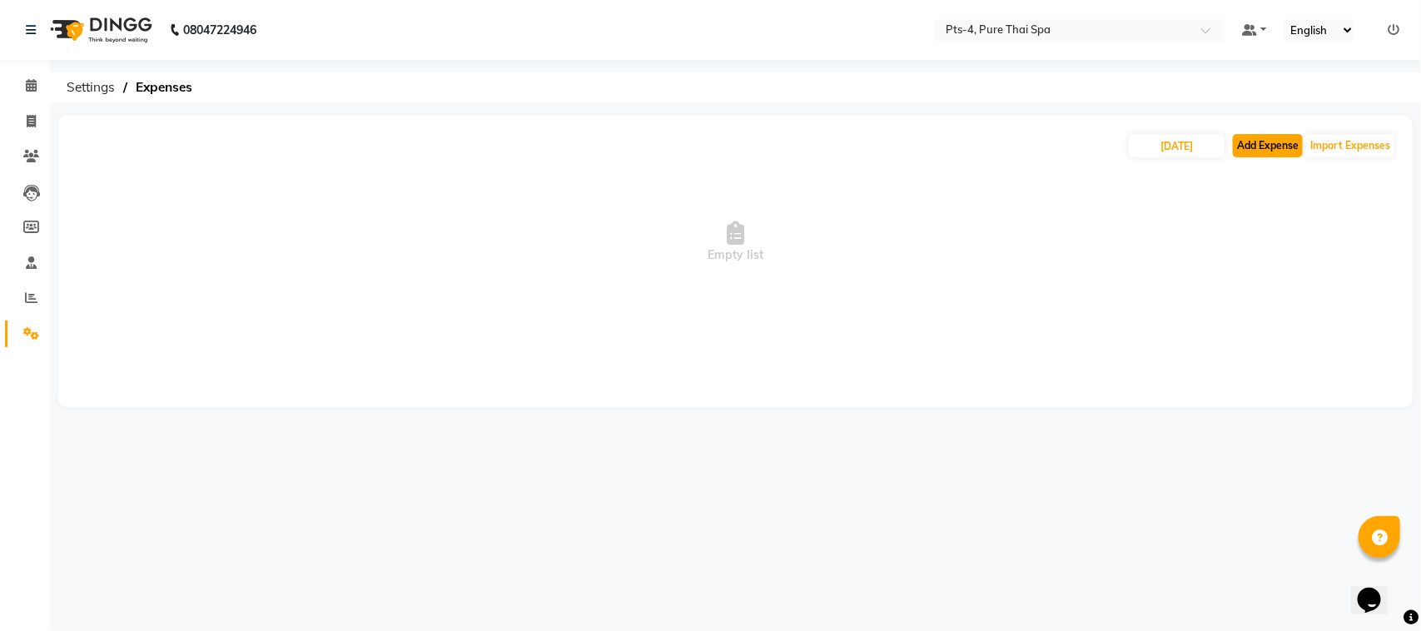
click at [1272, 146] on button "Add Expense" at bounding box center [1268, 145] width 70 height 23
select select "1"
select select "5480"
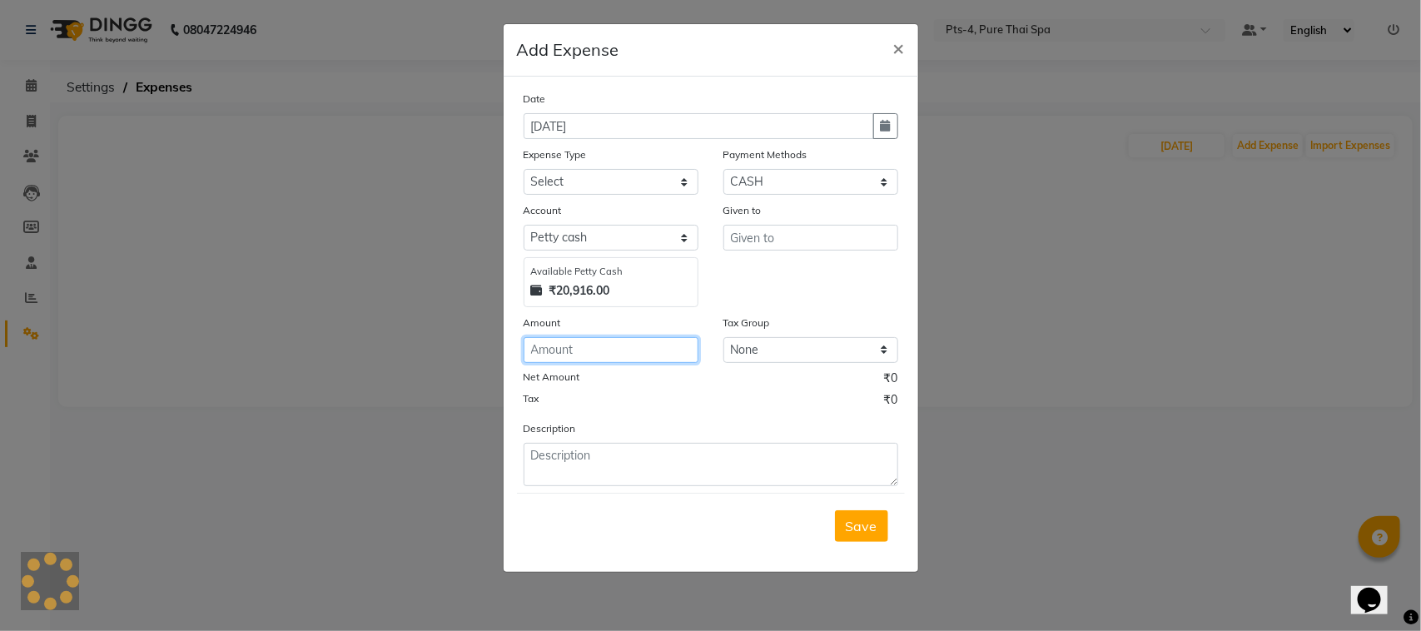
click at [571, 351] on input "number" at bounding box center [611, 350] width 175 height 26
type input "1000"
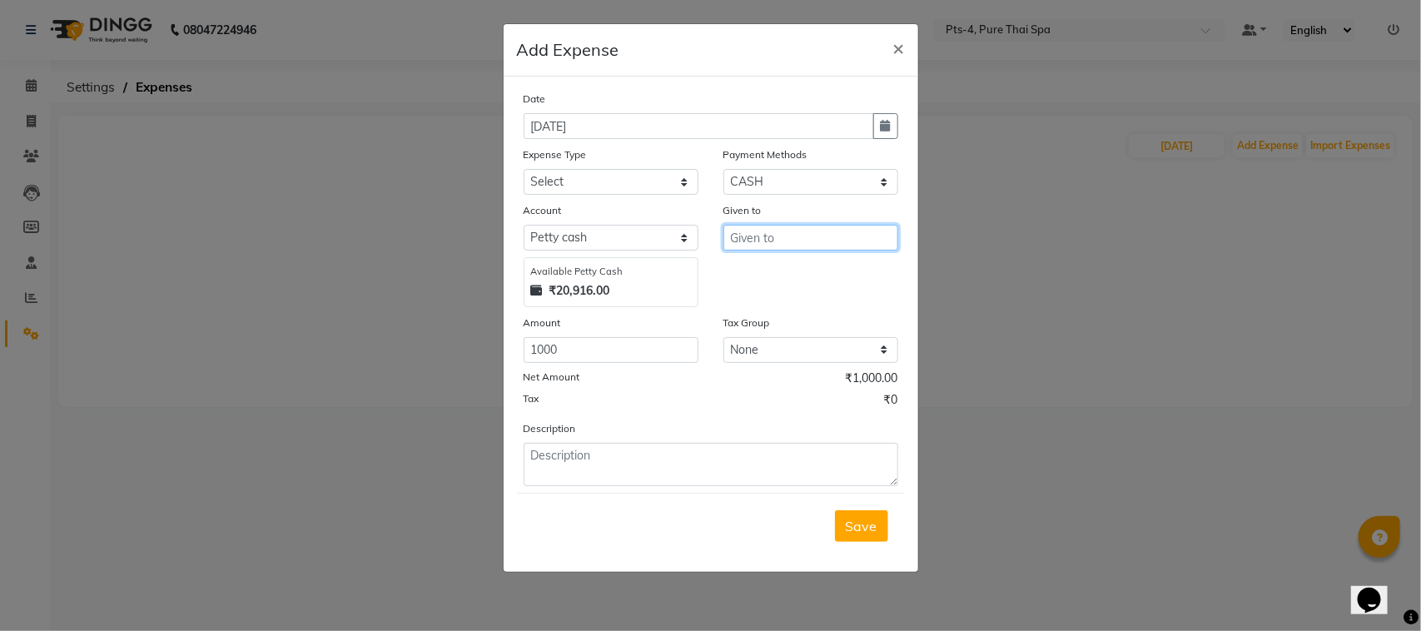
click at [803, 236] on input "text" at bounding box center [810, 238] width 175 height 26
drag, startPoint x: 833, startPoint y: 244, endPoint x: 727, endPoint y: 241, distance: 106.6
click at [728, 241] on input "garbage uncle" at bounding box center [810, 238] width 175 height 26
type input "bwssd"
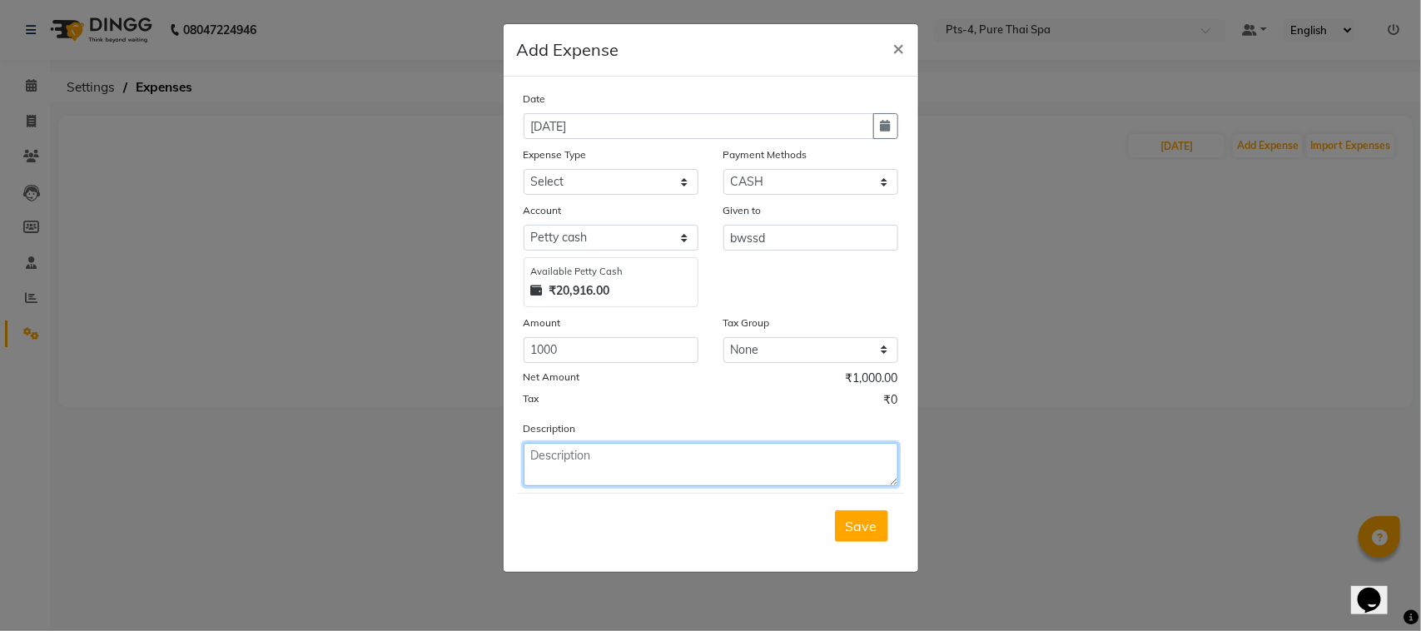
click at [591, 456] on textarea at bounding box center [711, 464] width 375 height 43
type textarea "g"
type textarea "water uncle"
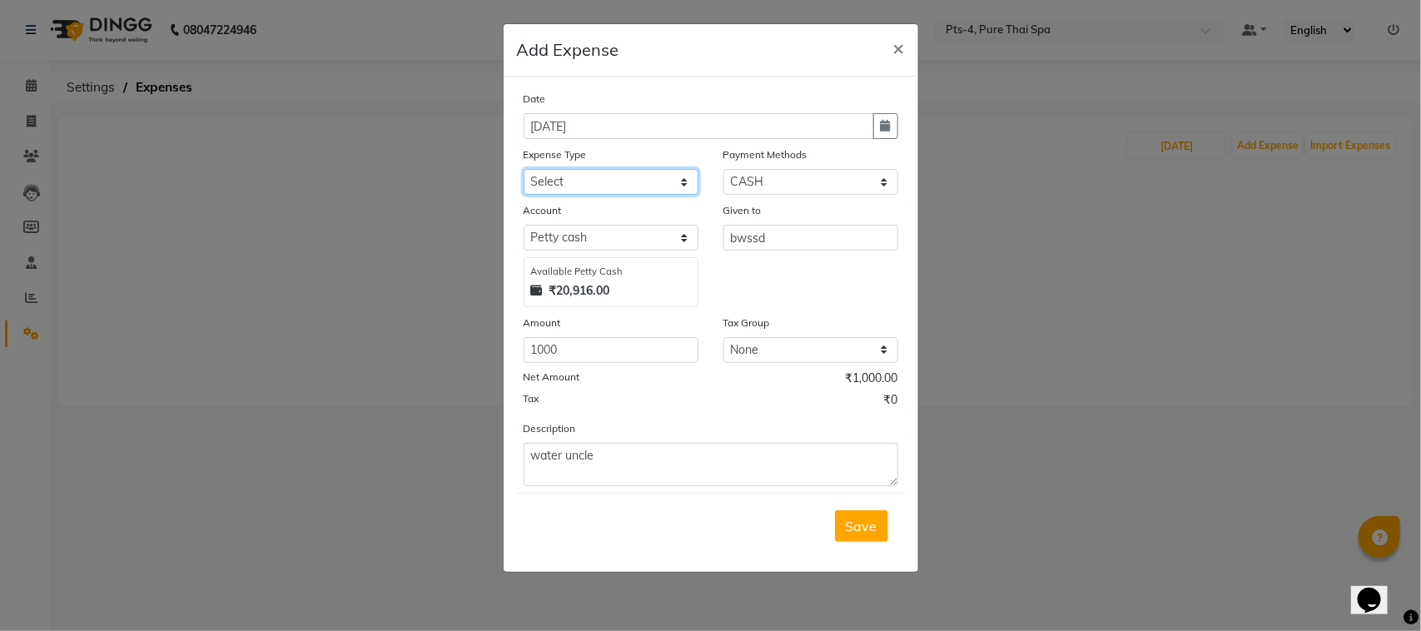
click at [596, 171] on select "Select Bank charges Cleaning and products Donation Electric and water charge In…" at bounding box center [611, 182] width 175 height 26
select select "10823"
click at [524, 169] on select "Select Bank charges Cleaning and products Donation Electric and water charge In…" at bounding box center [611, 182] width 175 height 26
click at [858, 535] on button "Save" at bounding box center [861, 526] width 53 height 32
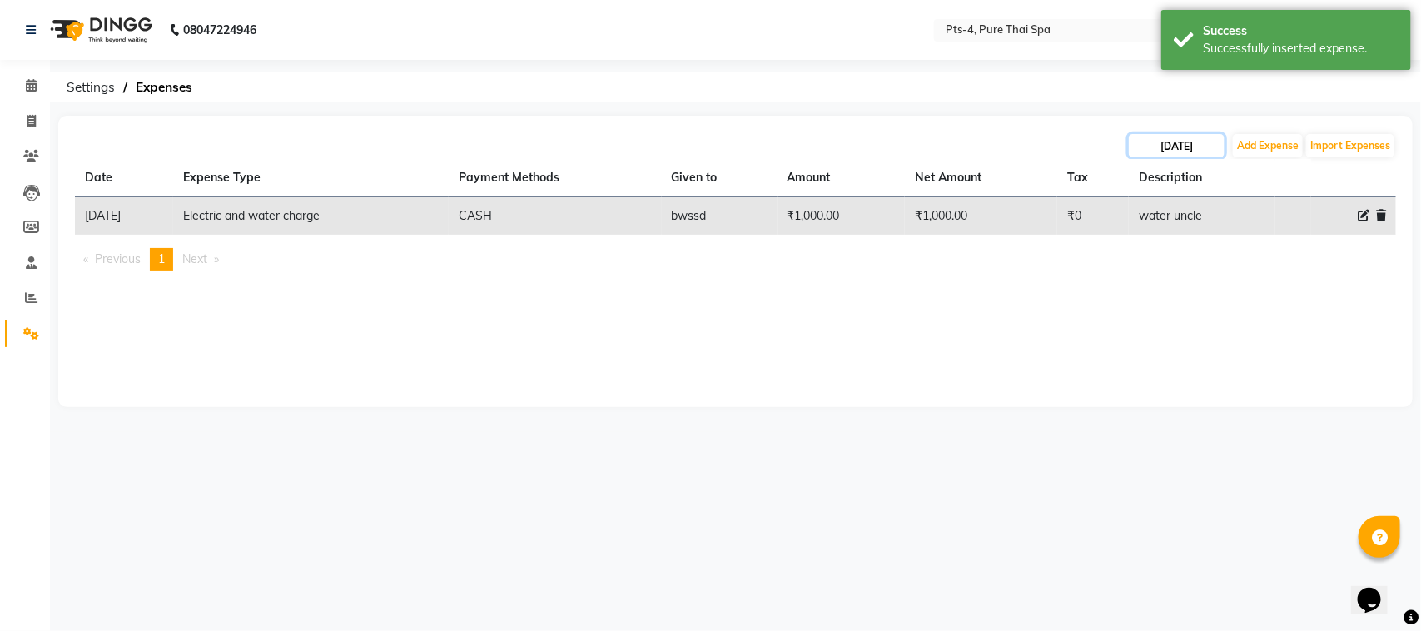
click at [1179, 152] on input "[DATE]" at bounding box center [1177, 145] width 96 height 23
select select "9"
select select "2025"
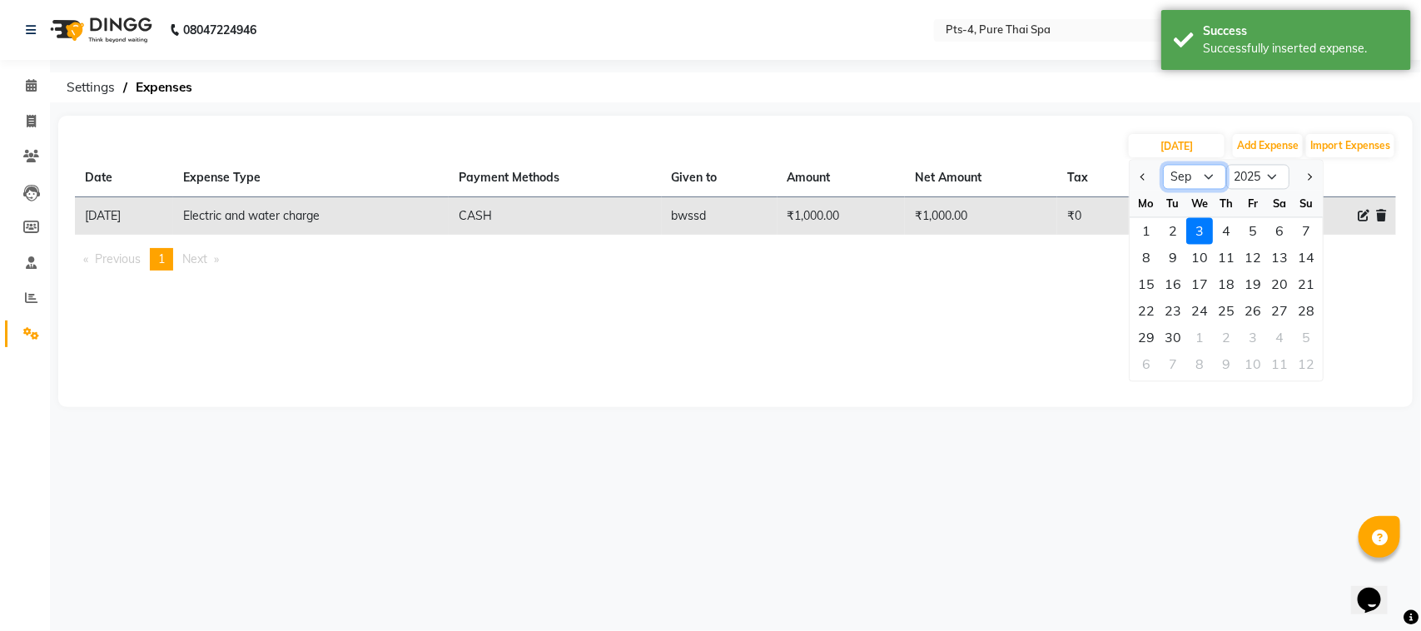
click at [1197, 177] on select "Jan Feb Mar Apr May Jun Jul Aug Sep Oct Nov Dec" at bounding box center [1194, 177] width 63 height 25
select select "8"
click at [1163, 165] on select "Jan Feb Mar Apr May Jun Jul Aug Sep Oct Nov Dec" at bounding box center [1194, 177] width 63 height 25
click at [1194, 138] on input "[DATE]" at bounding box center [1177, 145] width 96 height 23
click at [1162, 147] on input "[DATE]" at bounding box center [1177, 145] width 96 height 23
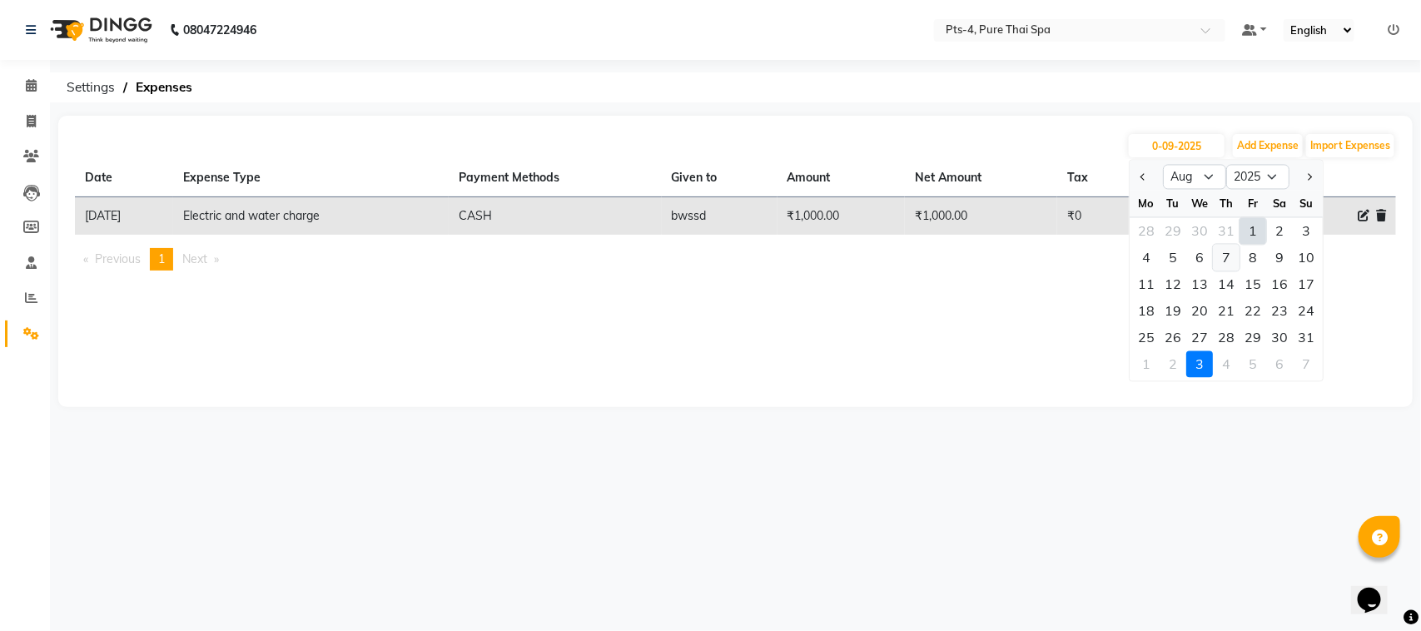
click at [1229, 263] on div "7" at bounding box center [1226, 258] width 27 height 27
type input "07-08-2025"
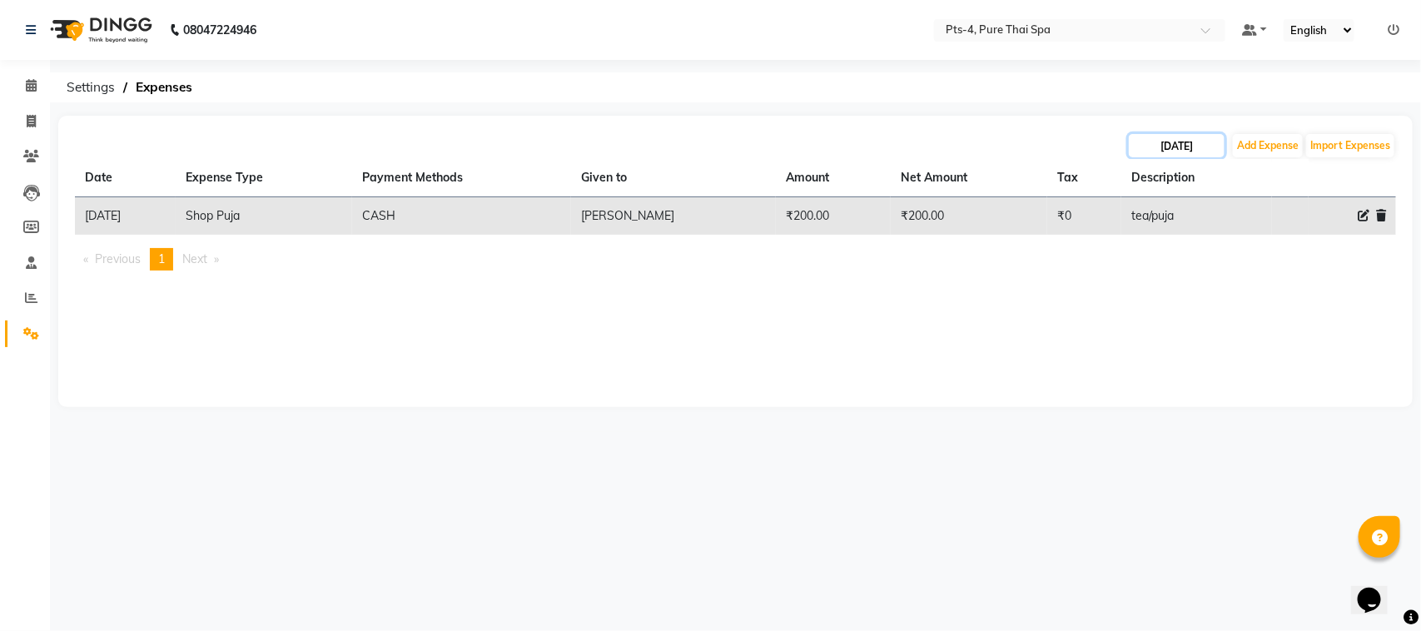
click at [1188, 147] on input "07-08-2025" at bounding box center [1177, 145] width 96 height 23
select select "8"
select select "2025"
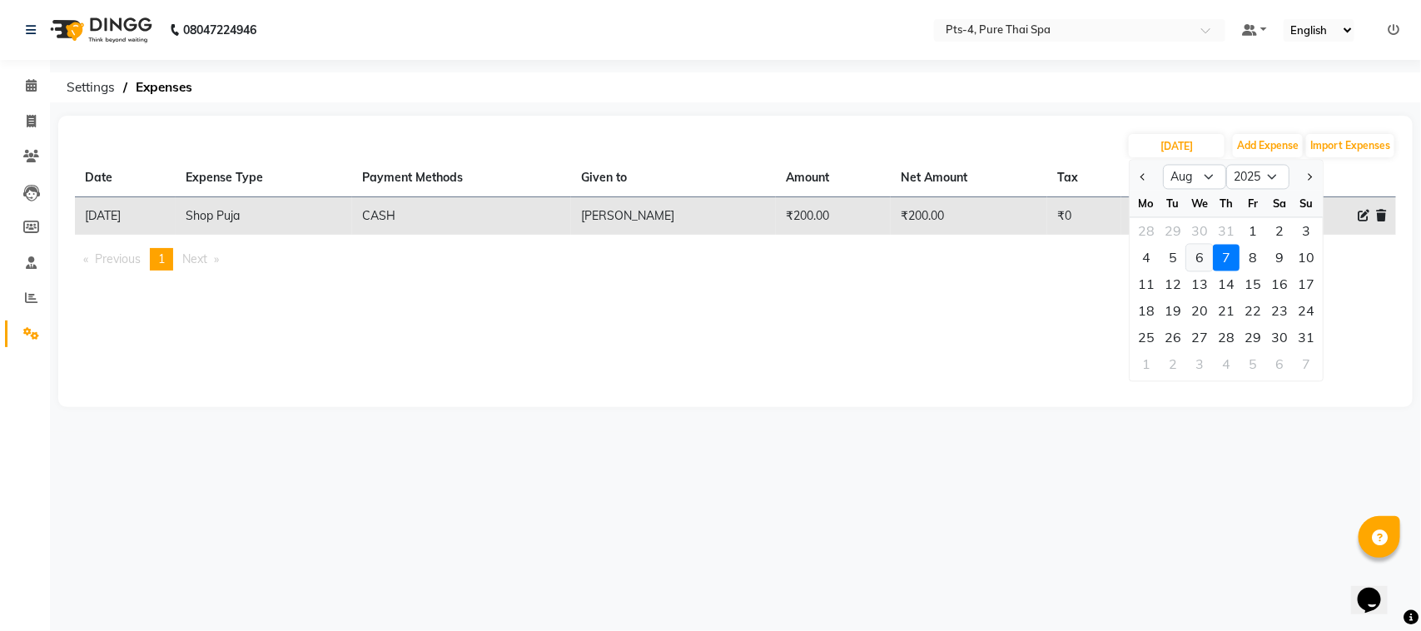
click at [1203, 256] on div "6" at bounding box center [1199, 258] width 27 height 27
type input "06-08-2025"
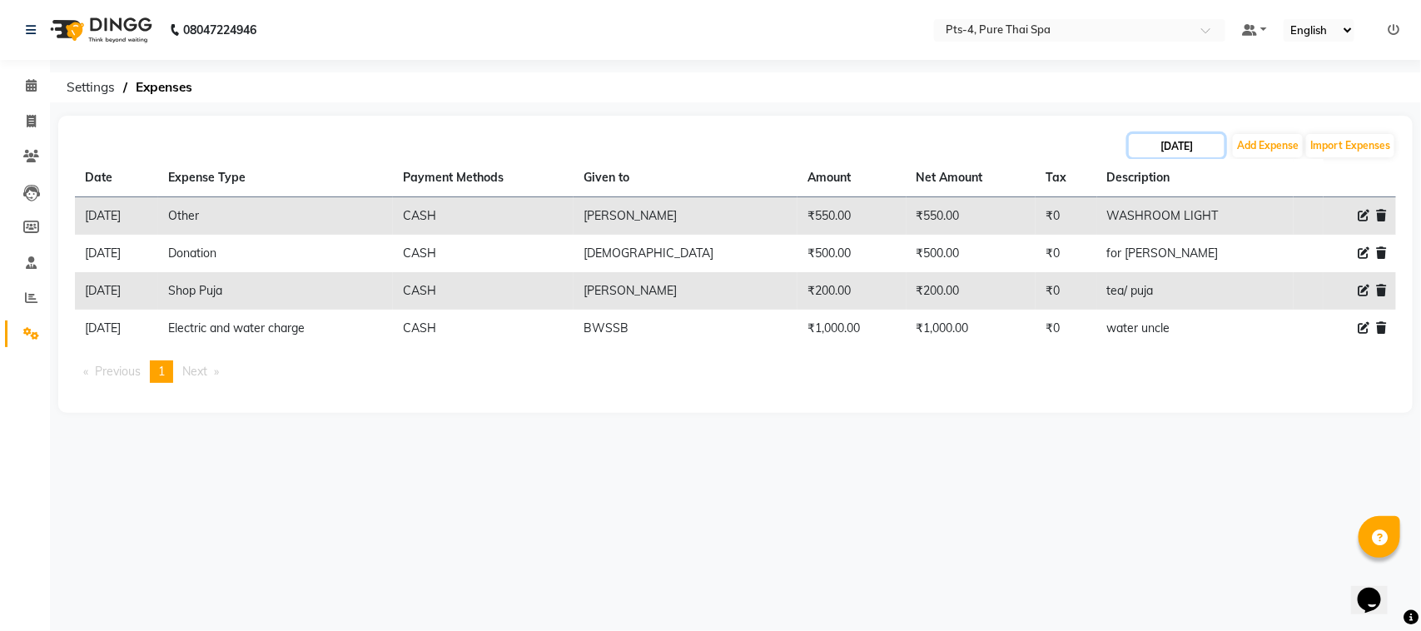
click at [1199, 146] on input "06-08-2025" at bounding box center [1177, 145] width 96 height 23
select select "8"
select select "2025"
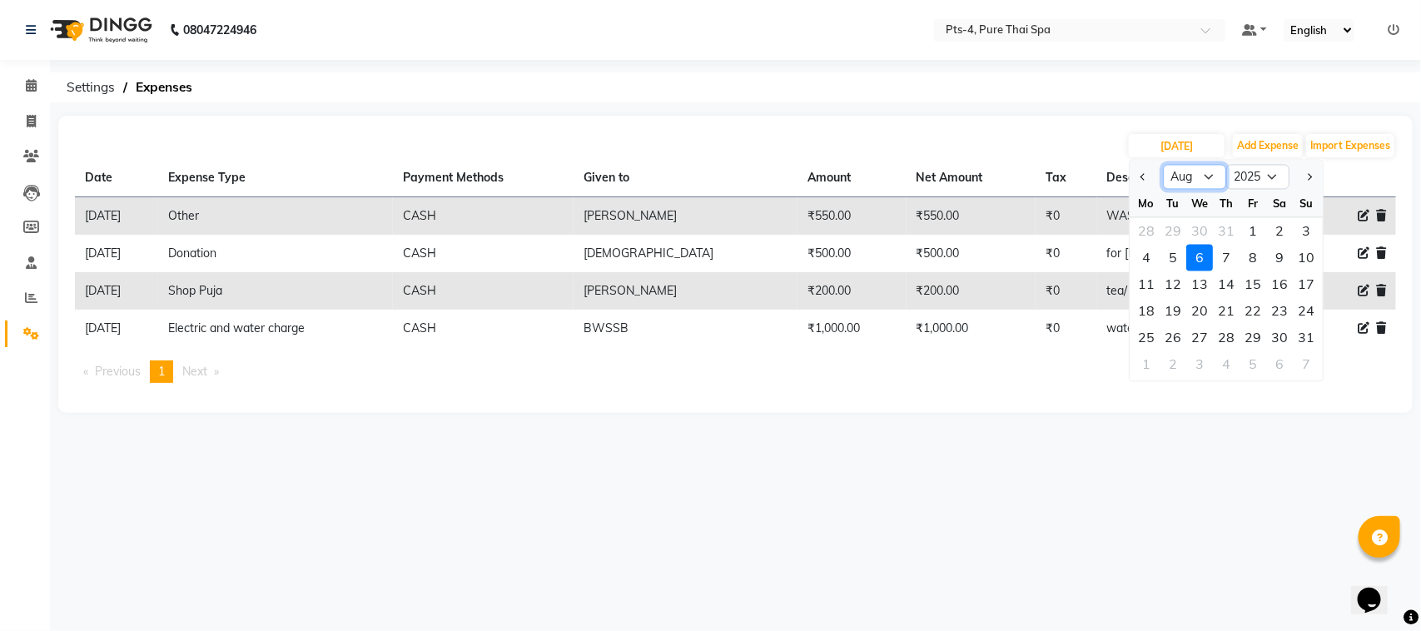
click at [1212, 175] on select "Jan Feb Mar Apr May Jun Jul Aug Sep Oct Nov Dec" at bounding box center [1194, 177] width 63 height 25
select select "9"
click at [1163, 165] on select "Jan Feb Mar Apr May Jun Jul Aug Sep Oct Nov Dec" at bounding box center [1194, 177] width 63 height 25
click at [1209, 238] on div "3" at bounding box center [1199, 231] width 27 height 27
type input "[DATE]"
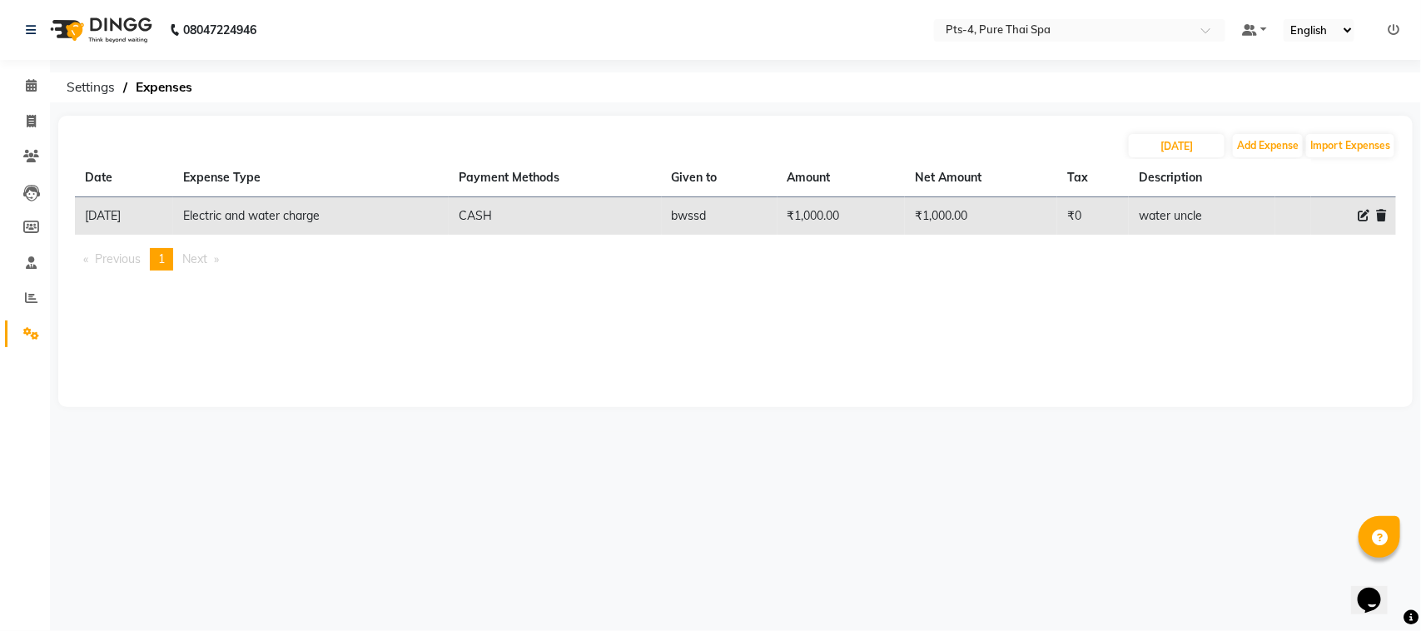
click at [1361, 213] on icon at bounding box center [1364, 216] width 12 height 12
select select "10823"
select select "1"
select select "5480"
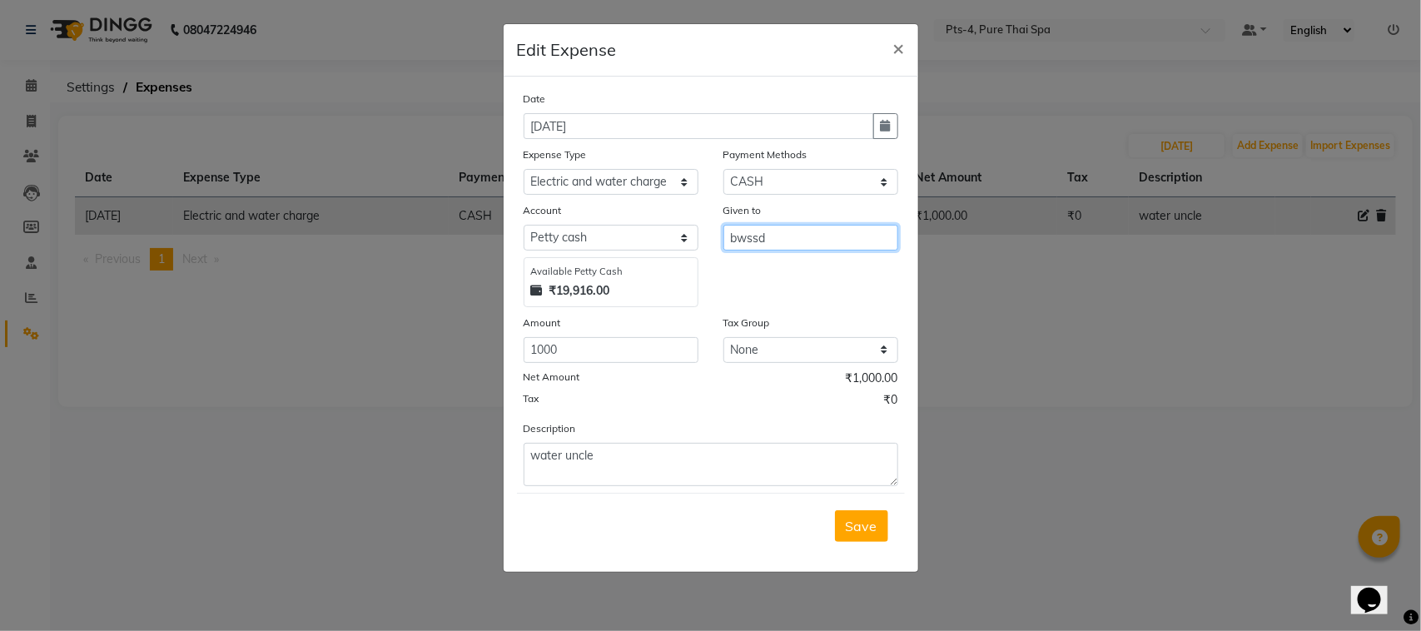
click at [780, 238] on input "bwssd" at bounding box center [810, 238] width 175 height 26
type input "b"
type input "BWSSB"
click at [875, 519] on span "Save" at bounding box center [862, 526] width 32 height 17
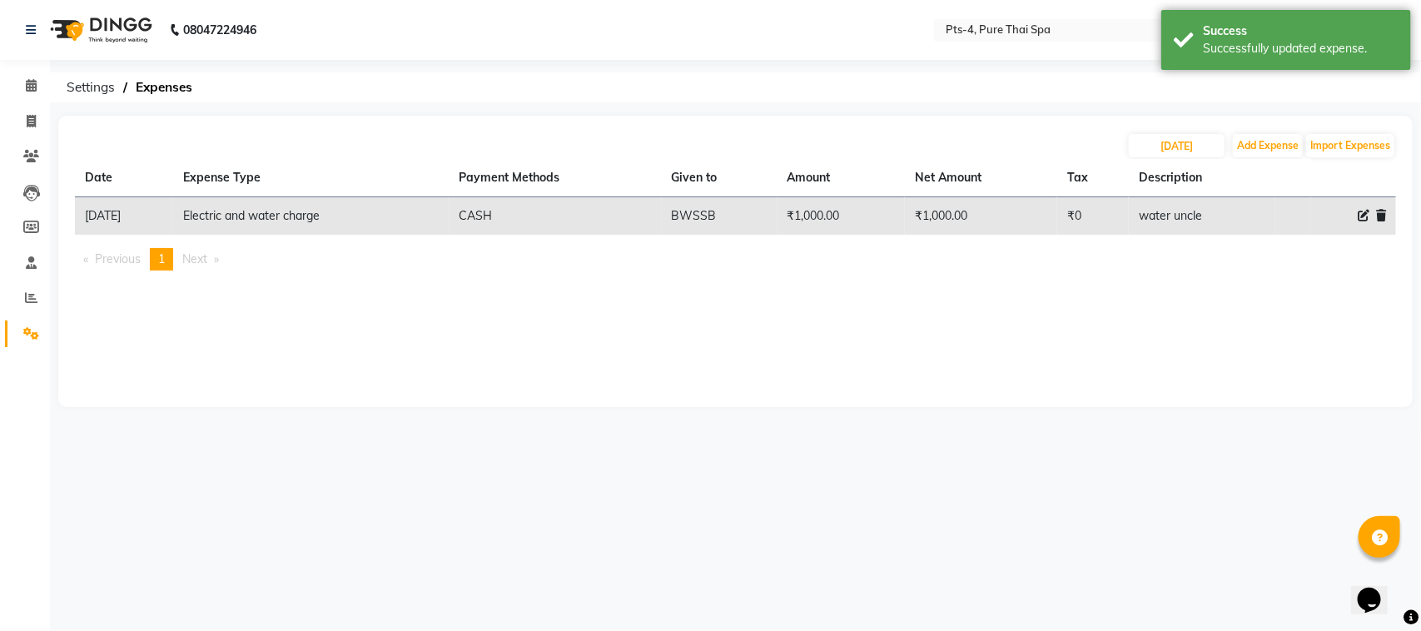
click at [1072, 334] on div "03-09-2025 Add Expense Import Expenses Date Expense Type Payment Methods Given …" at bounding box center [735, 261] width 1354 height 291
click at [1249, 146] on button "Add Expense" at bounding box center [1268, 145] width 70 height 23
select select "1"
select select "5480"
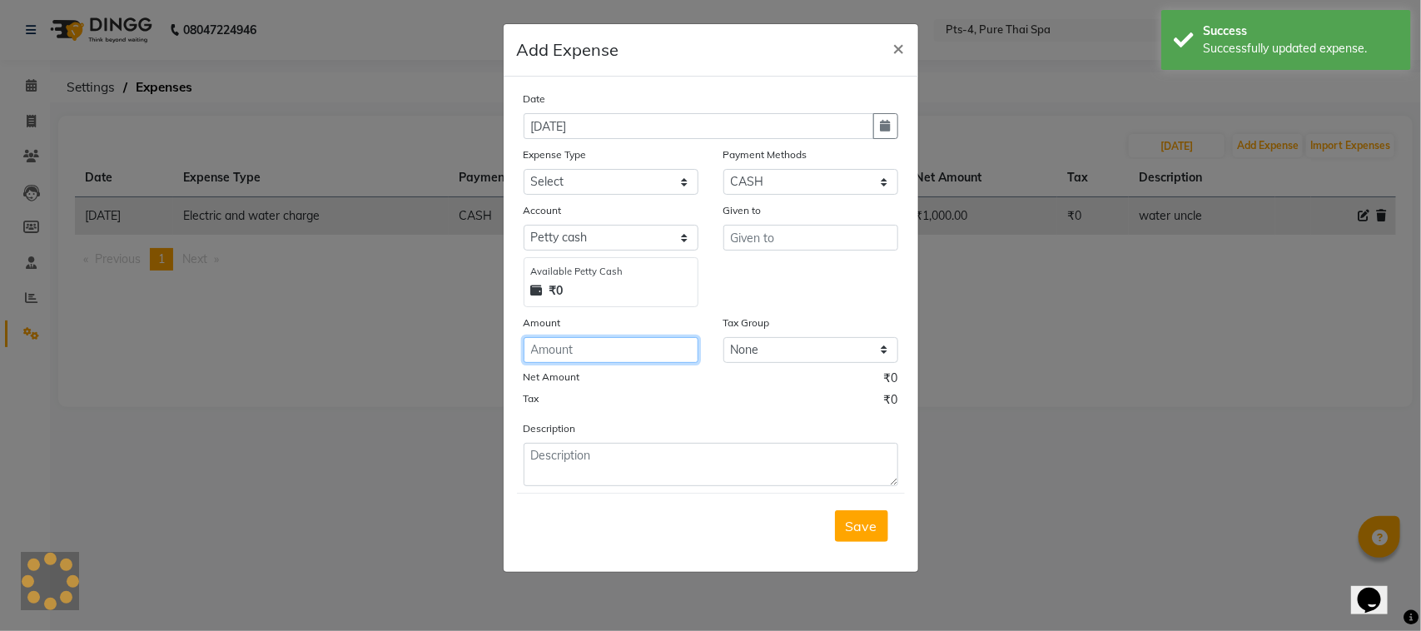
click at [583, 350] on input "number" at bounding box center [611, 350] width 175 height 26
type input "200"
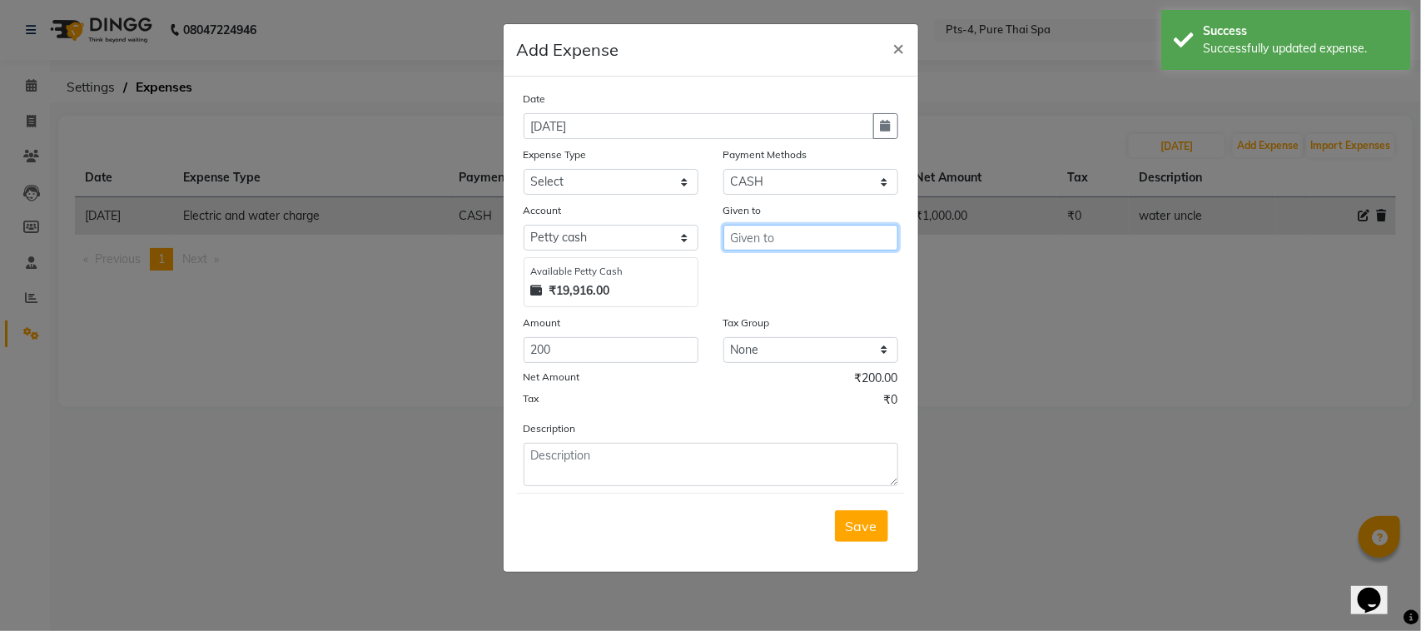
click at [750, 231] on input "text" at bounding box center [810, 238] width 175 height 26
click at [787, 273] on ngb-highlight "Ash ish kumar" at bounding box center [810, 272] width 132 height 17
type input "[PERSON_NAME]"
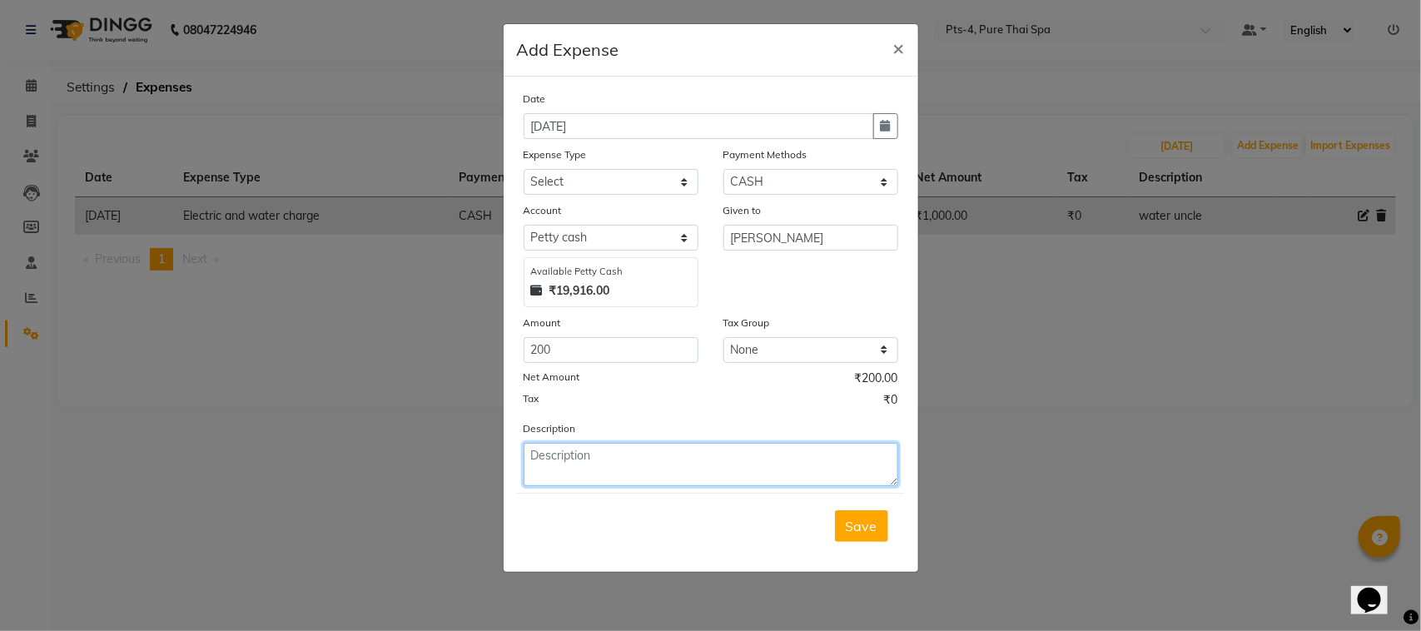
click at [617, 459] on textarea at bounding box center [711, 464] width 375 height 43
type textarea "TEA/ PUJA"
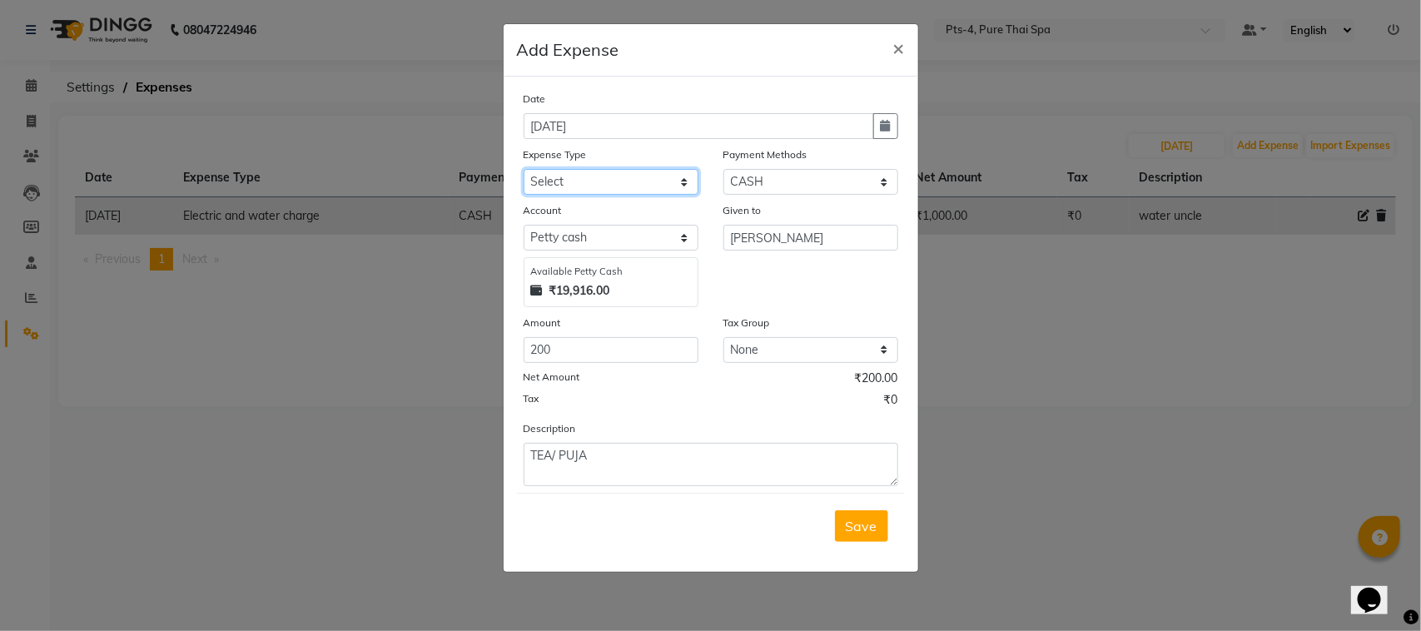
click at [592, 179] on select "Select Bank charges Cleaning and products Donation Electric and water charge In…" at bounding box center [611, 182] width 175 height 26
select select "10852"
click at [524, 169] on select "Select Bank charges Cleaning and products Donation Electric and water charge In…" at bounding box center [611, 182] width 175 height 26
click at [858, 539] on button "Save" at bounding box center [861, 526] width 53 height 32
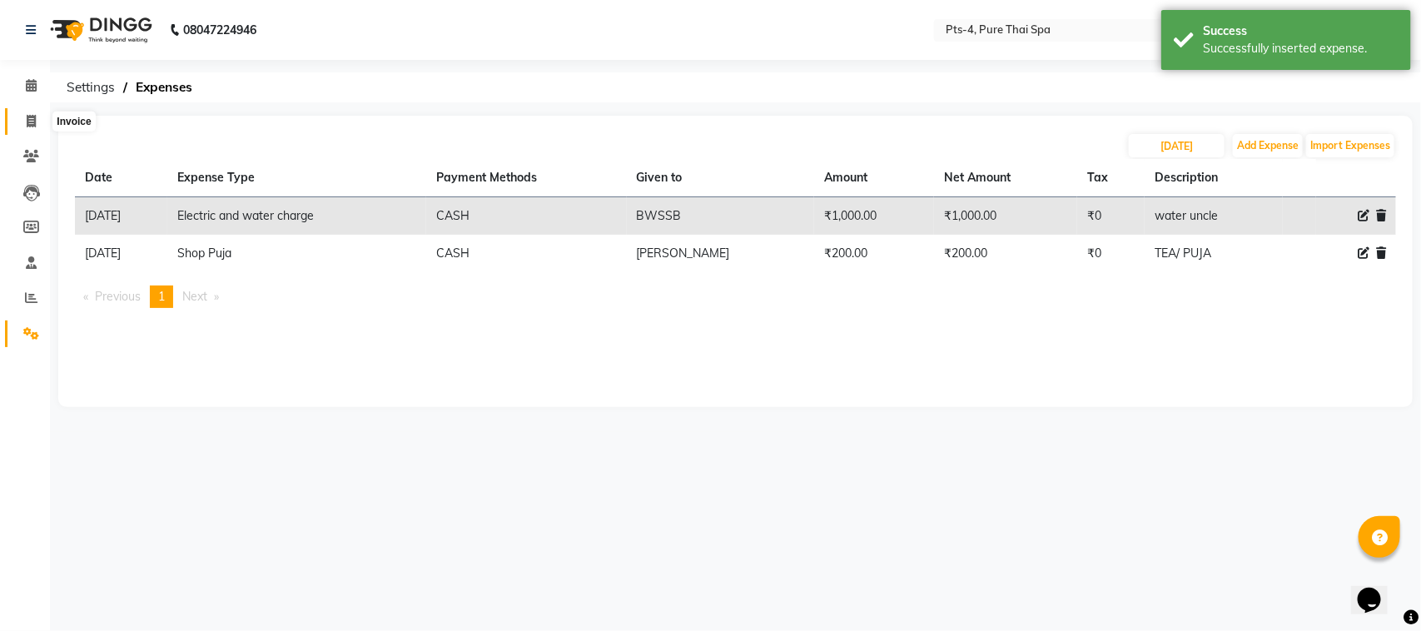
click at [30, 122] on icon at bounding box center [31, 121] width 9 height 12
select select "service"
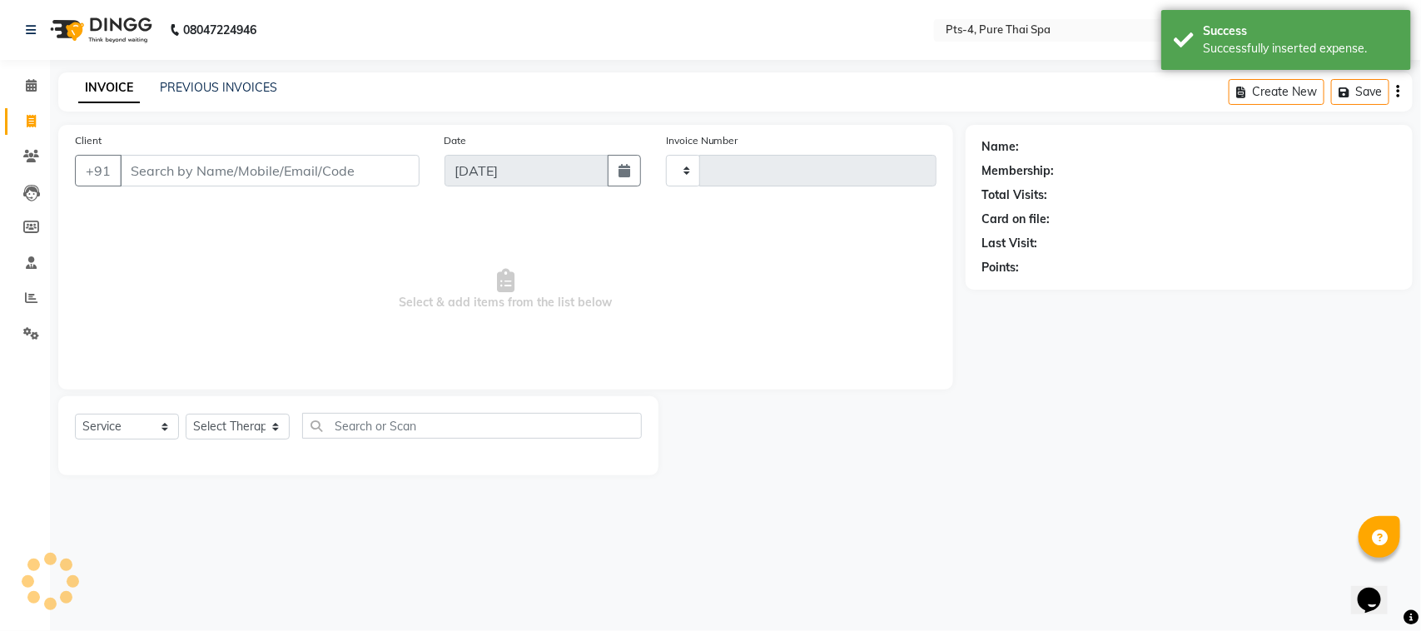
type input "2370"
select select "6459"
drag, startPoint x: 1058, startPoint y: 470, endPoint x: 1042, endPoint y: 454, distance: 23.0
click at [1042, 454] on div "Name: Membership: Total Visits: Card on file: Last Visit: Points:" at bounding box center [1195, 300] width 459 height 350
click at [219, 85] on link "PREVIOUS INVOICES" at bounding box center [218, 87] width 117 height 15
